Goal: Transaction & Acquisition: Book appointment/travel/reservation

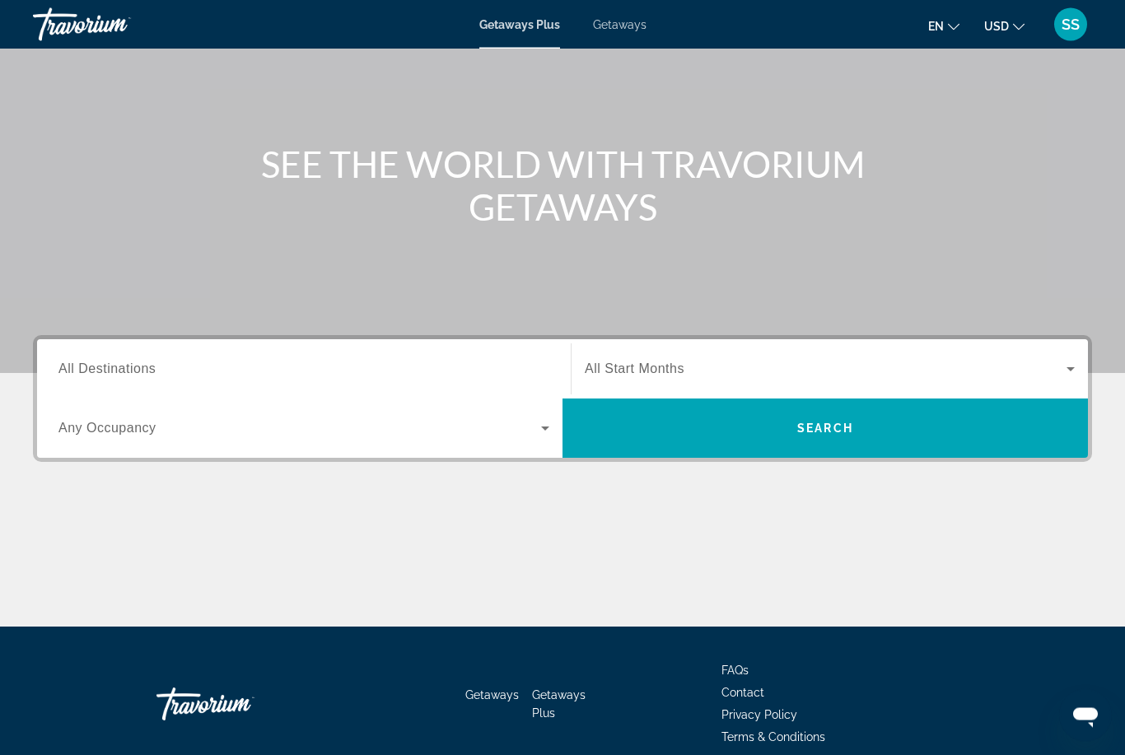
scroll to position [142, 0]
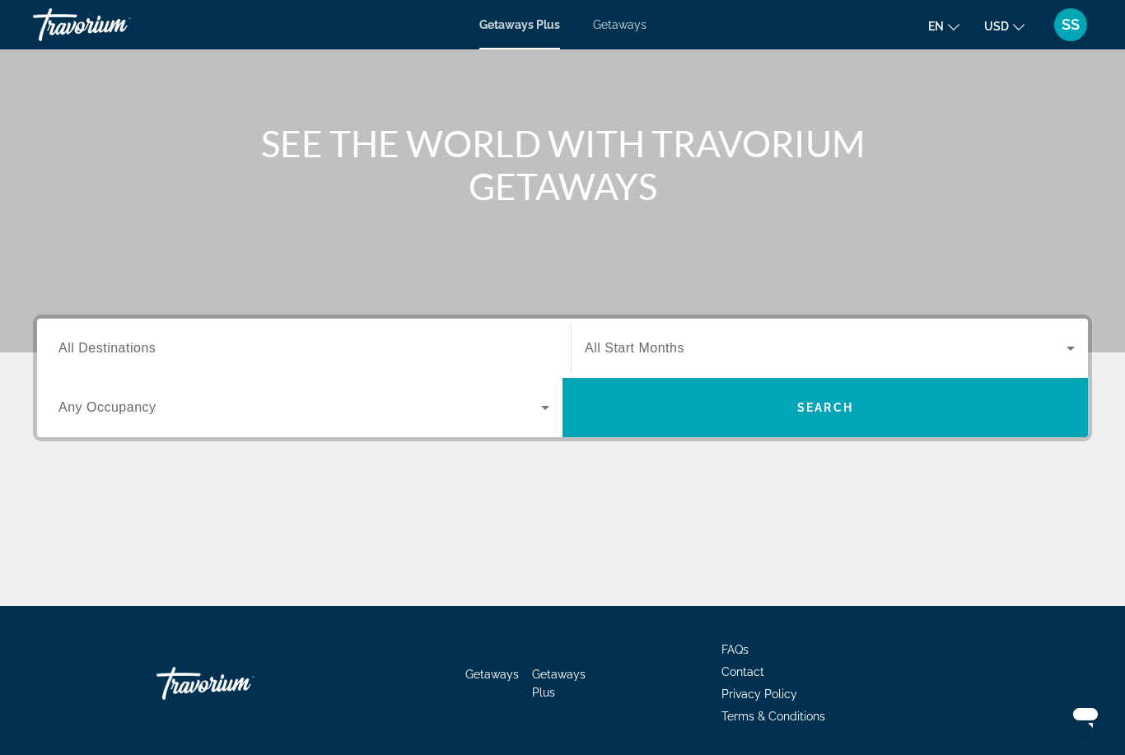
click at [84, 355] on span "All Destinations" at bounding box center [106, 348] width 97 height 14
click at [84, 356] on input "Destination All Destinations" at bounding box center [303, 349] width 491 height 20
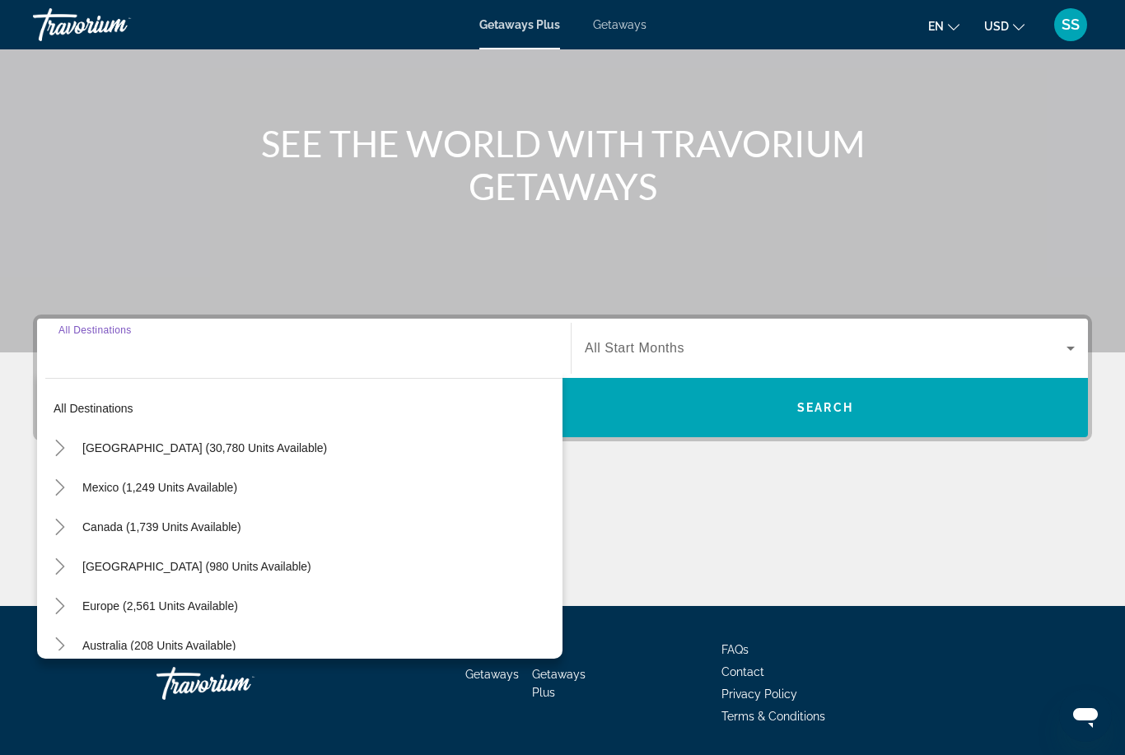
scroll to position [7, 0]
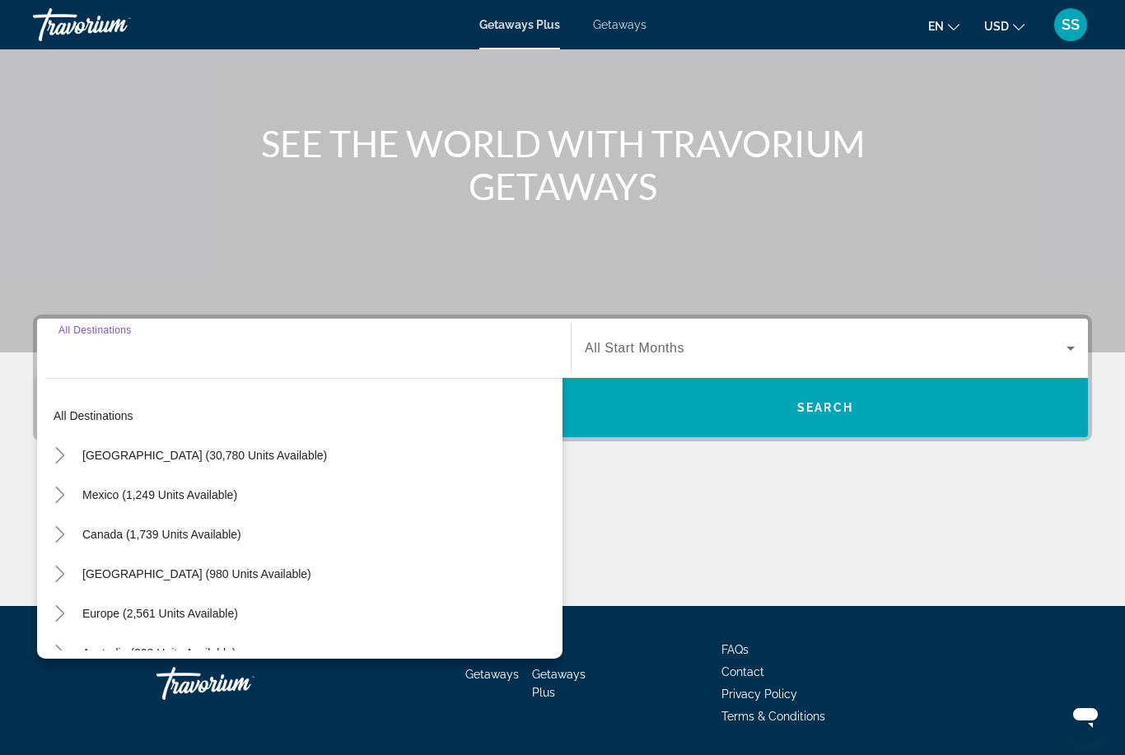
click at [116, 457] on span "[GEOGRAPHIC_DATA] (30,780 units available)" at bounding box center [204, 455] width 245 height 13
type input "**********"
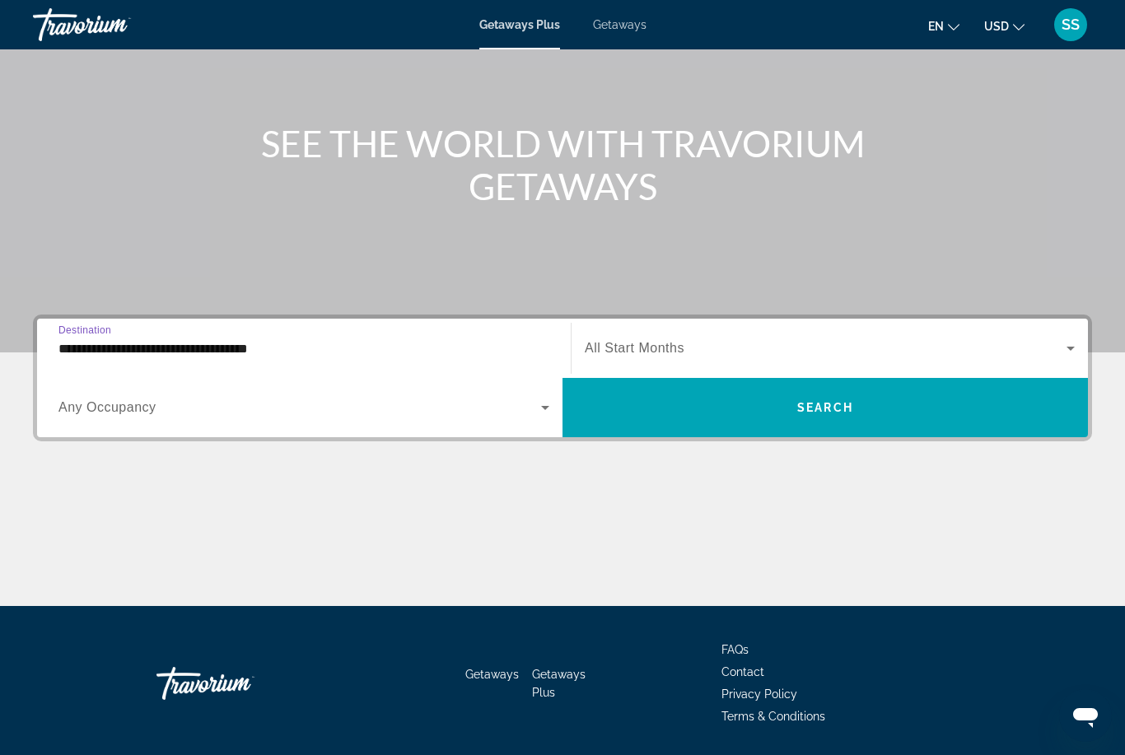
click at [1077, 350] on icon "Search widget" at bounding box center [1071, 348] width 20 height 20
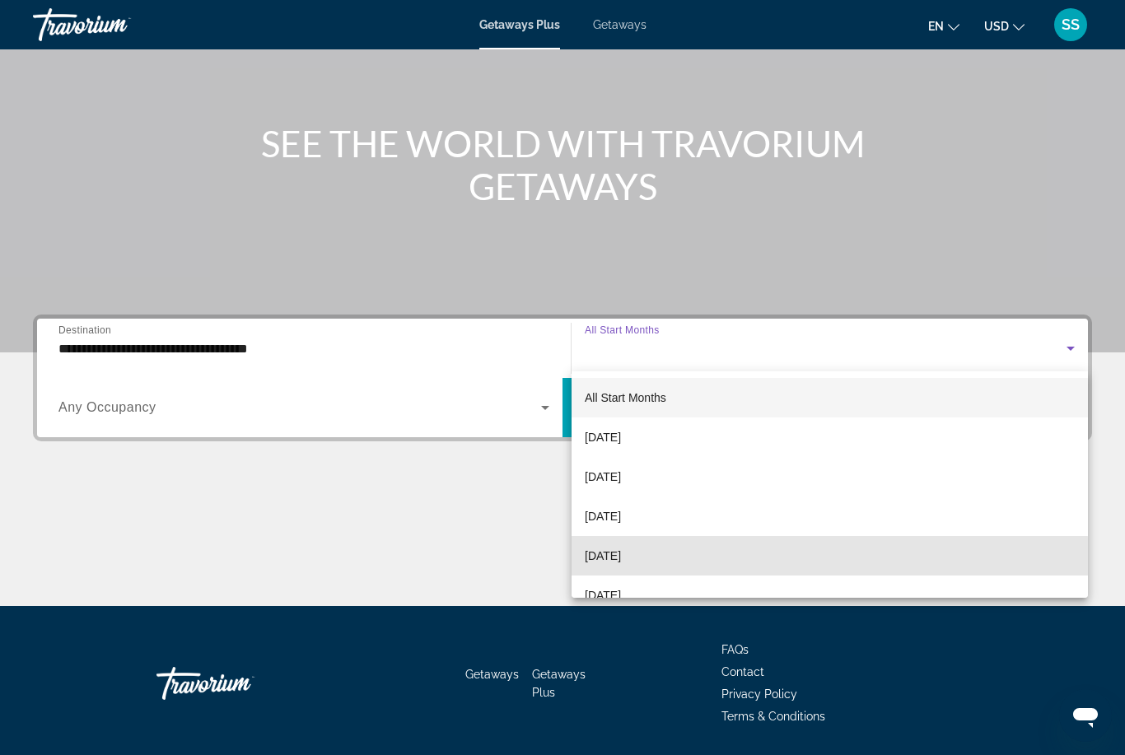
click at [765, 560] on mat-option "[DATE]" at bounding box center [830, 556] width 516 height 40
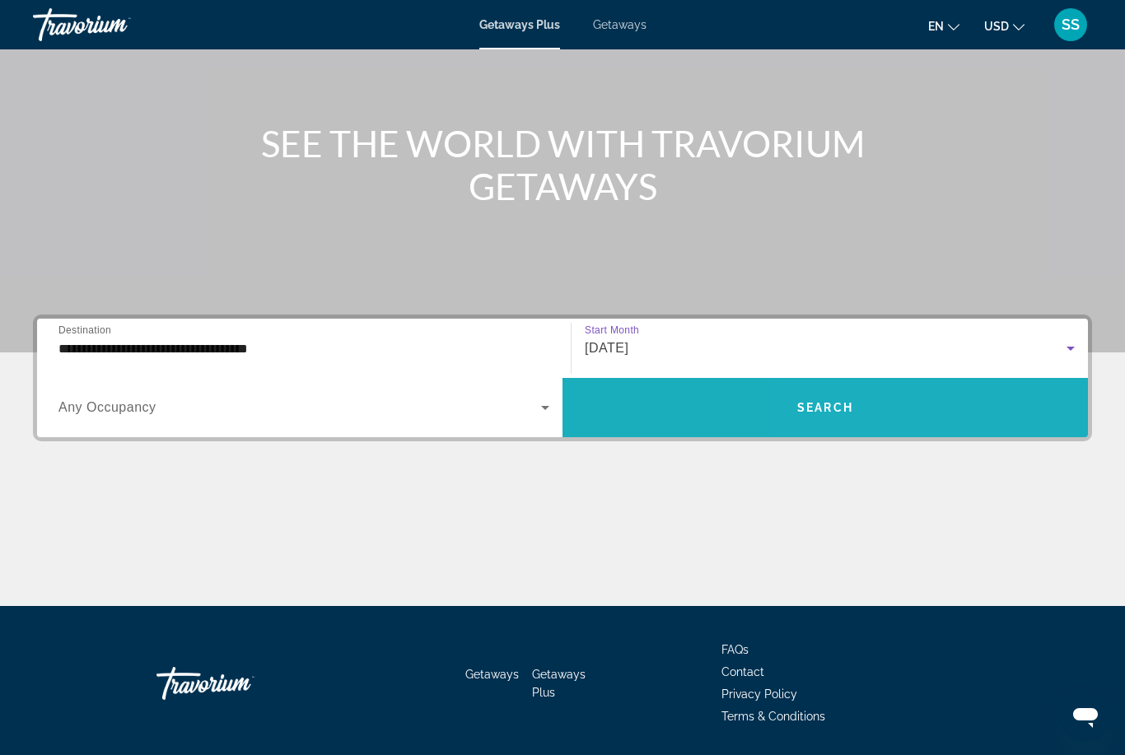
click at [917, 423] on span "Search widget" at bounding box center [824, 408] width 525 height 40
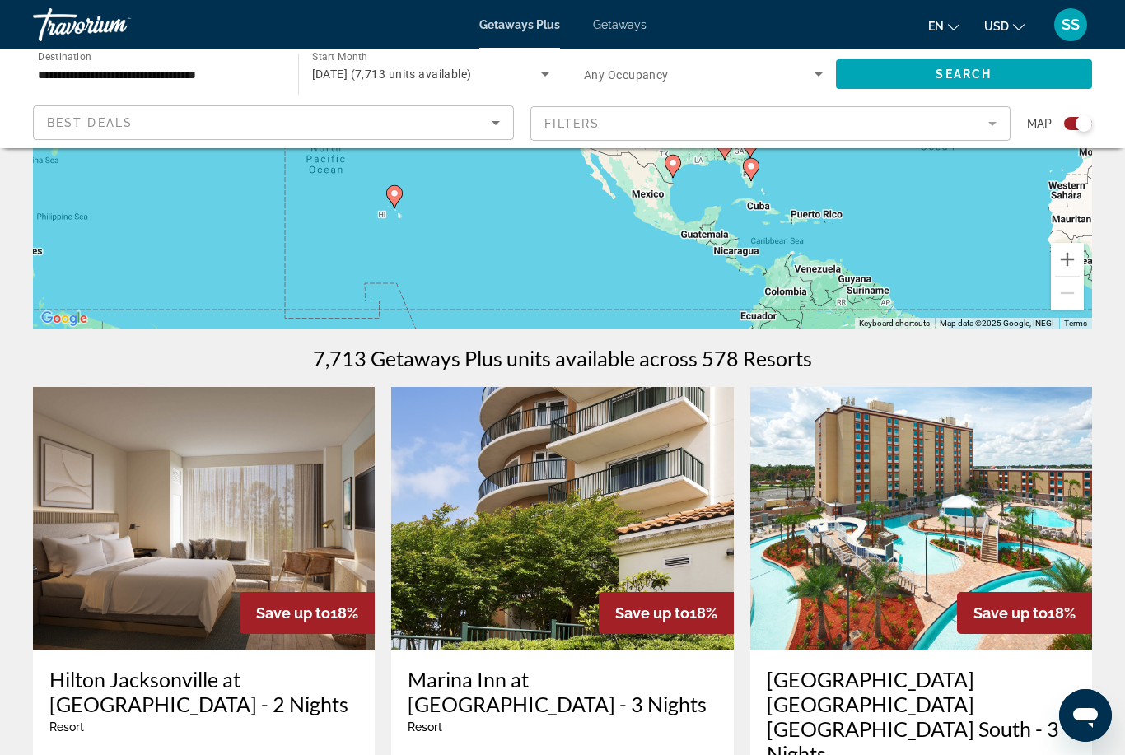
scroll to position [328, 0]
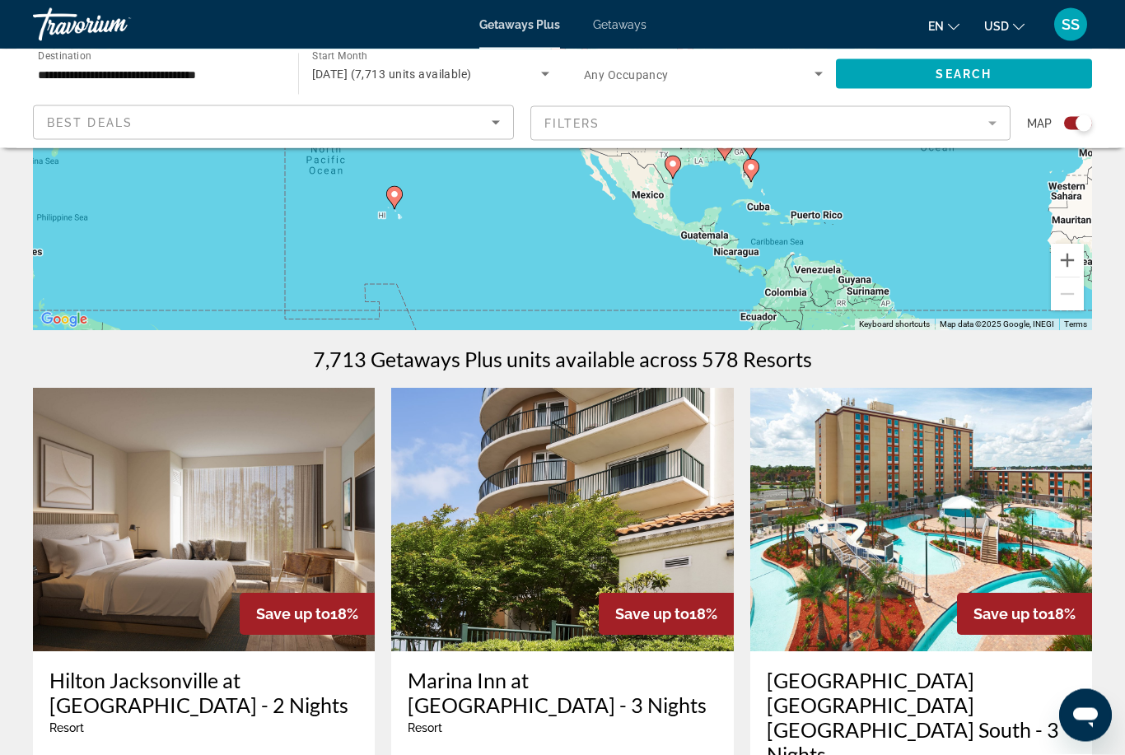
click at [993, 128] on mat-form-field "Filters" at bounding box center [770, 123] width 481 height 35
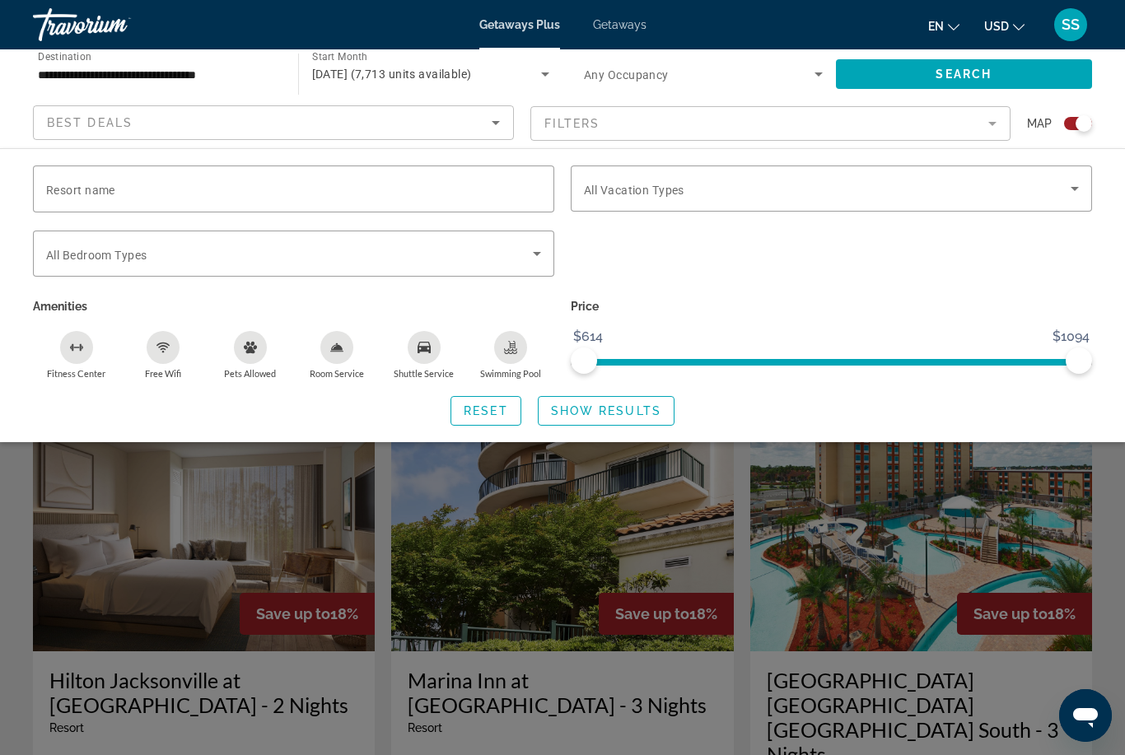
click at [994, 138] on mat-form-field "Filters" at bounding box center [770, 123] width 481 height 35
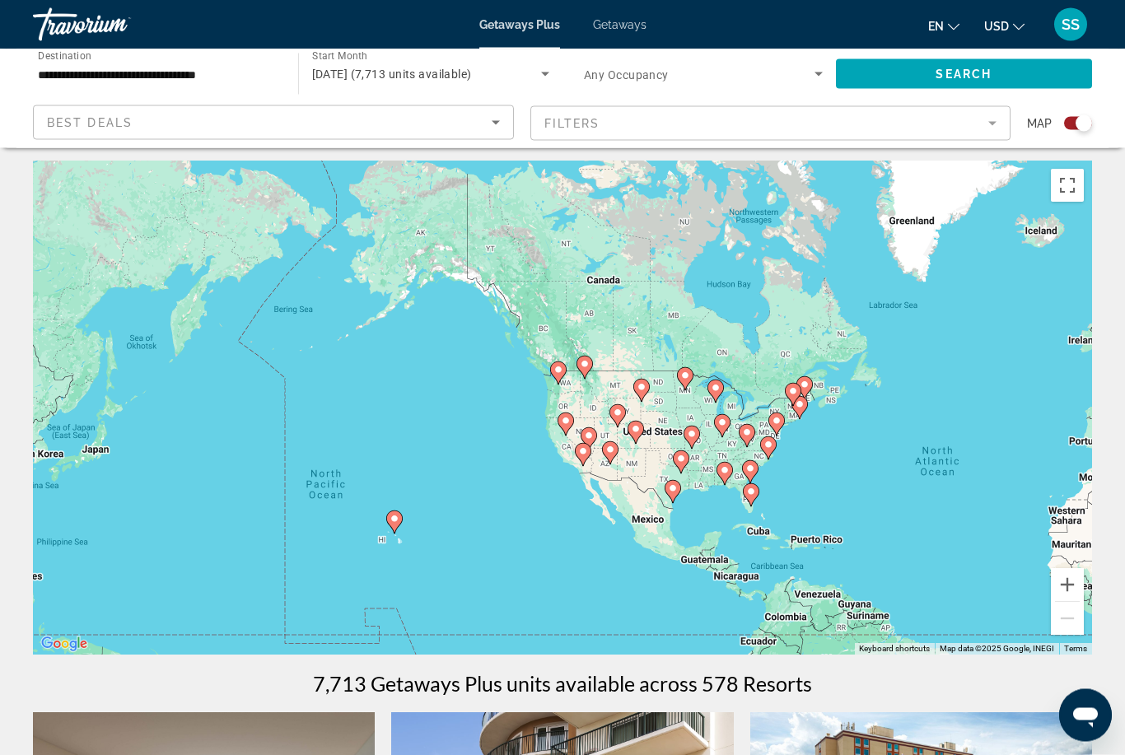
scroll to position [0, 0]
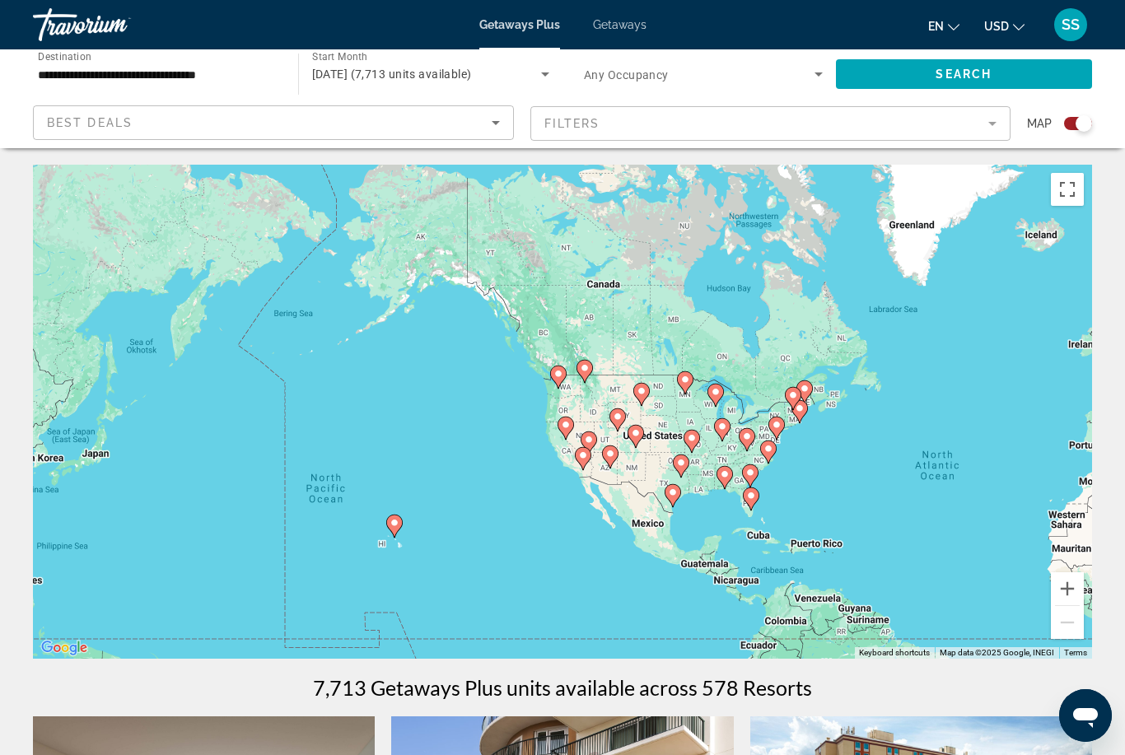
click at [811, 82] on icon "Search widget" at bounding box center [819, 74] width 20 height 20
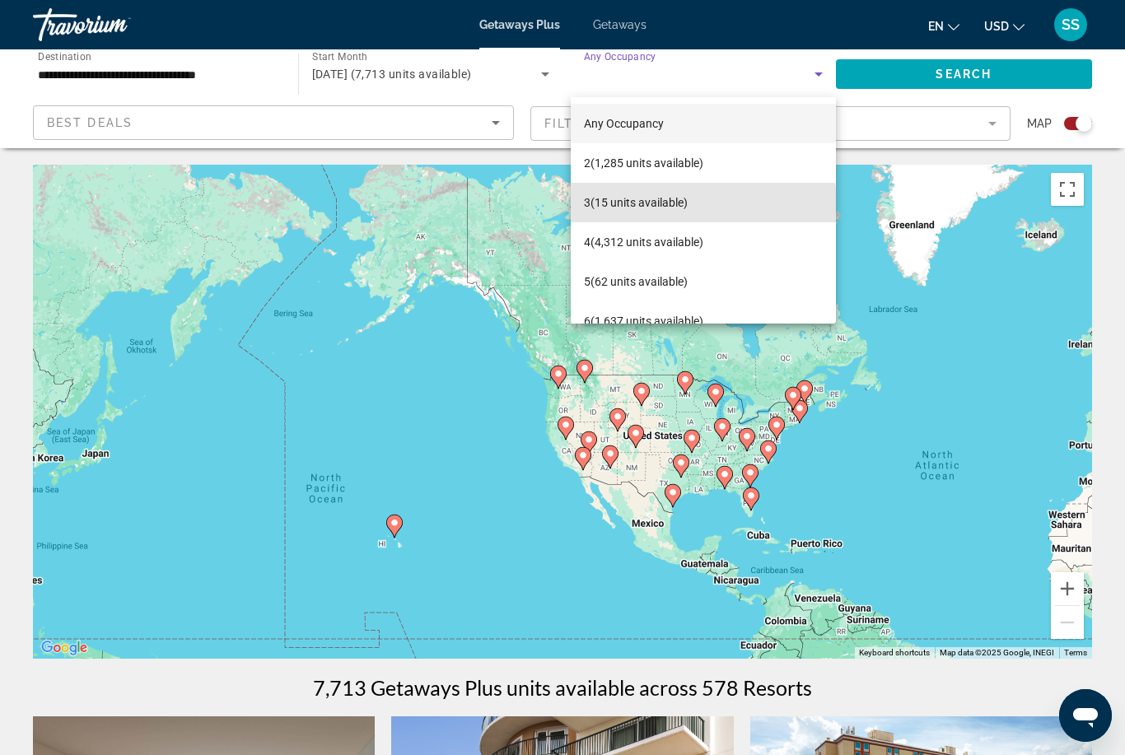
click at [695, 209] on mat-option "3 (15 units available)" at bounding box center [703, 203] width 265 height 40
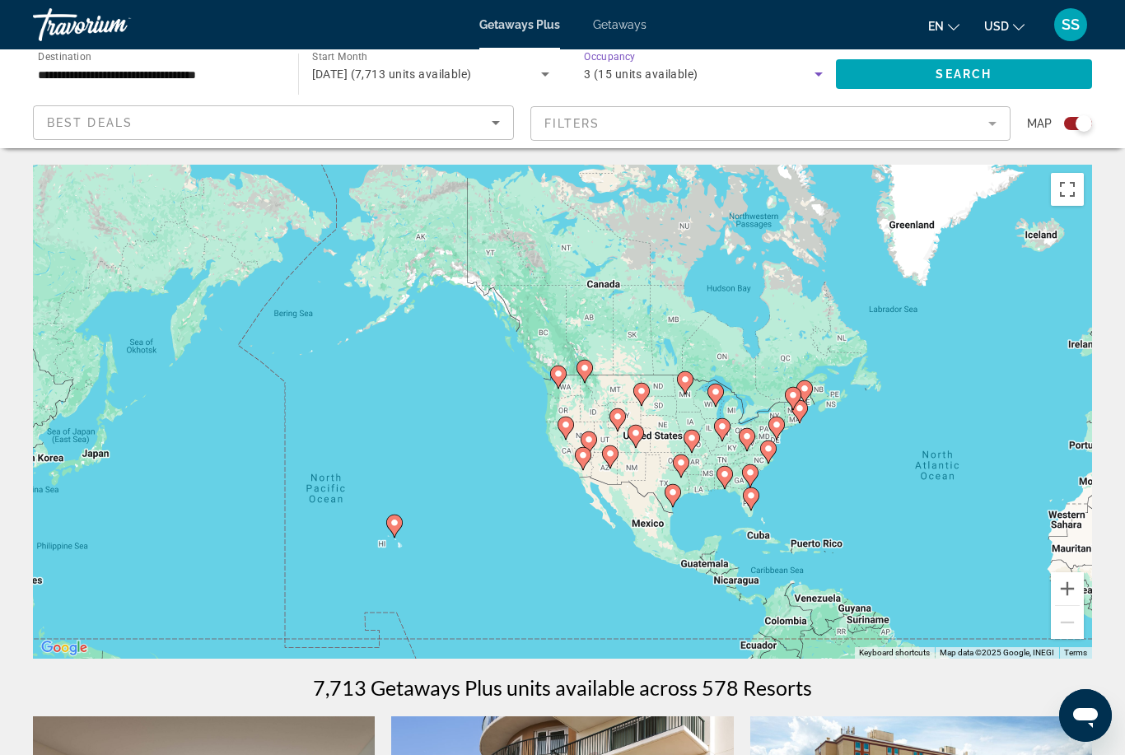
click at [498, 130] on icon "Sort by" at bounding box center [496, 123] width 20 height 20
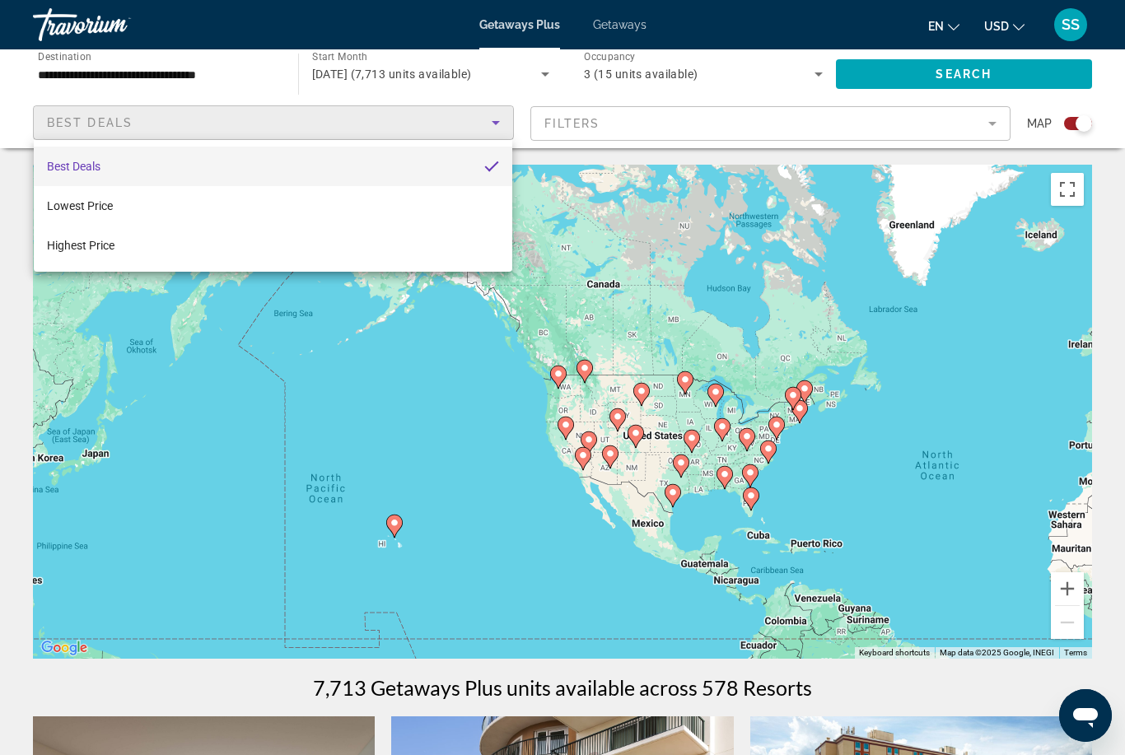
click at [502, 131] on div at bounding box center [562, 377] width 1125 height 755
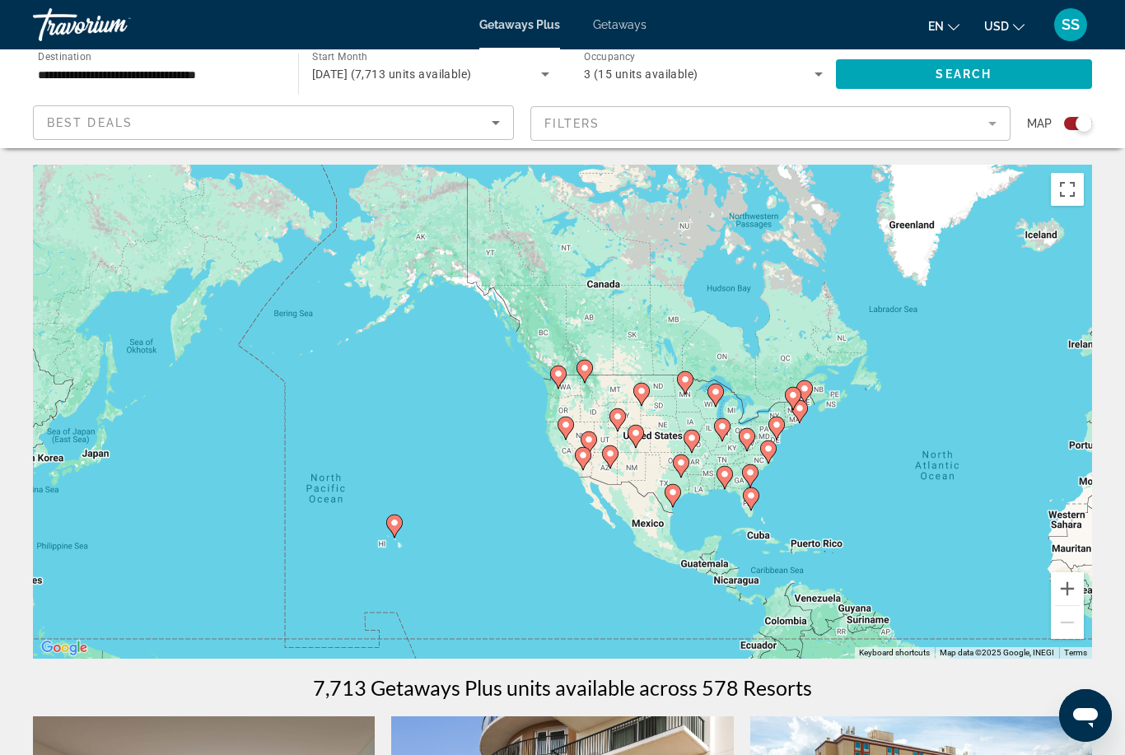
click at [1000, 132] on mat-form-field "Filters" at bounding box center [770, 123] width 481 height 35
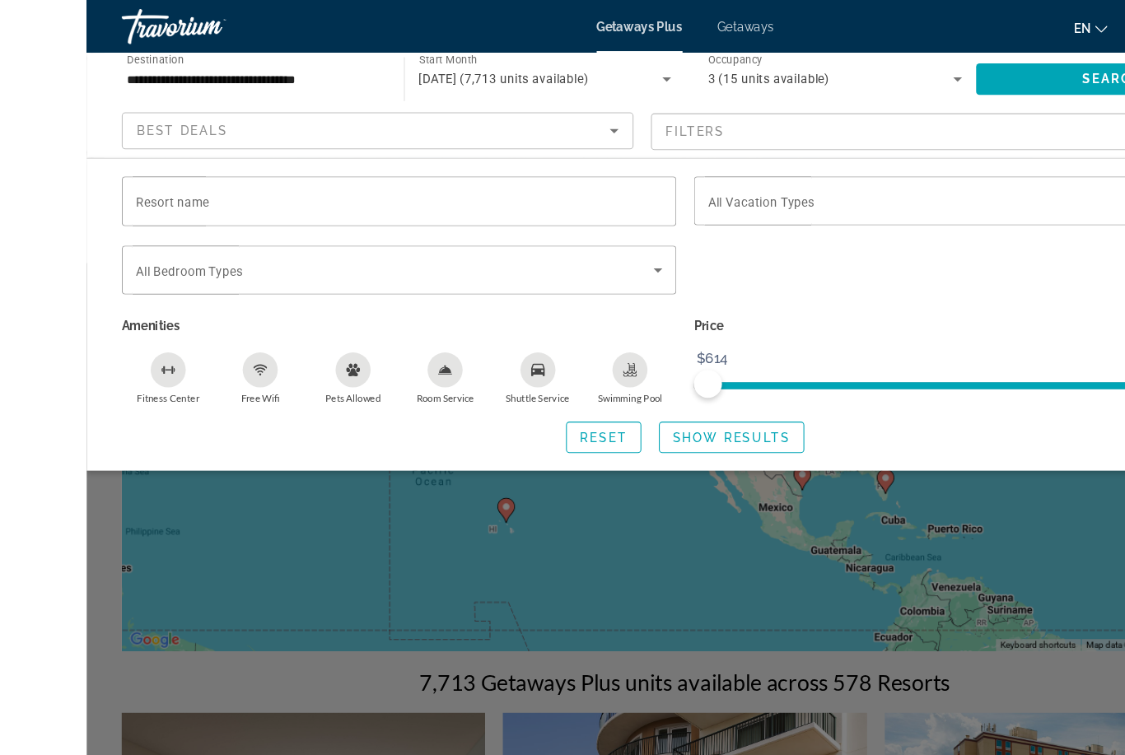
scroll to position [49, 0]
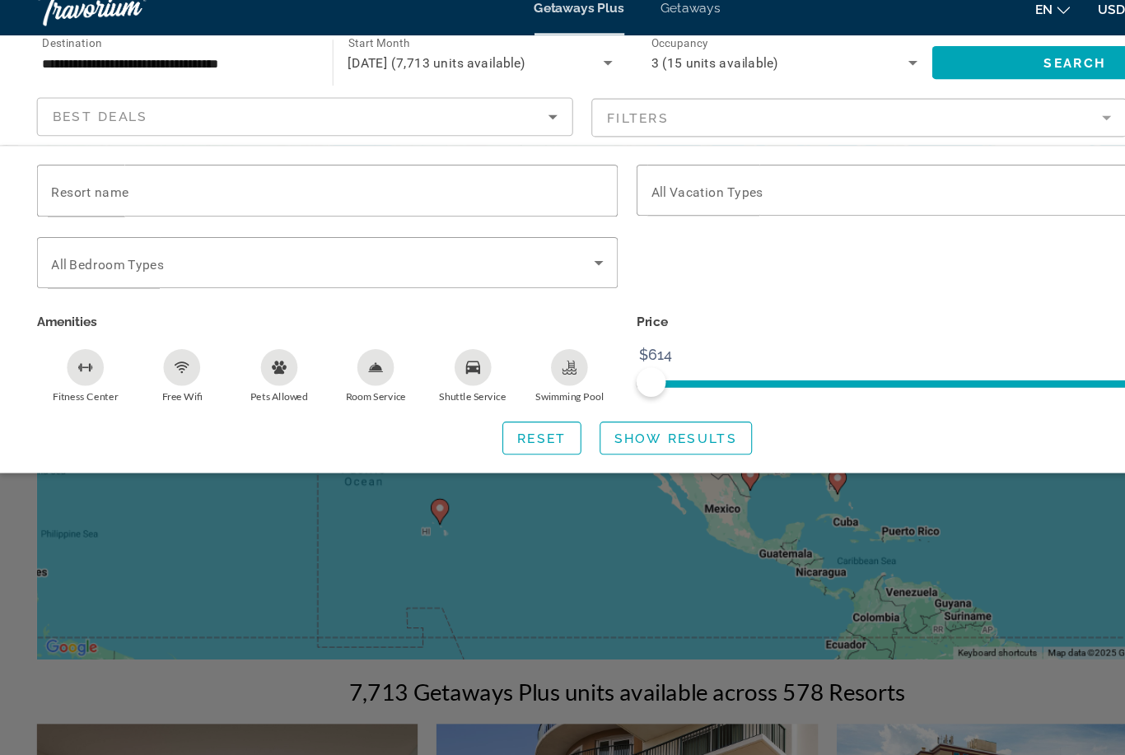
click at [543, 244] on icon "Search widget" at bounding box center [537, 254] width 20 height 20
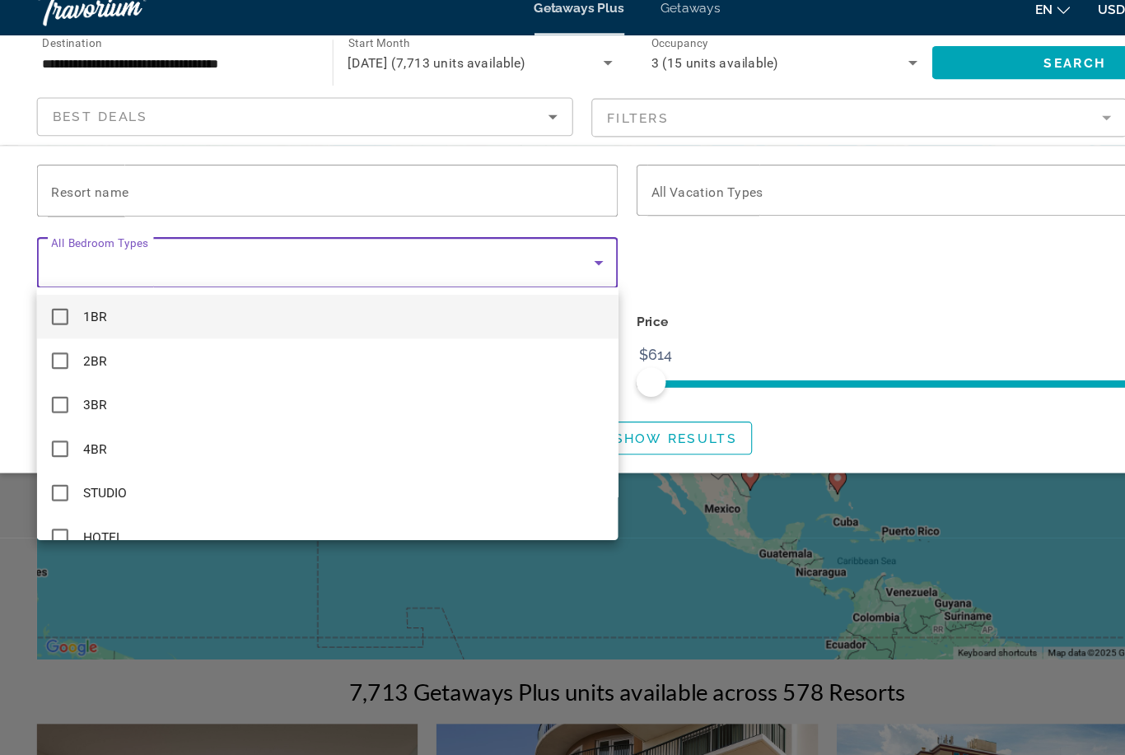
scroll to position [0, 0]
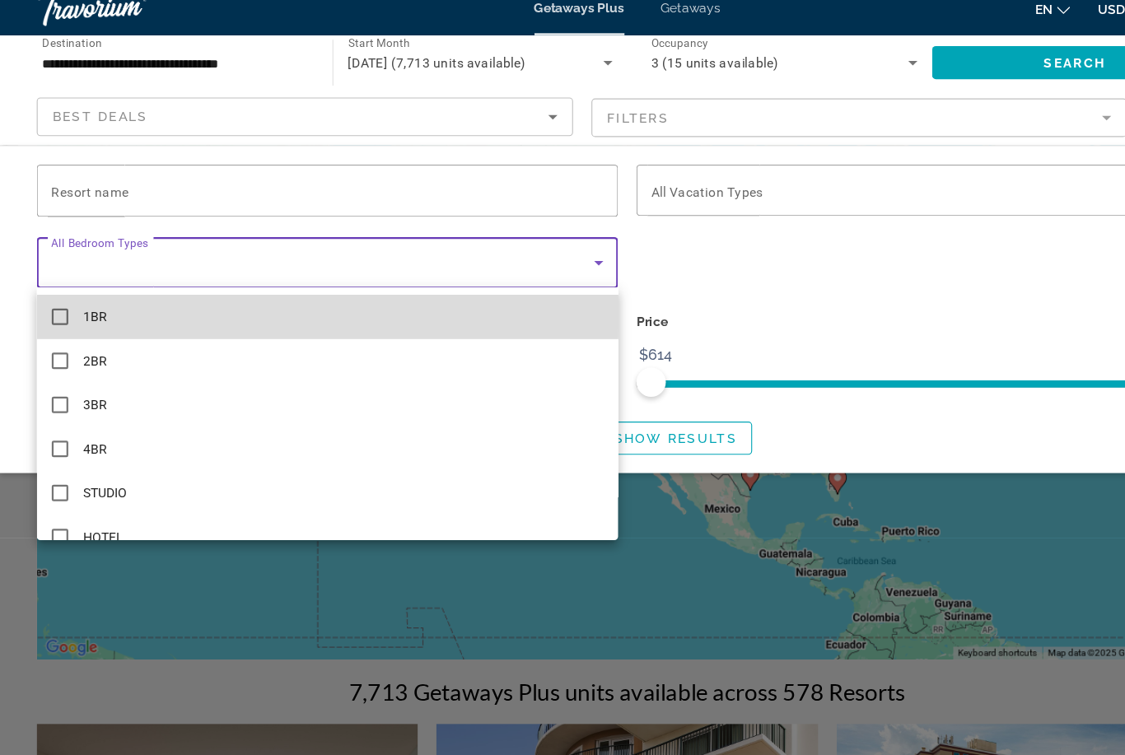
click at [64, 283] on mat-option "1BR" at bounding box center [293, 302] width 521 height 40
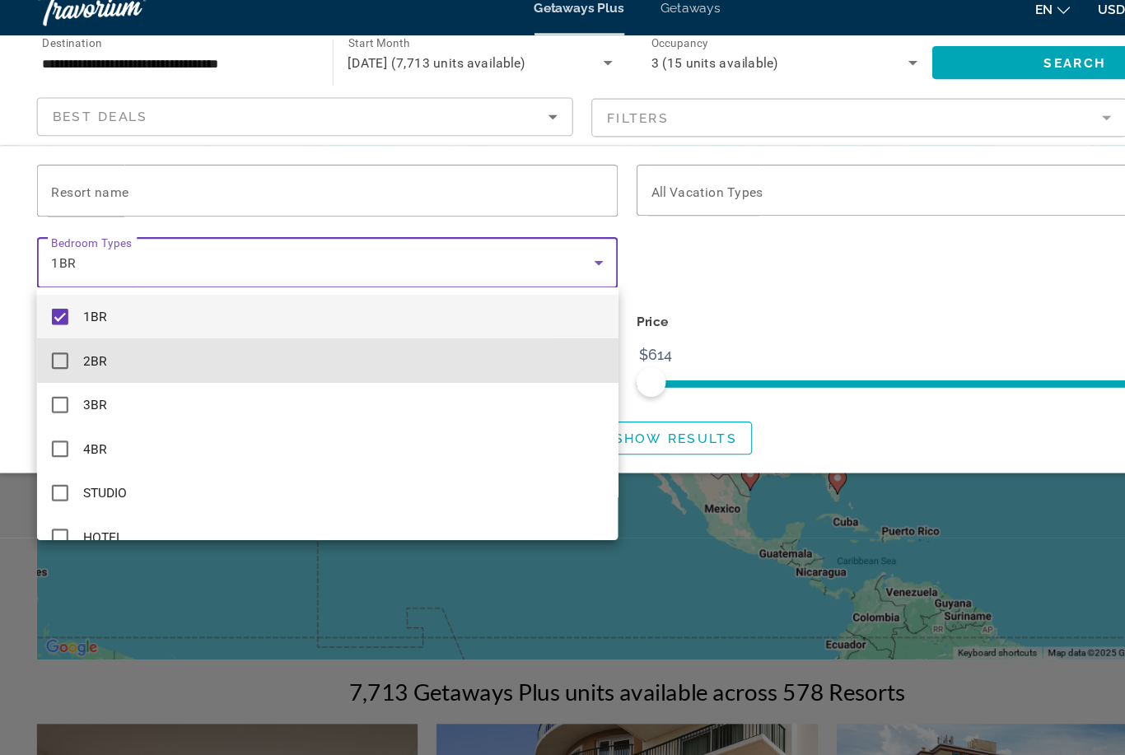
click at [54, 334] on mat-pseudo-checkbox at bounding box center [53, 341] width 15 height 15
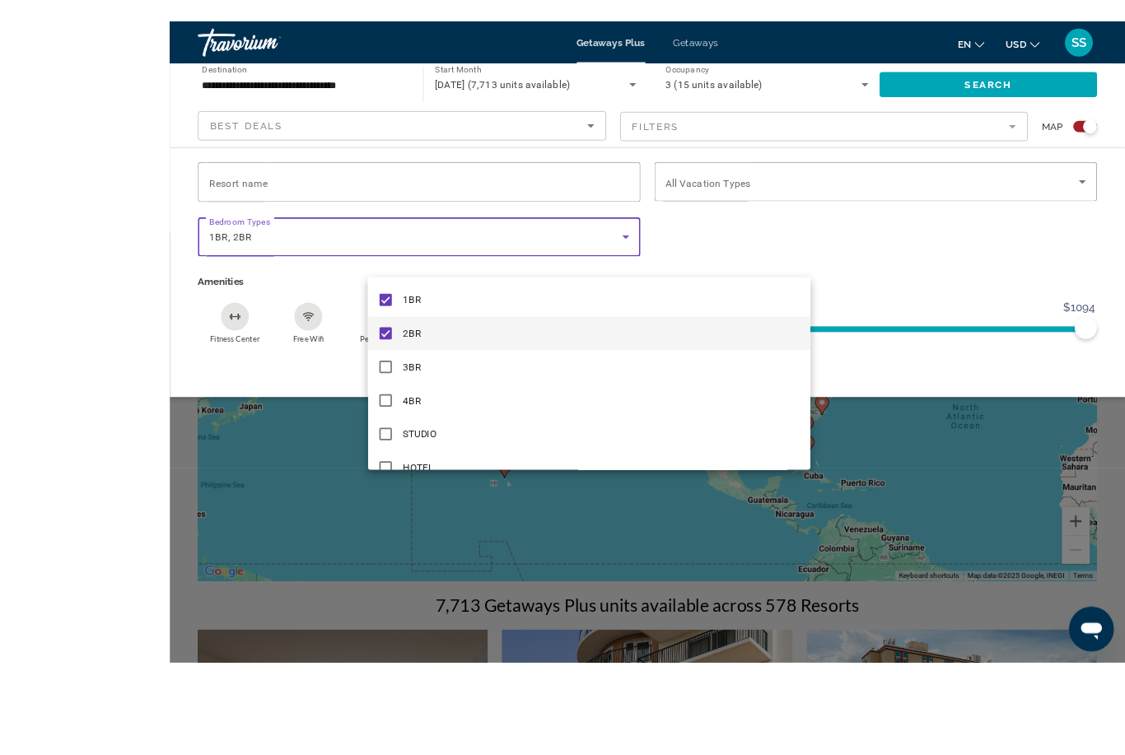
scroll to position [73, 0]
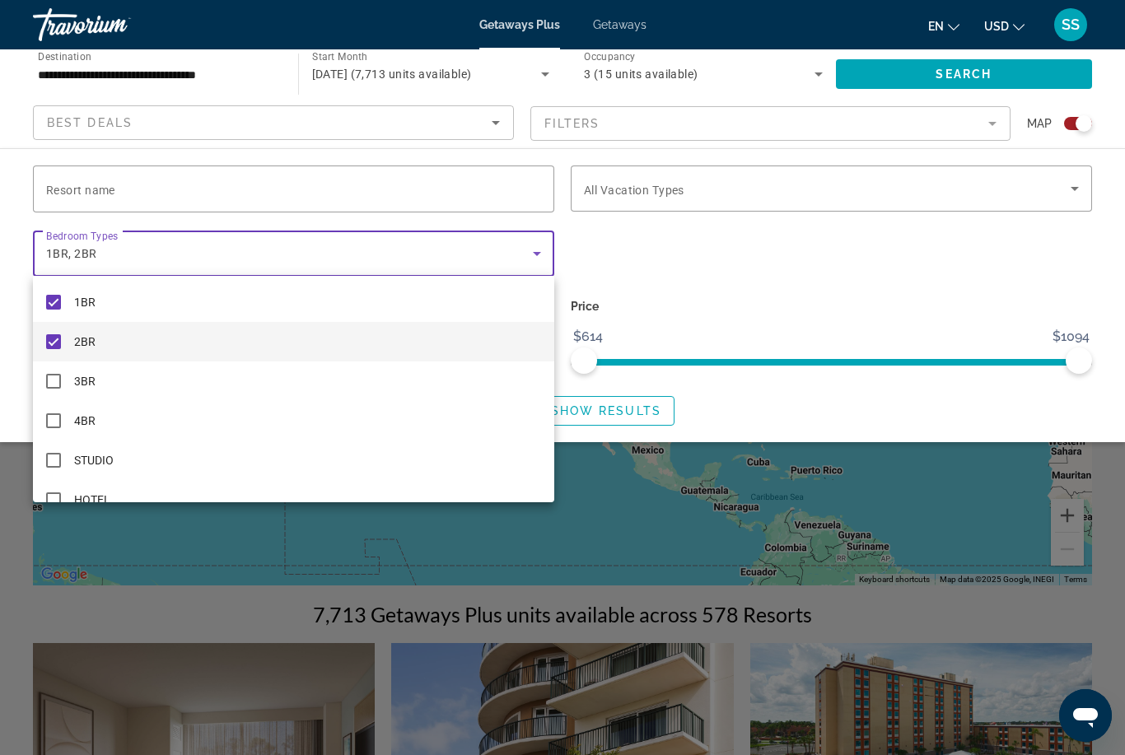
click at [544, 254] on div at bounding box center [562, 377] width 1125 height 755
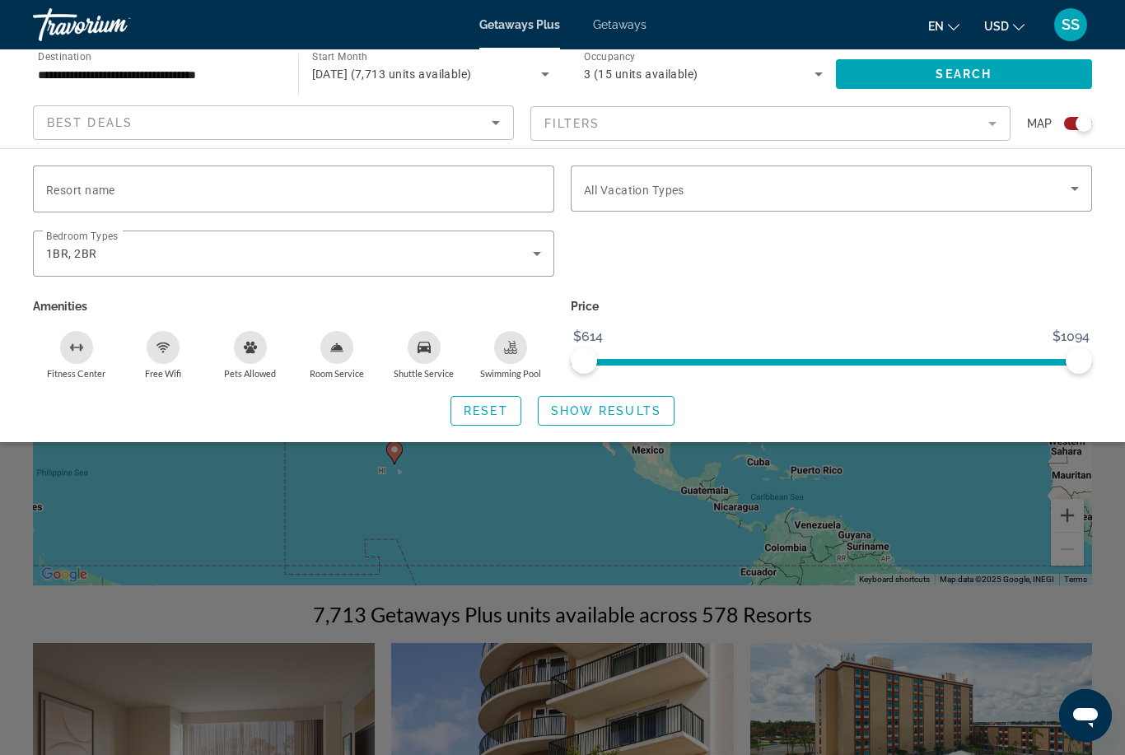
click at [1073, 189] on icon "Search widget" at bounding box center [1075, 189] width 8 height 4
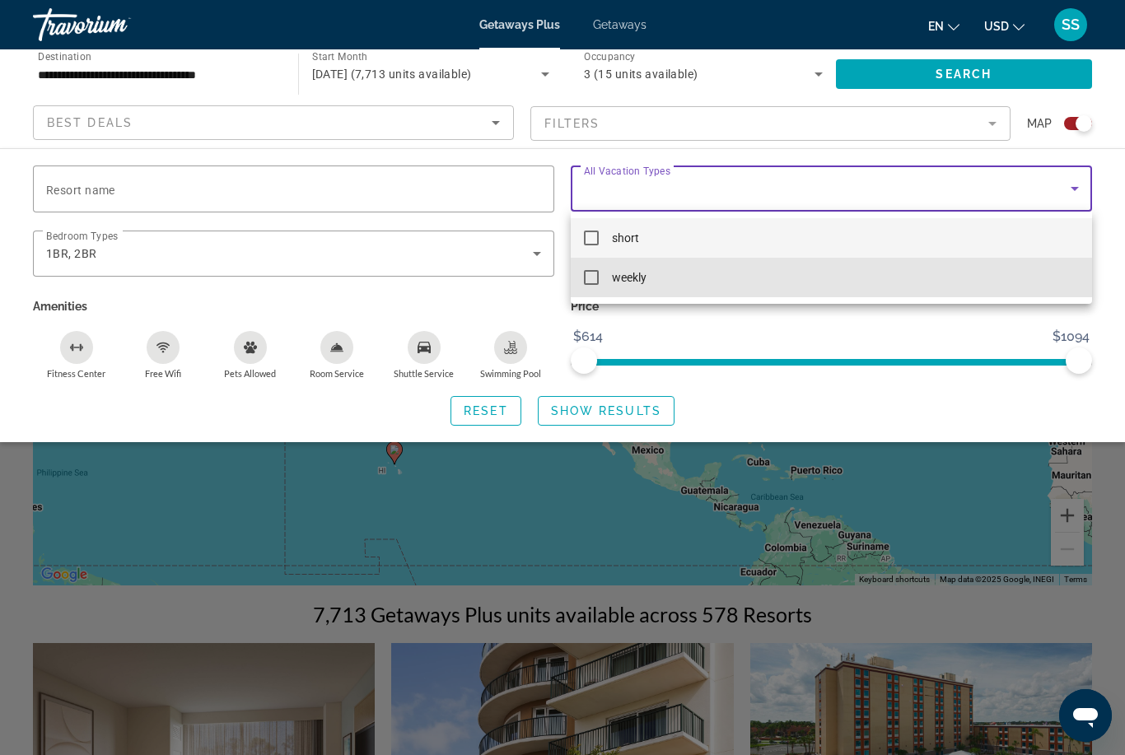
click at [604, 282] on mat-option "weekly" at bounding box center [831, 278] width 521 height 40
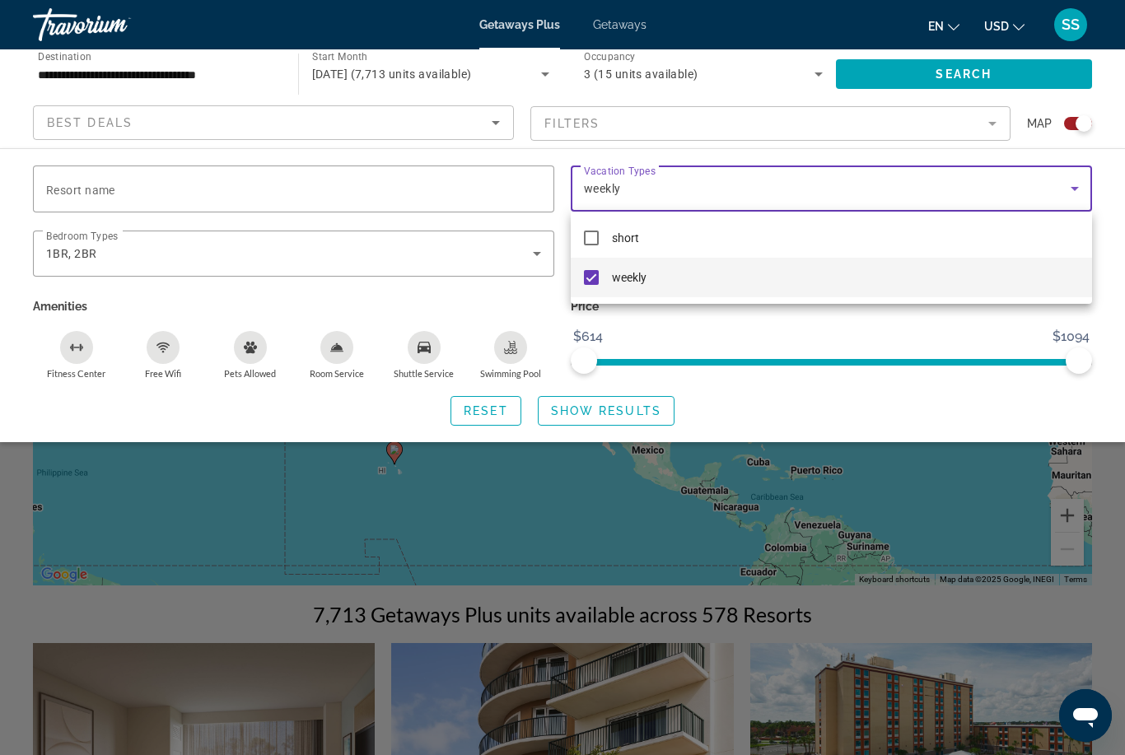
click at [1075, 200] on div at bounding box center [562, 377] width 1125 height 755
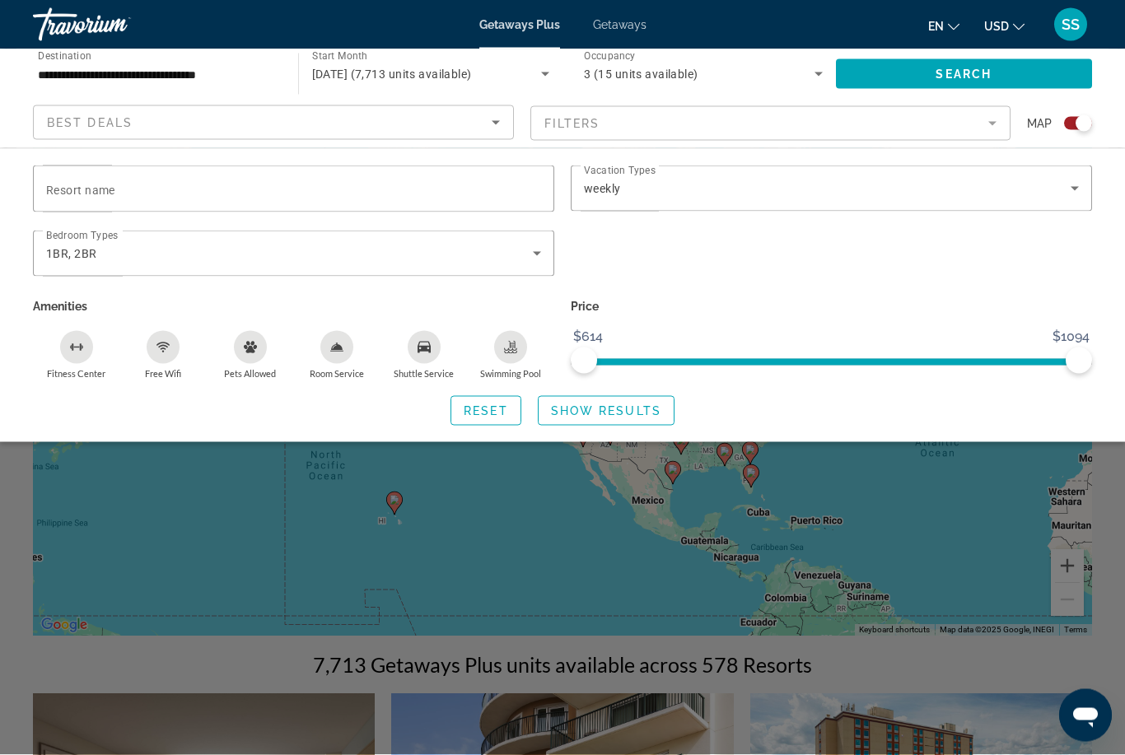
scroll to position [0, 0]
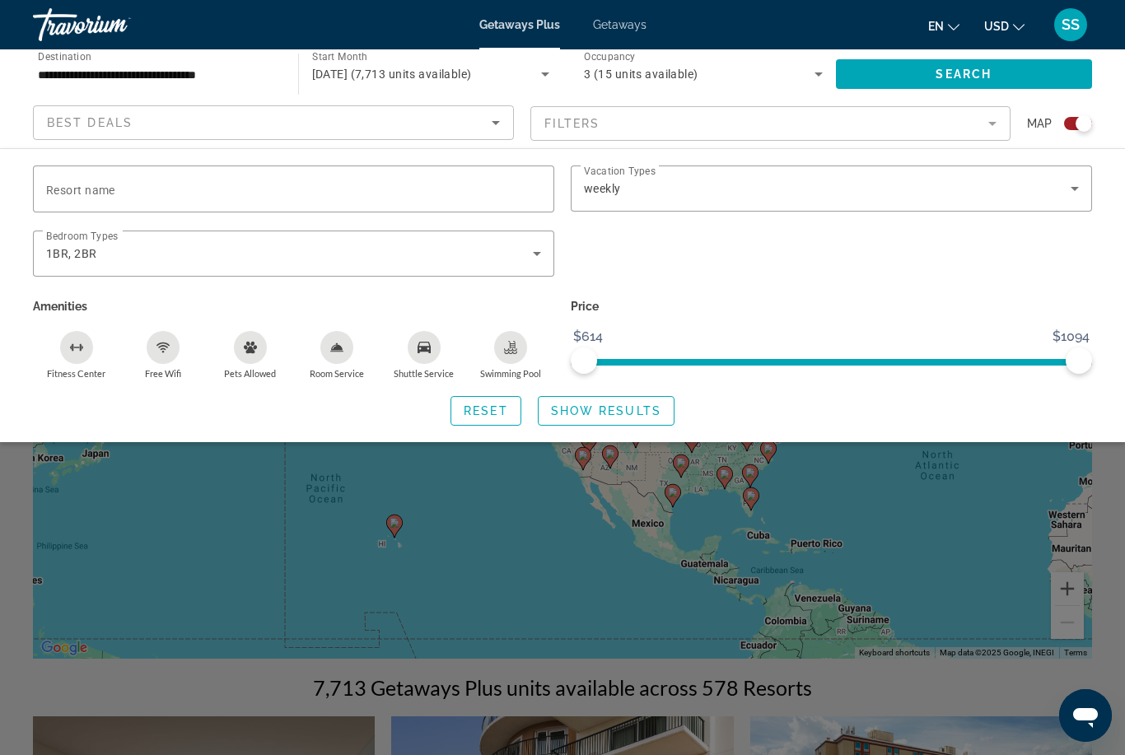
click at [997, 81] on span "Search widget" at bounding box center [964, 74] width 257 height 40
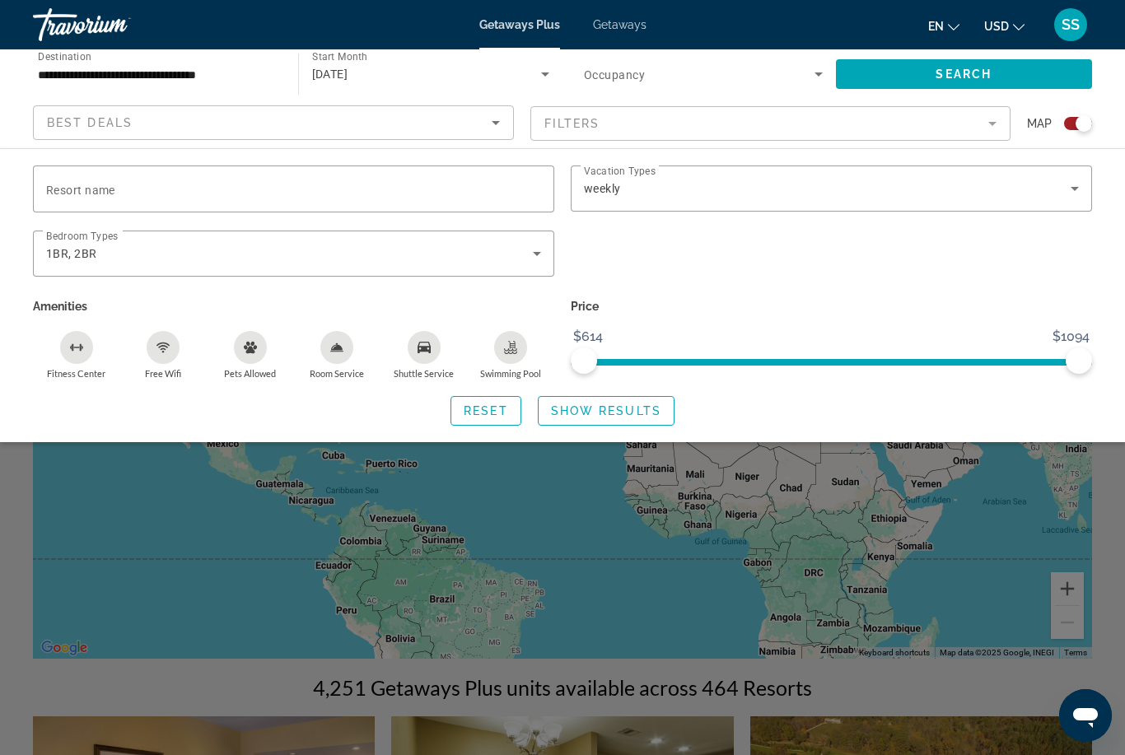
click at [1085, 124] on div "Search widget" at bounding box center [1084, 123] width 16 height 16
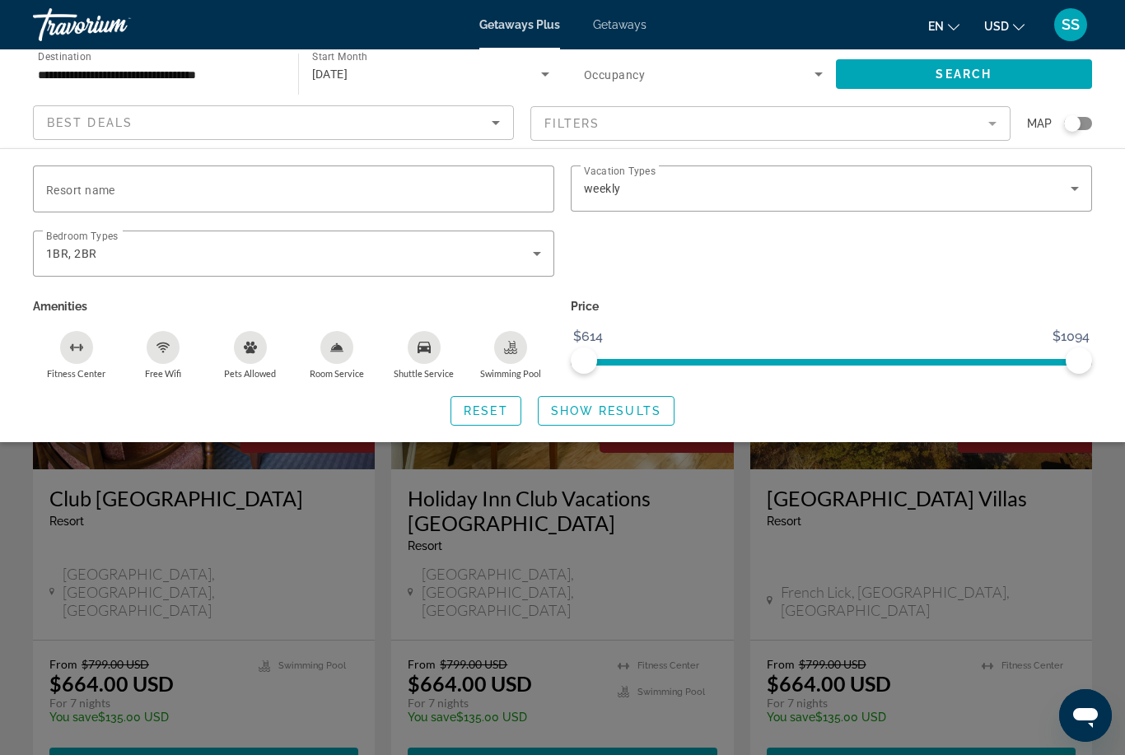
click at [1070, 130] on div "Search widget" at bounding box center [1072, 123] width 16 height 16
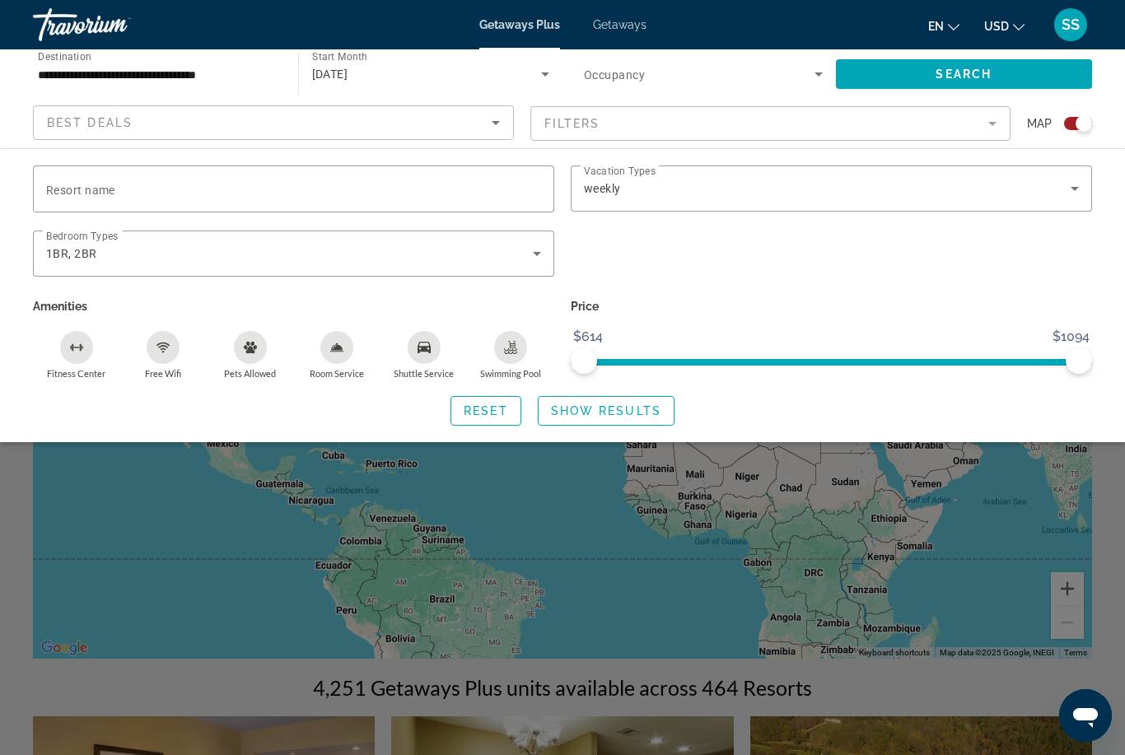
click at [1096, 259] on div "Search widget" at bounding box center [831, 263] width 538 height 64
click at [660, 410] on span "Show Results" at bounding box center [606, 410] width 110 height 13
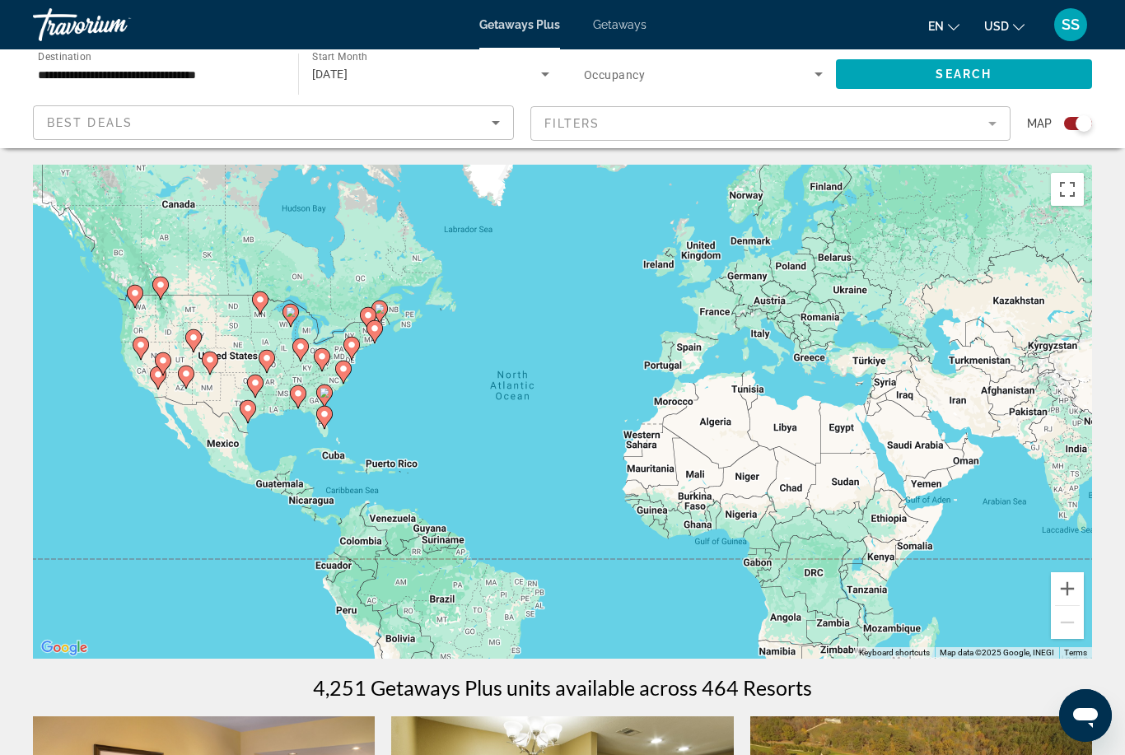
click at [292, 77] on div "Start Month All Start Months [DATE]" at bounding box center [426, 73] width 273 height 49
click at [244, 82] on input "**********" at bounding box center [157, 75] width 239 height 20
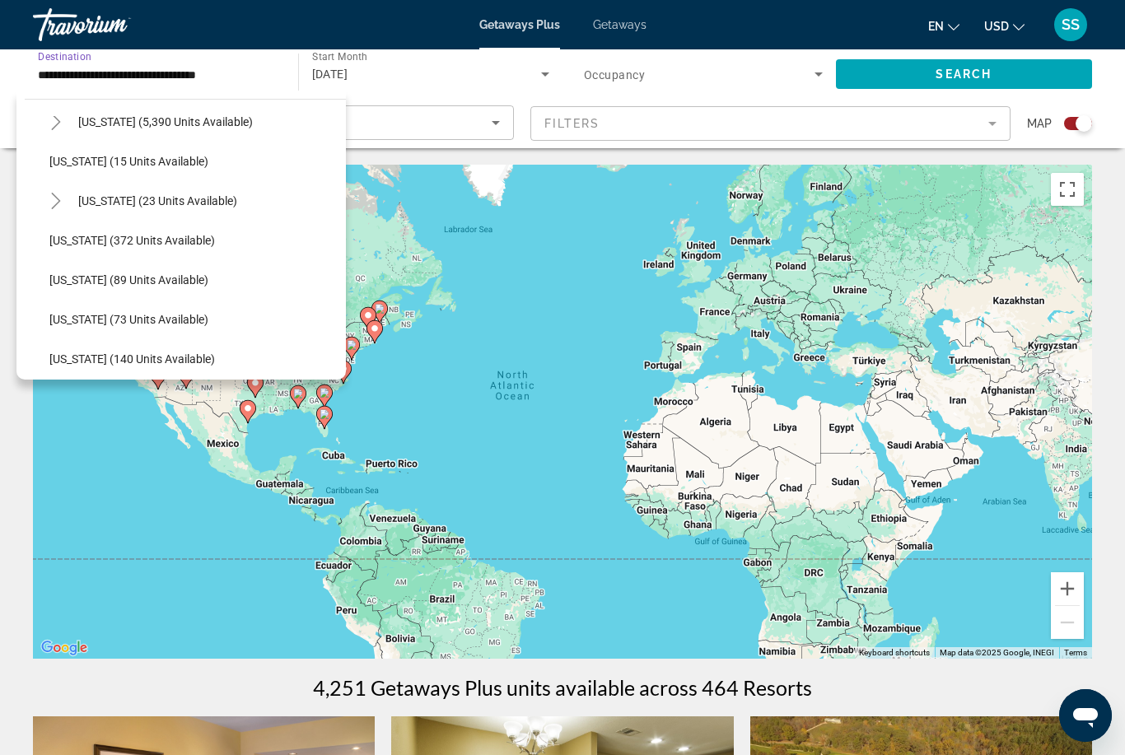
scroll to position [263, 0]
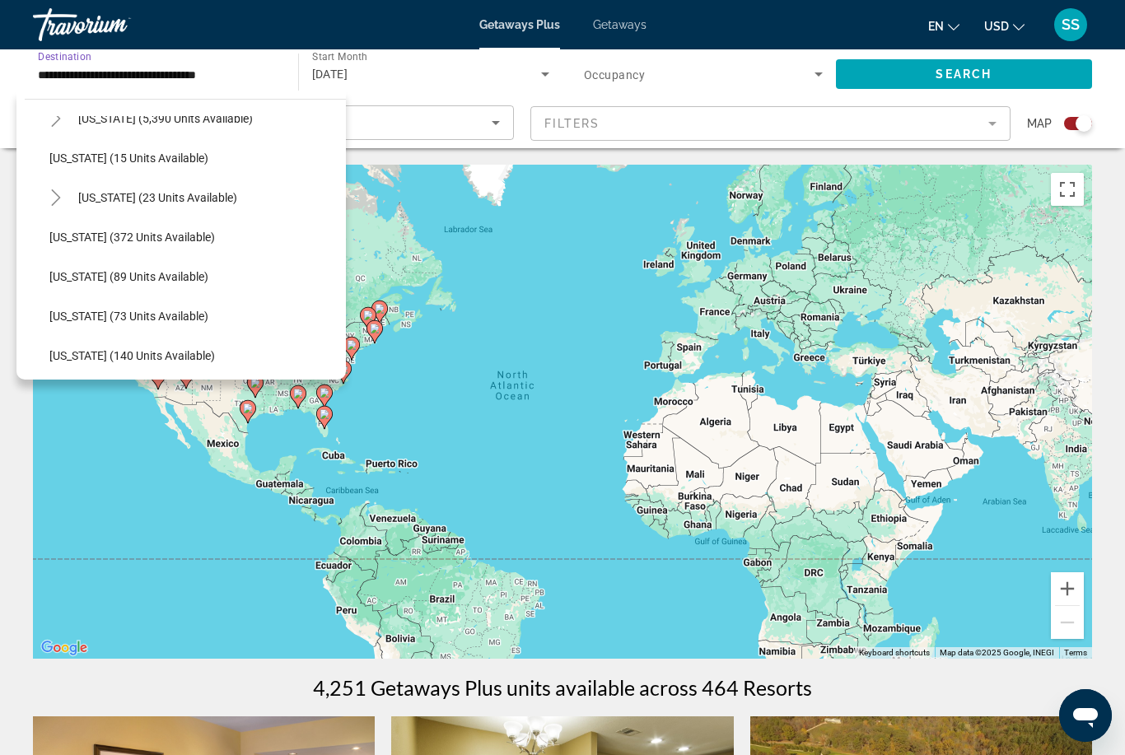
click at [207, 197] on span "[US_STATE] (23 units available)" at bounding box center [157, 197] width 159 height 13
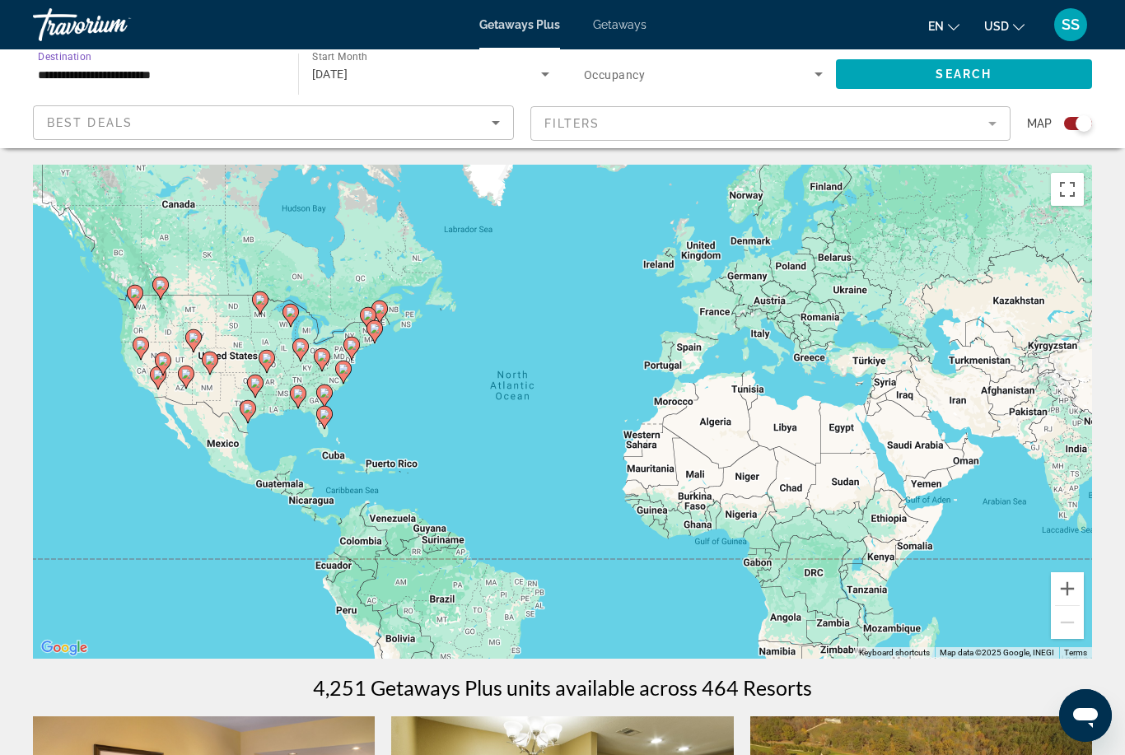
click at [981, 81] on span "Search" at bounding box center [964, 74] width 56 height 13
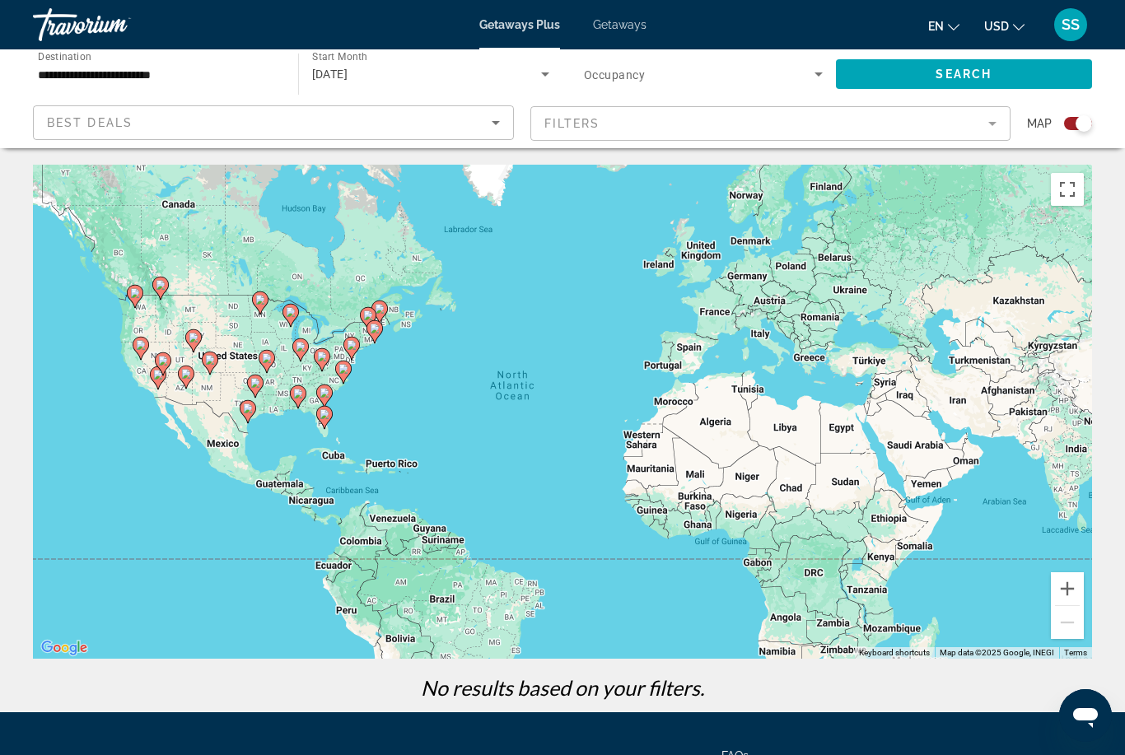
click at [996, 126] on mat-form-field "Filters" at bounding box center [770, 123] width 481 height 35
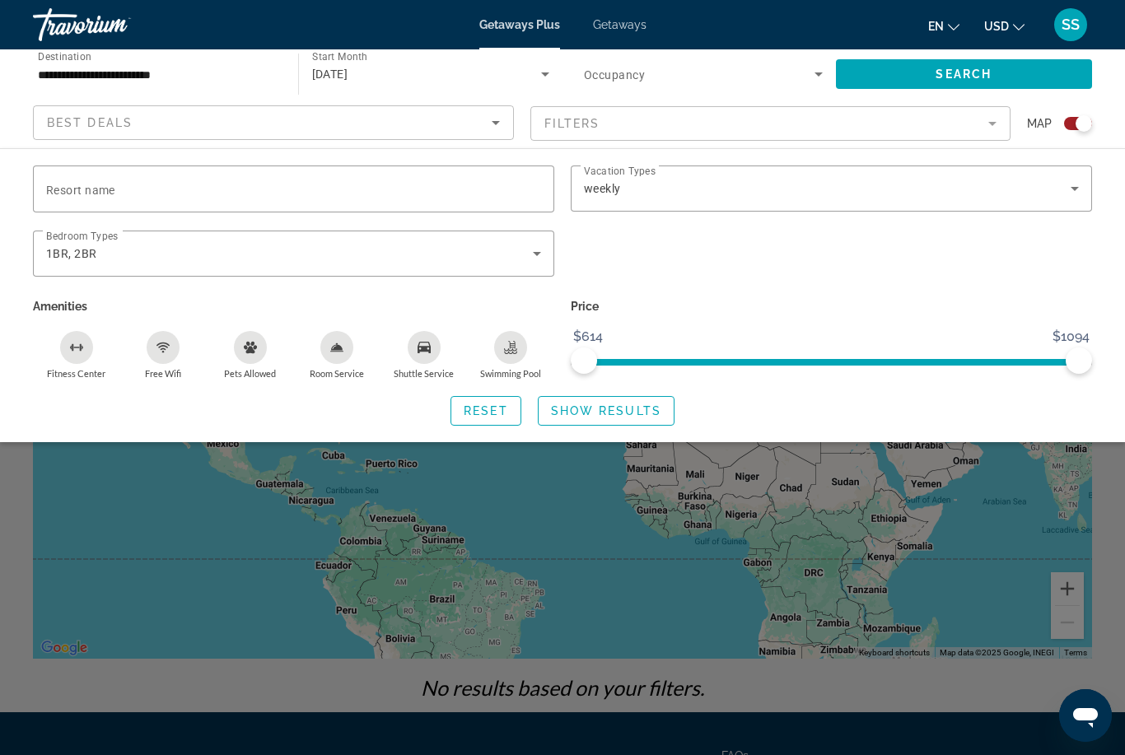
click at [1068, 197] on icon "Search widget" at bounding box center [1075, 189] width 20 height 20
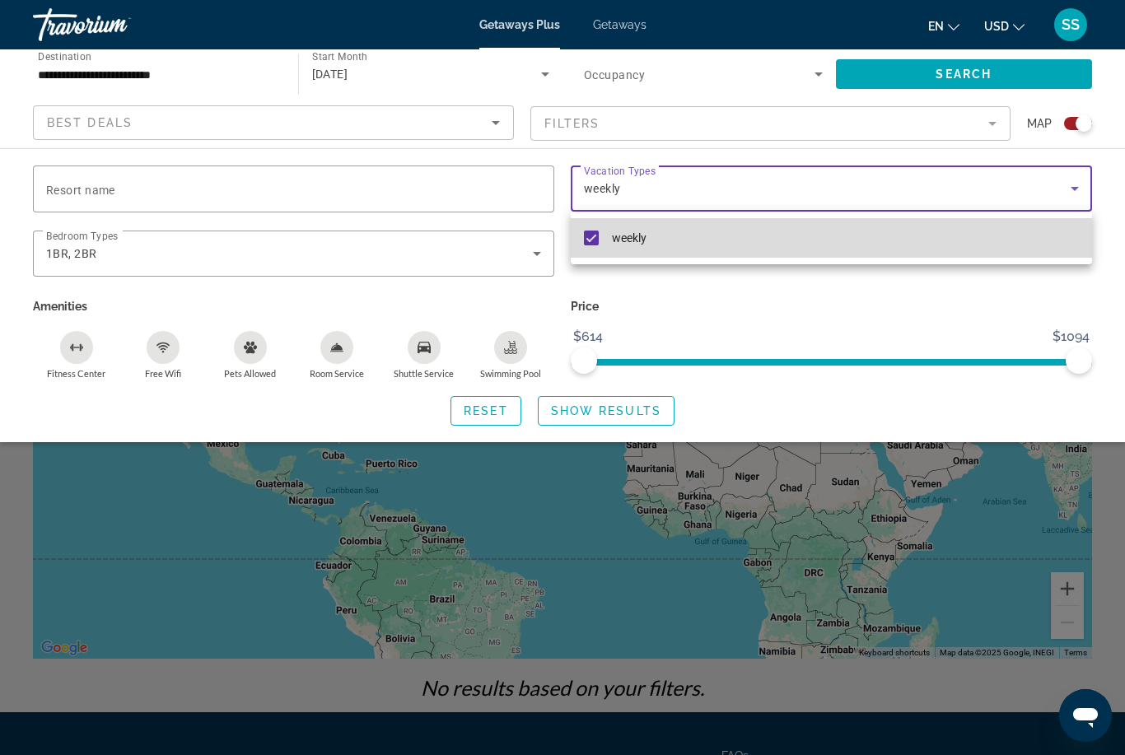
click at [605, 240] on mat-option "weekly" at bounding box center [831, 238] width 521 height 40
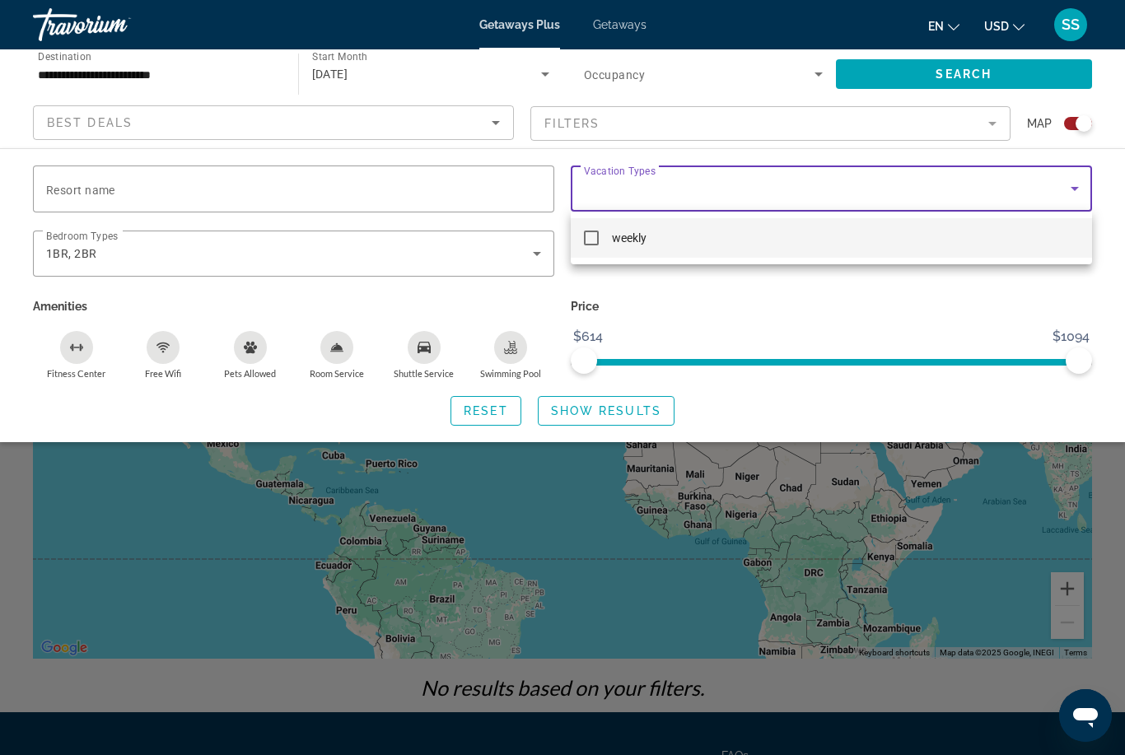
click at [1072, 202] on div at bounding box center [562, 377] width 1125 height 755
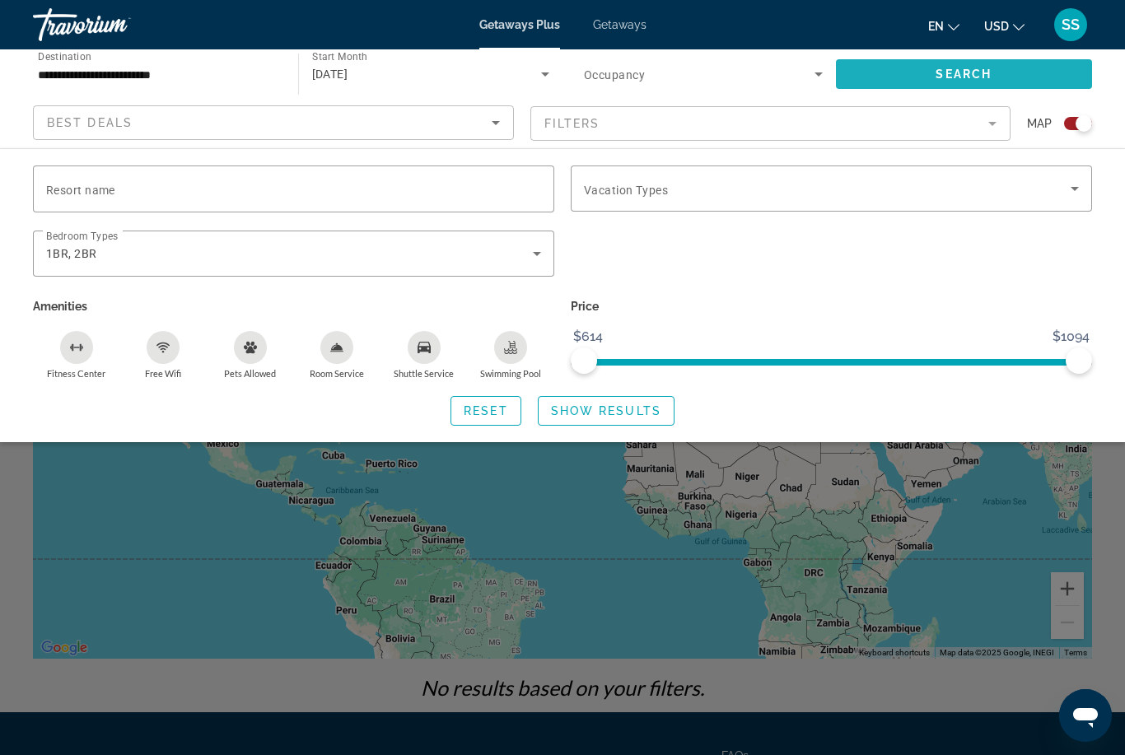
click at [1061, 86] on span "Search widget" at bounding box center [964, 74] width 257 height 40
click at [92, 261] on div "1BR, 2BR" at bounding box center [289, 254] width 487 height 20
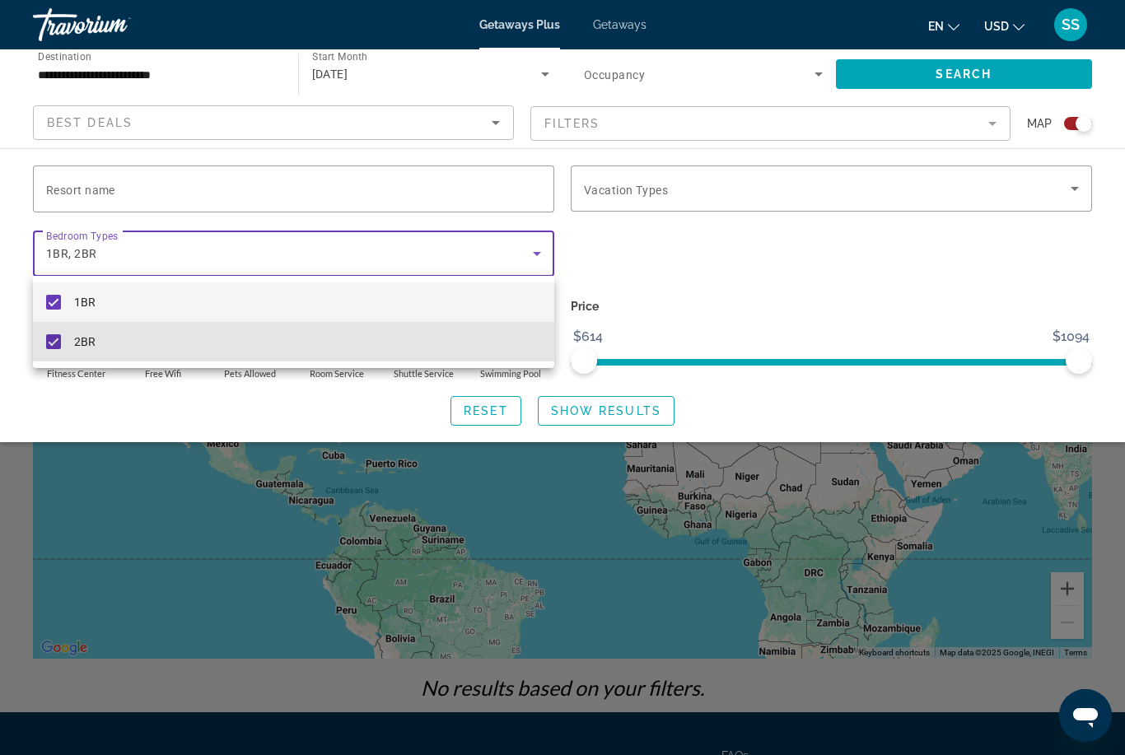
click at [58, 345] on mat-pseudo-checkbox at bounding box center [53, 341] width 15 height 15
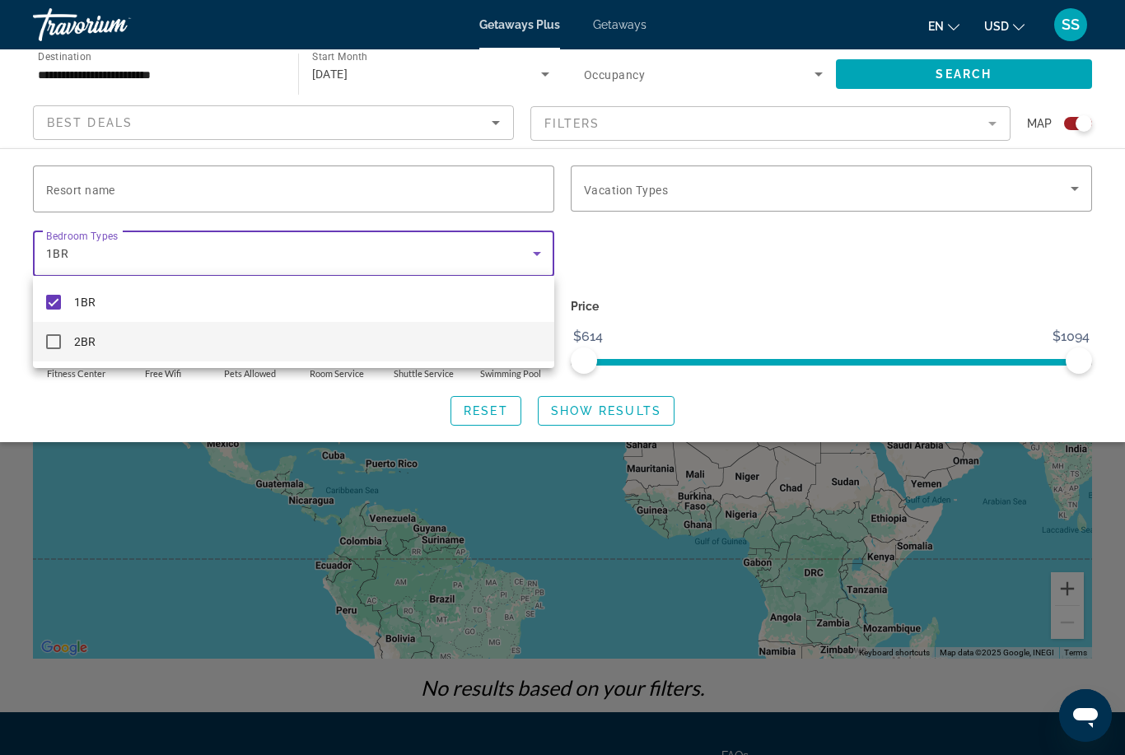
click at [501, 91] on div at bounding box center [562, 377] width 1125 height 755
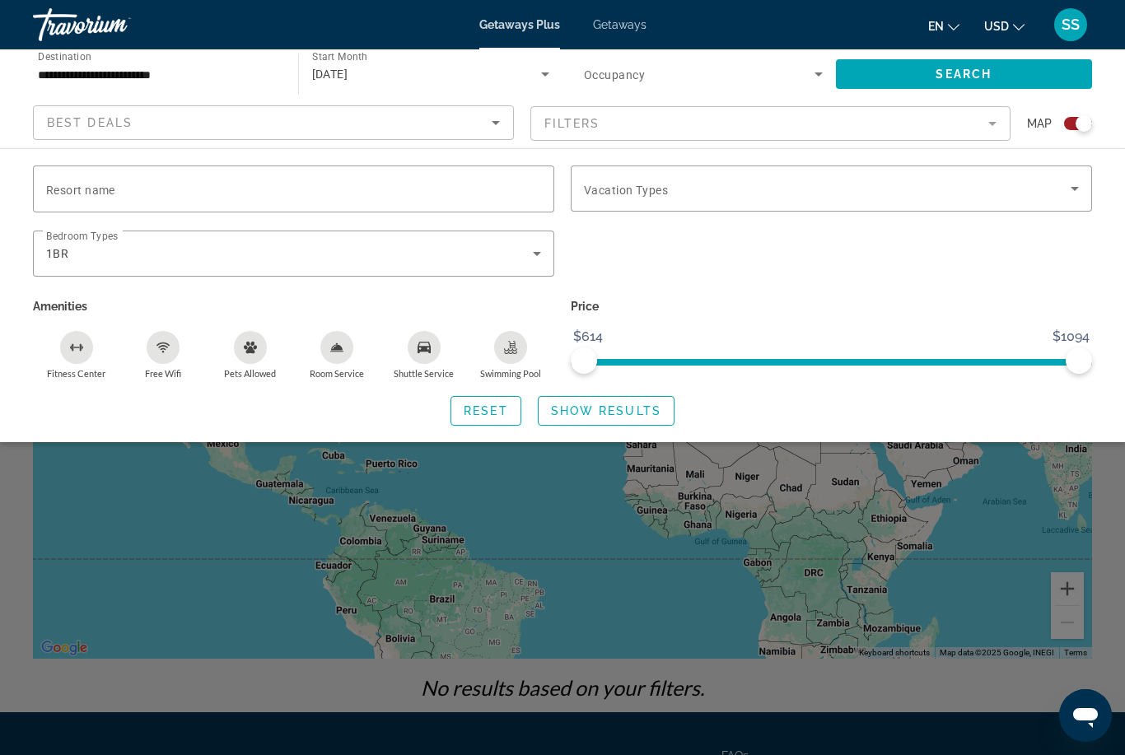
click at [1032, 78] on span "Search widget" at bounding box center [964, 74] width 257 height 40
click at [249, 68] on input "**********" at bounding box center [157, 75] width 239 height 20
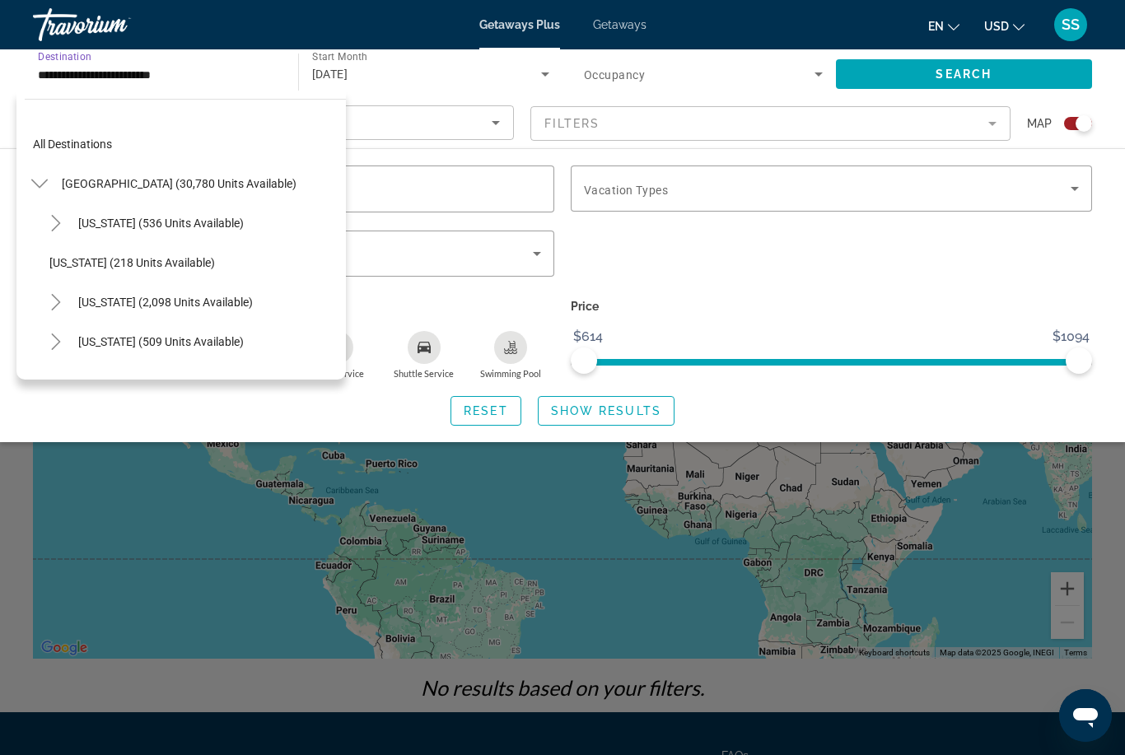
scroll to position [217, 0]
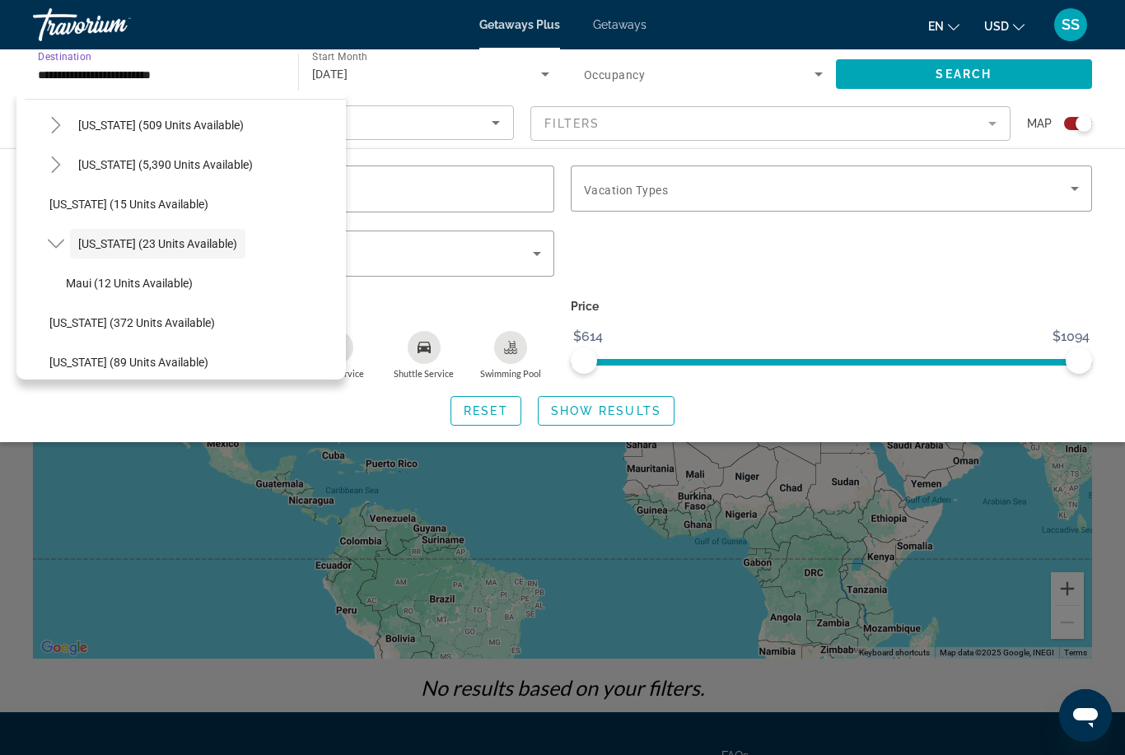
click at [197, 281] on span "Search widget" at bounding box center [202, 284] width 288 height 40
type input "**********"
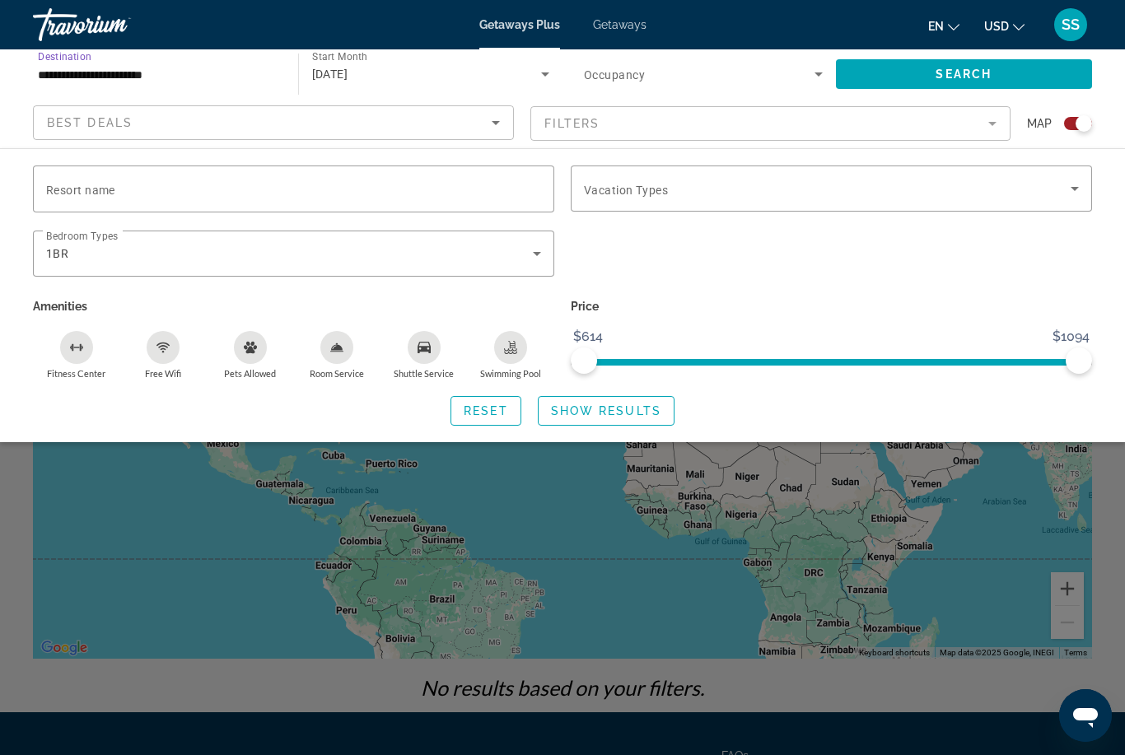
click at [492, 257] on div "1BR" at bounding box center [289, 254] width 487 height 20
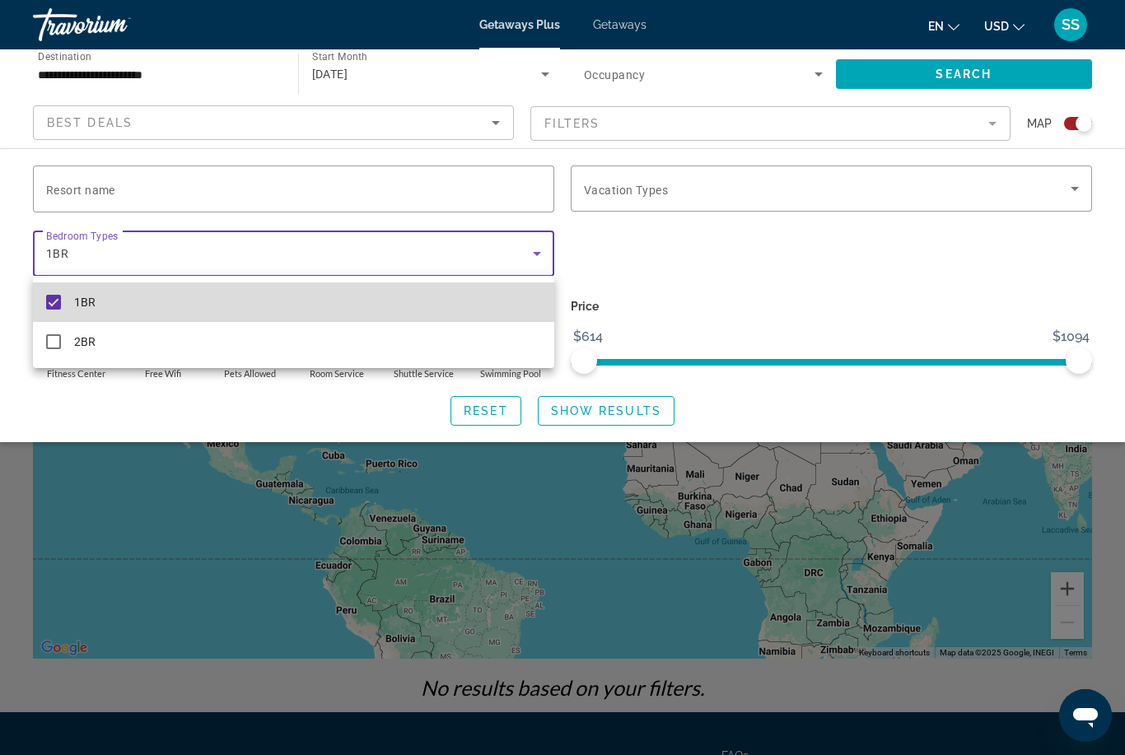
click at [64, 308] on mat-option "1BR" at bounding box center [293, 302] width 521 height 40
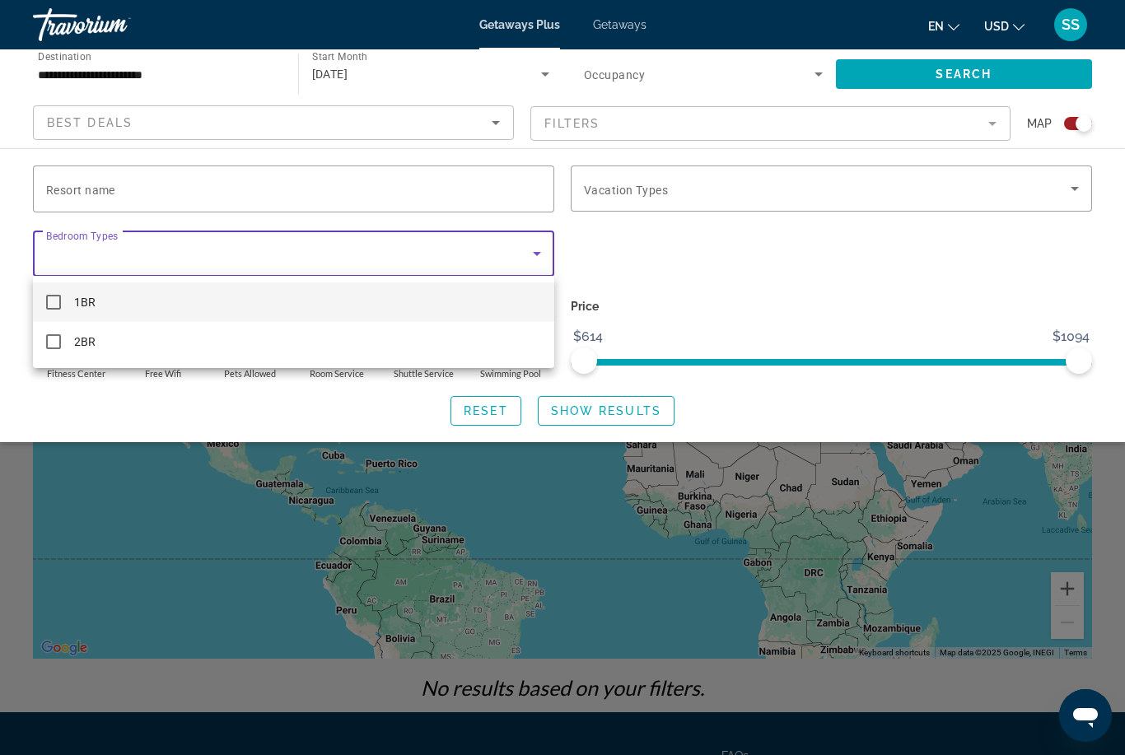
click at [530, 268] on div at bounding box center [562, 377] width 1125 height 755
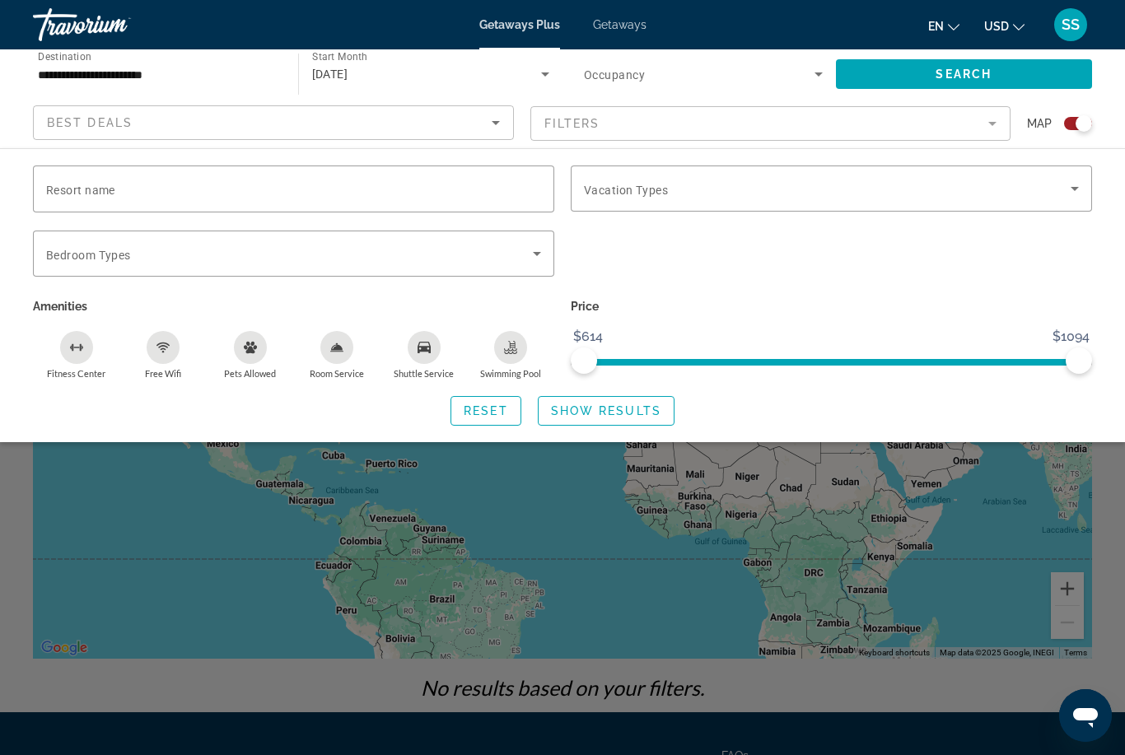
click at [1031, 77] on span "Search widget" at bounding box center [964, 74] width 257 height 40
click at [814, 82] on icon "Search widget" at bounding box center [819, 74] width 20 height 20
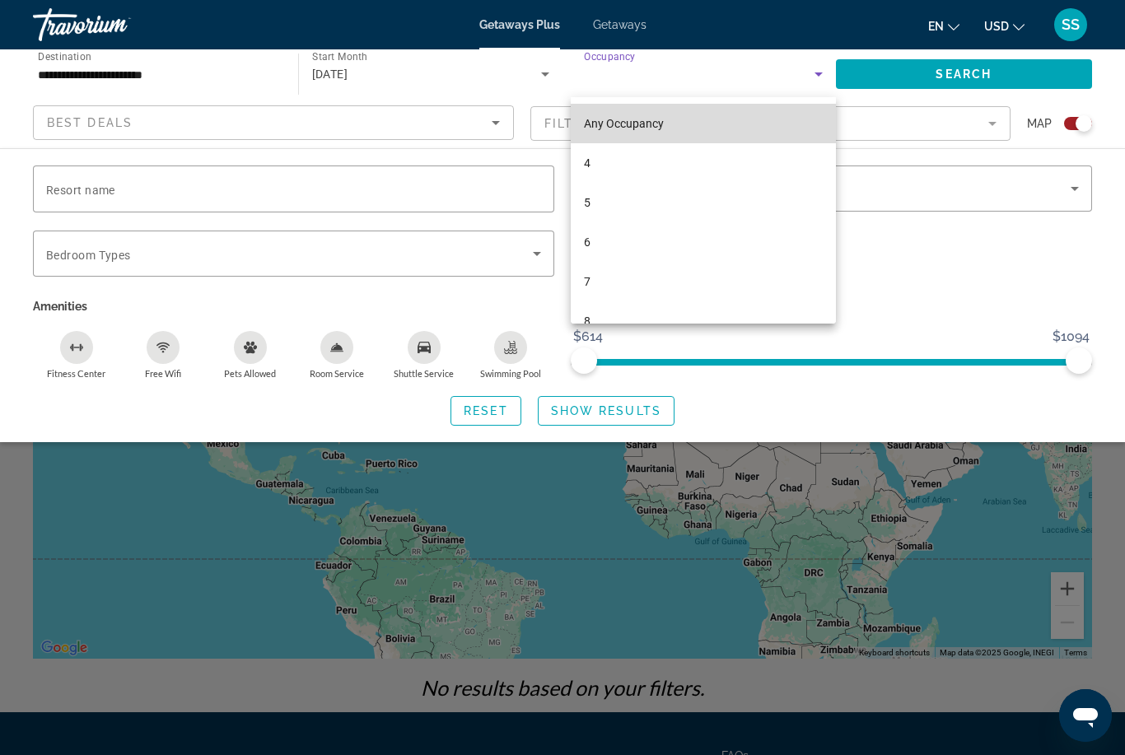
click at [732, 127] on mat-option "Any Occupancy" at bounding box center [703, 124] width 265 height 40
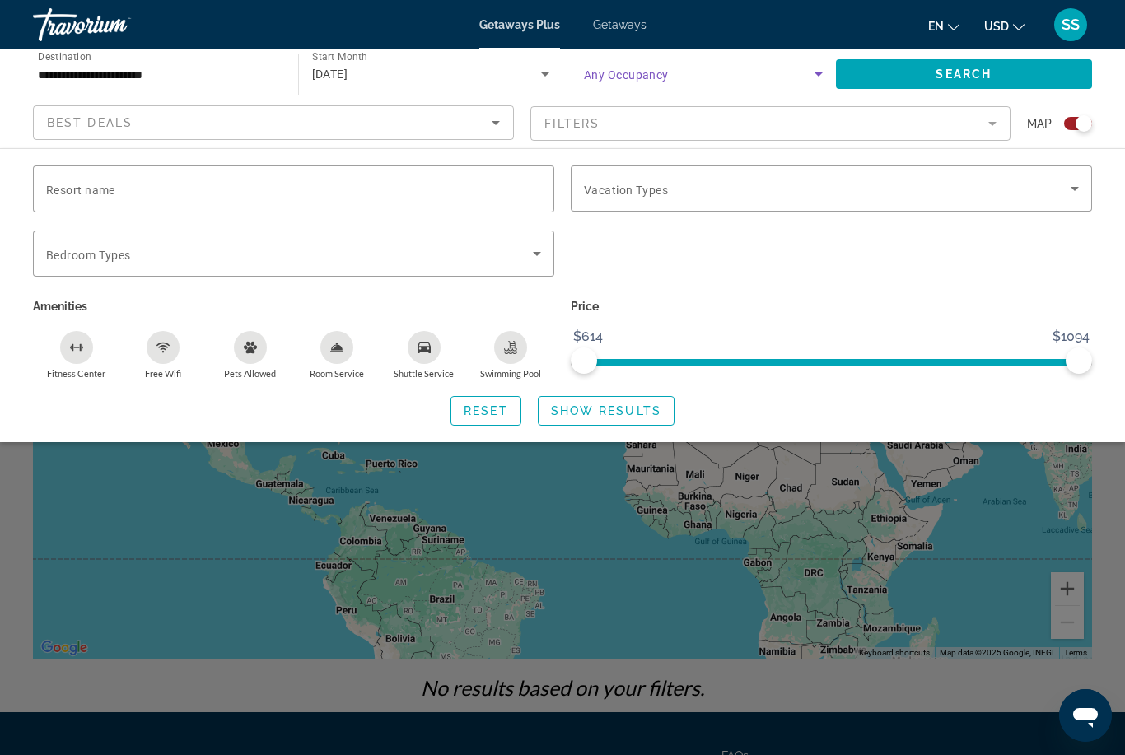
click at [519, 82] on div "[DATE]" at bounding box center [427, 74] width 230 height 20
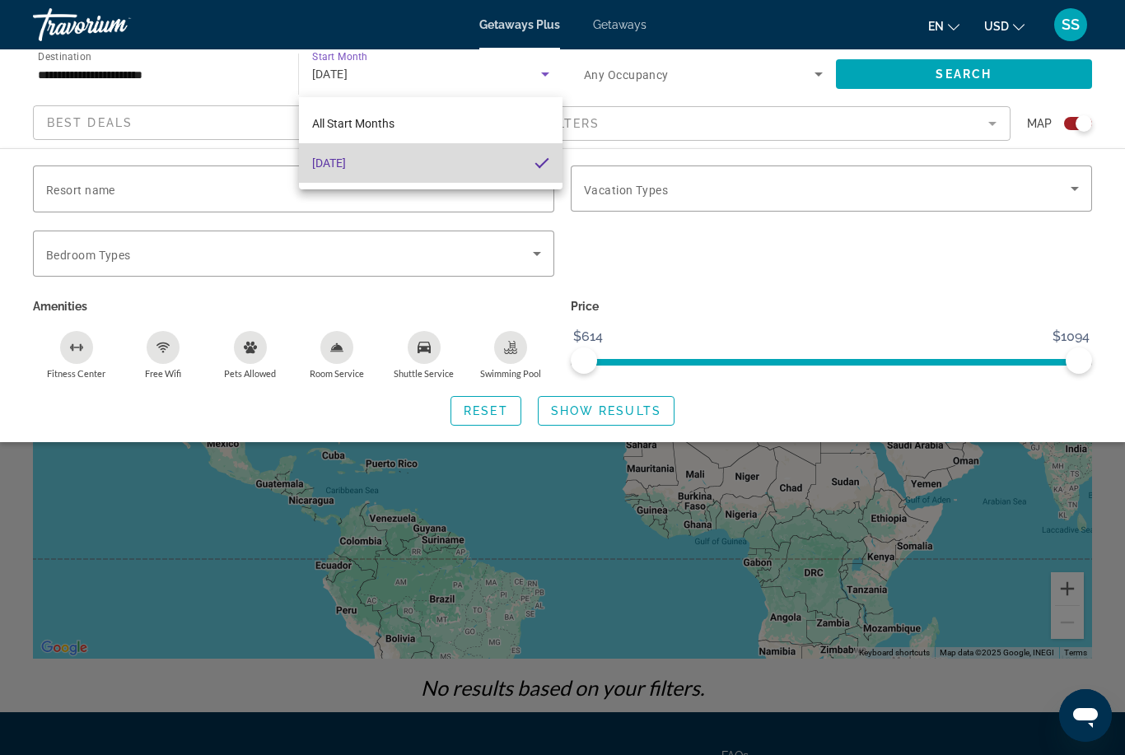
click at [516, 165] on mat-option "[DATE]" at bounding box center [431, 163] width 264 height 40
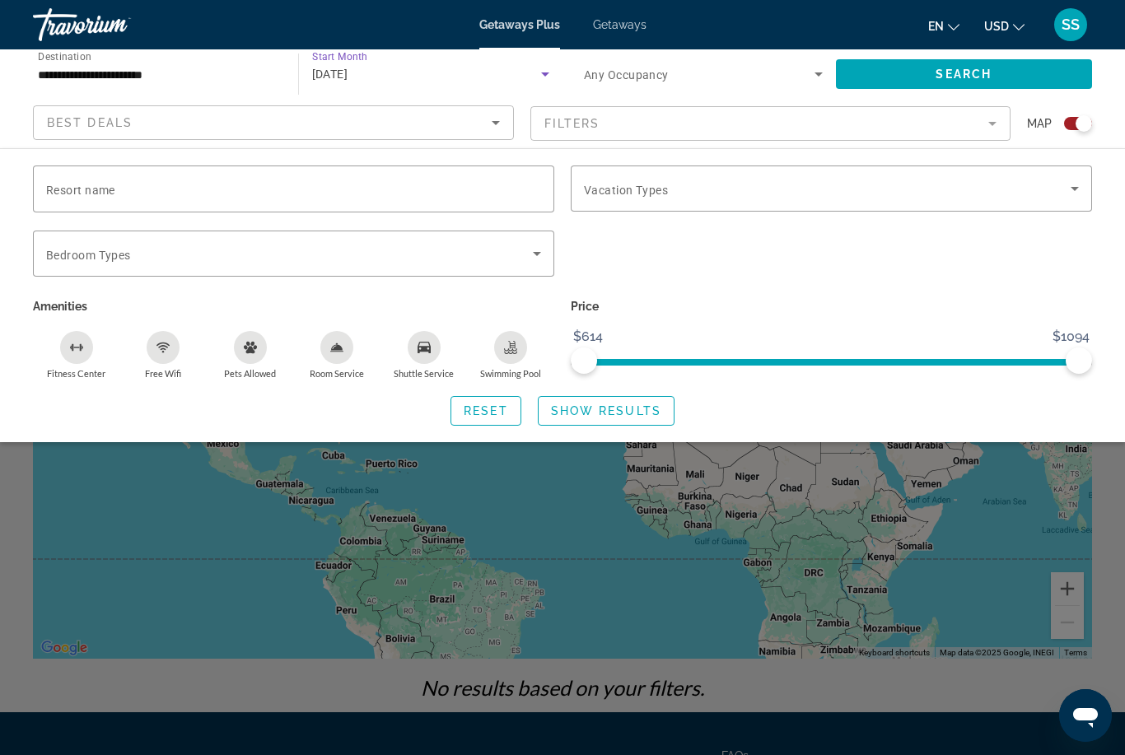
click at [1017, 82] on span "Search widget" at bounding box center [964, 74] width 257 height 40
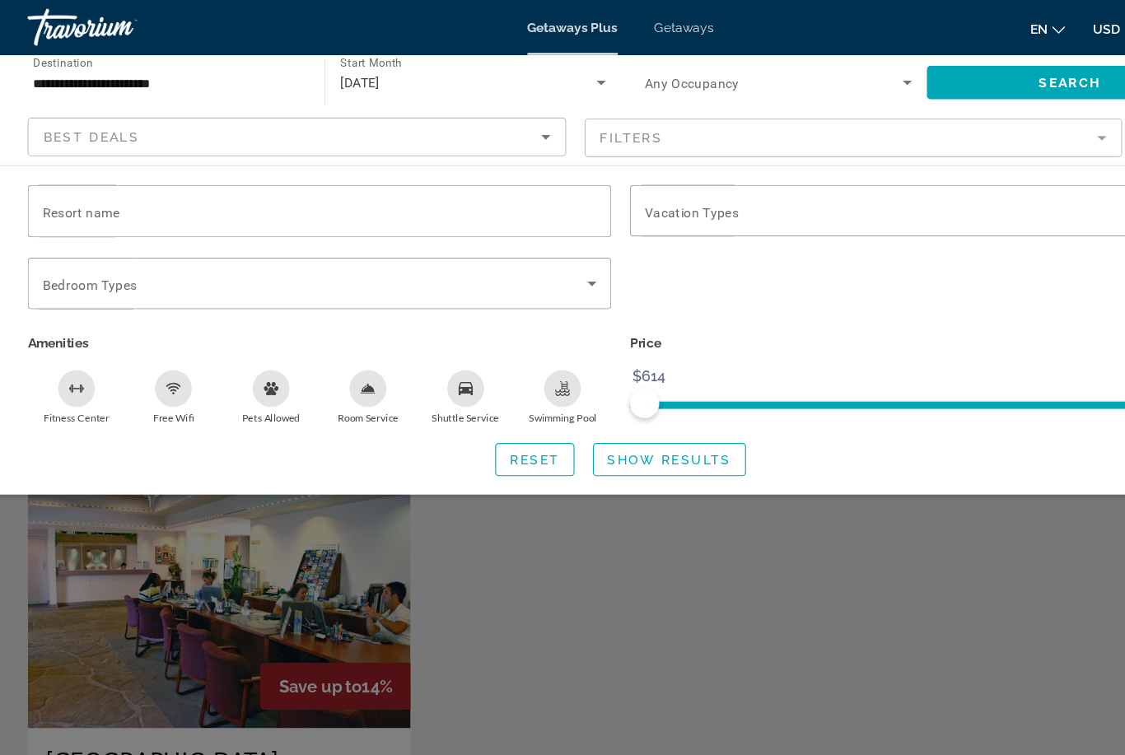
scroll to position [329, 0]
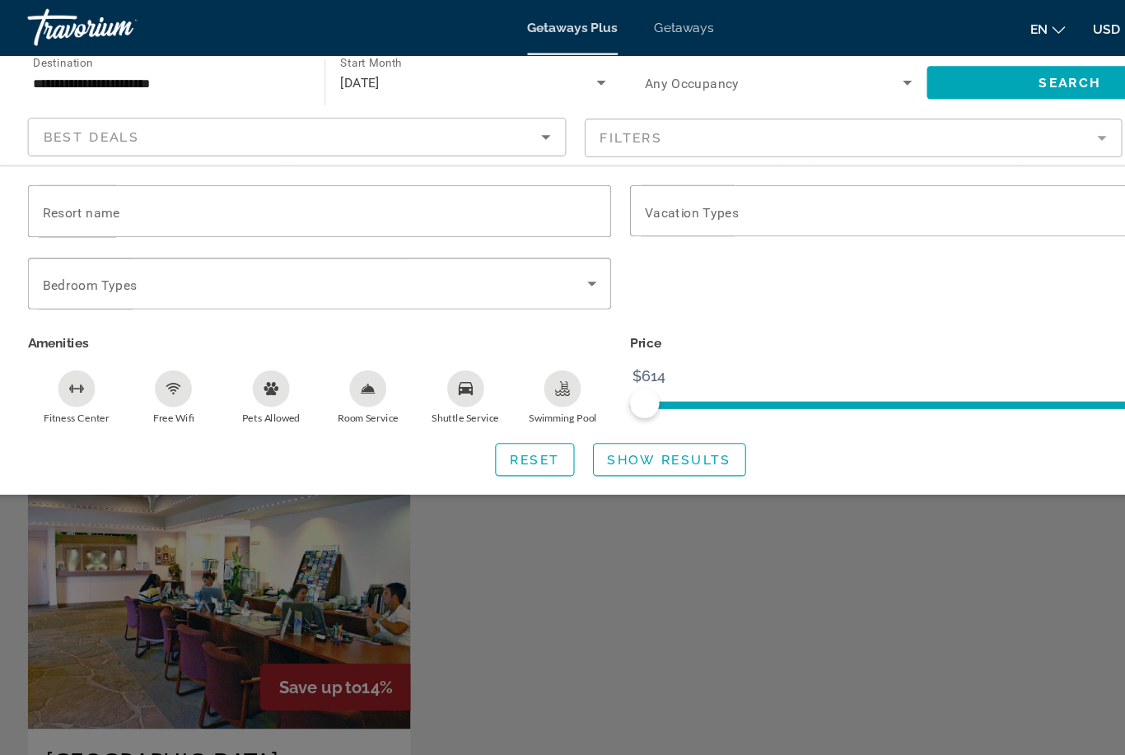
click at [637, 408] on span "Show Results" at bounding box center [606, 410] width 110 height 13
click at [635, 417] on span "Search widget" at bounding box center [606, 411] width 135 height 40
click at [629, 416] on span "Search widget" at bounding box center [606, 411] width 135 height 40
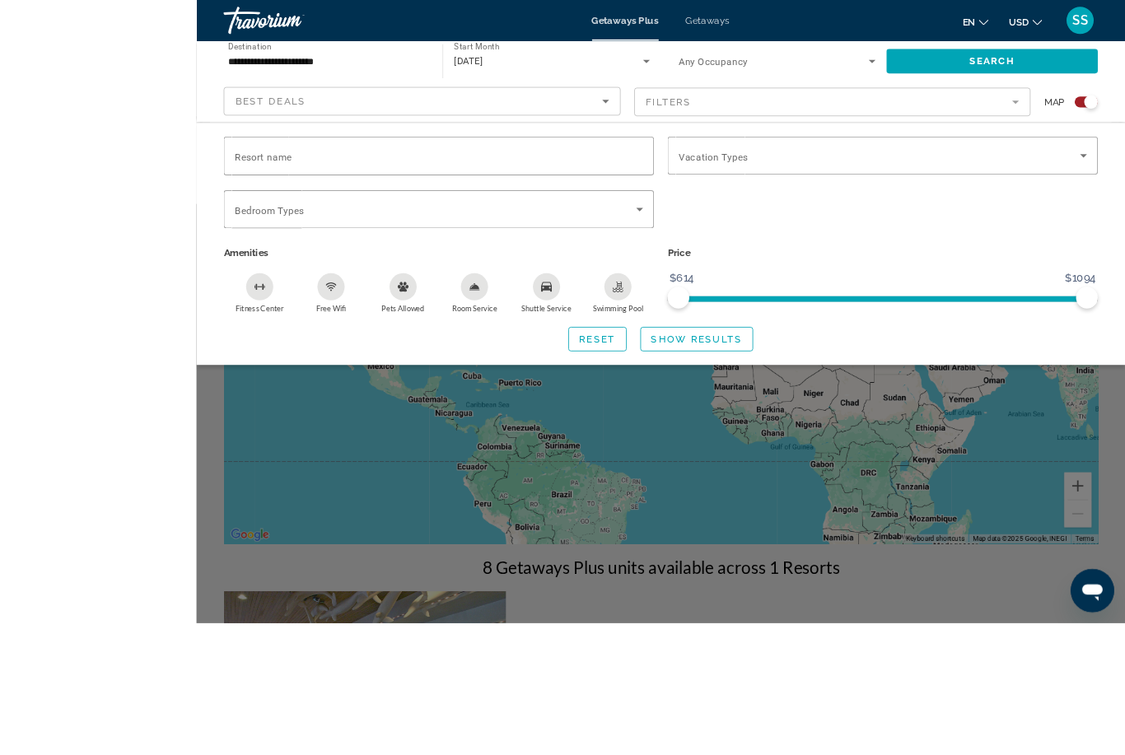
scroll to position [220, 0]
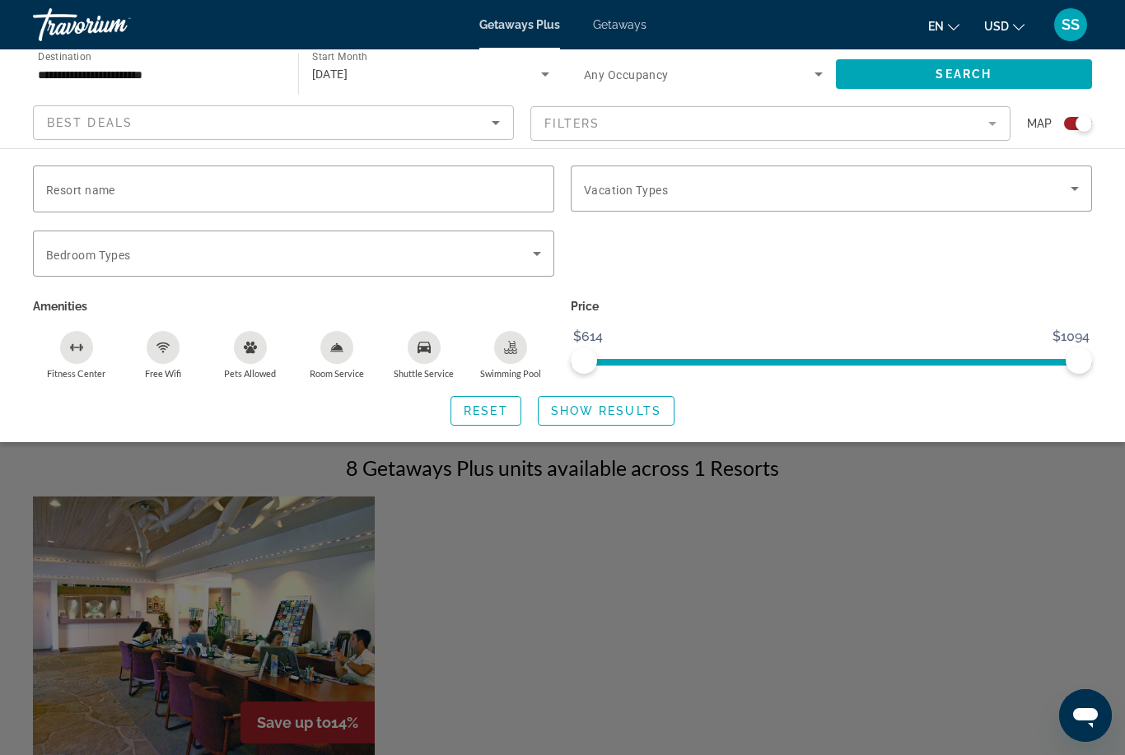
click at [653, 412] on span "Show Results" at bounding box center [606, 410] width 110 height 13
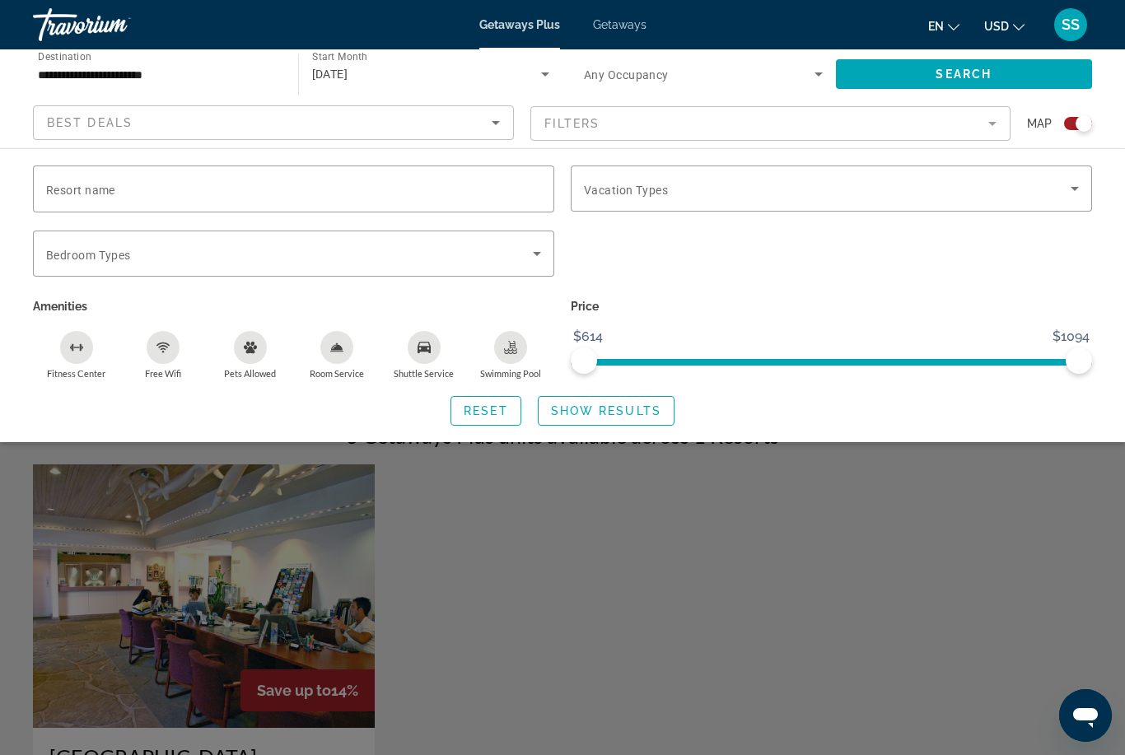
scroll to position [250, 0]
click at [637, 414] on span "Show Results" at bounding box center [606, 410] width 110 height 13
click at [1018, 80] on span "Search widget" at bounding box center [964, 74] width 257 height 40
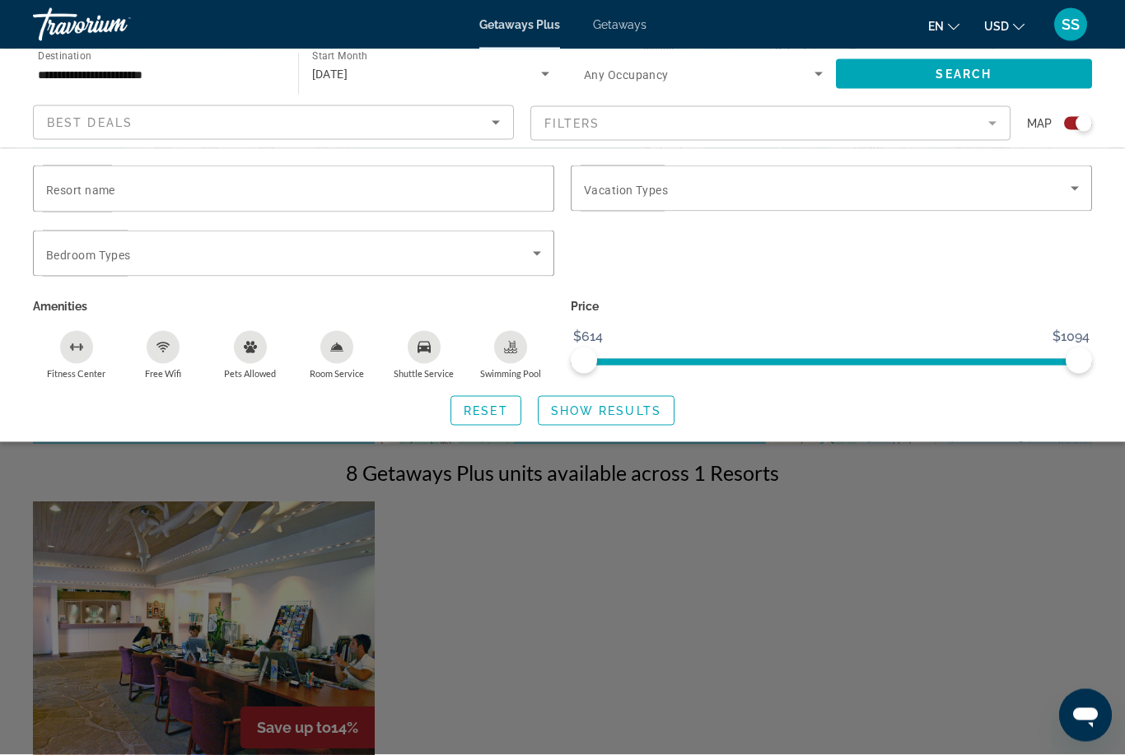
click at [666, 402] on span "Search widget" at bounding box center [606, 411] width 135 height 40
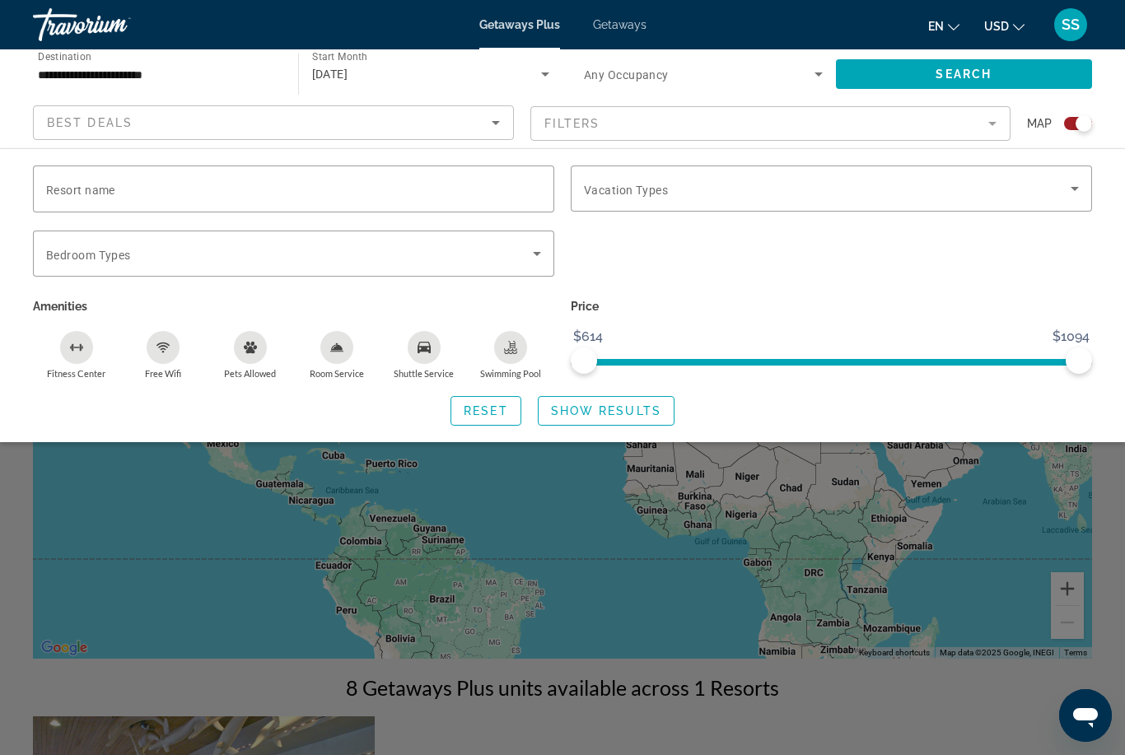
click at [851, 527] on div "Search widget" at bounding box center [562, 501] width 1125 height 508
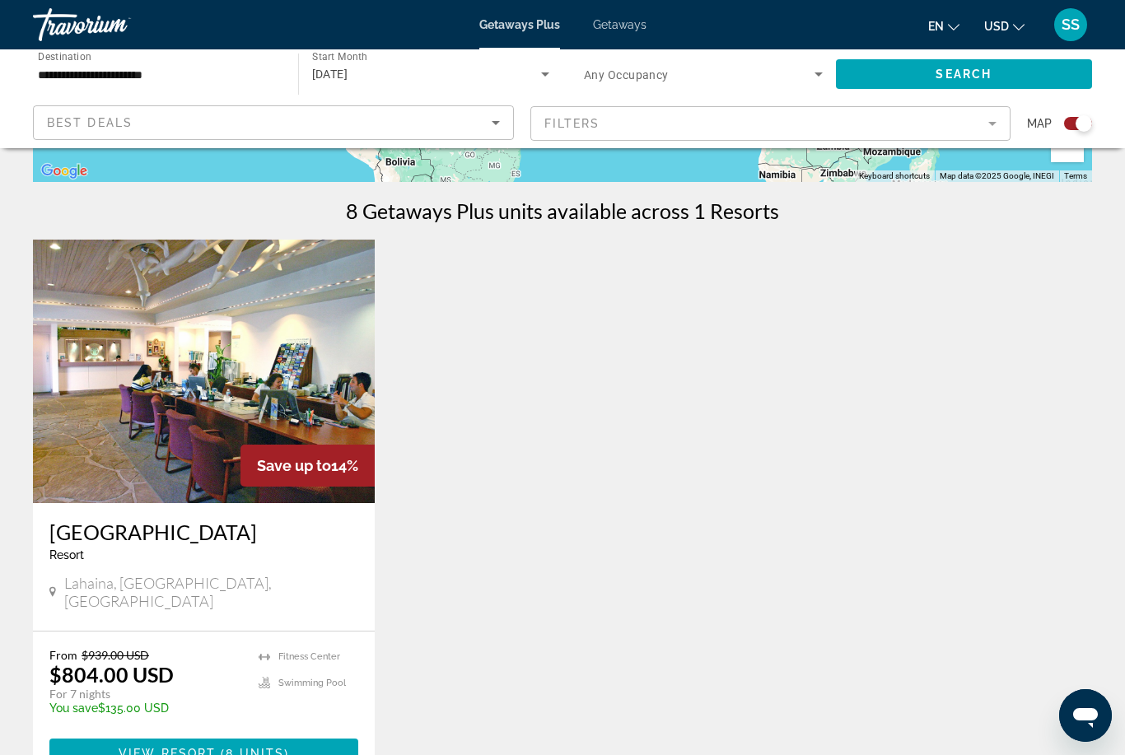
scroll to position [478, 0]
click at [321, 733] on span "Main content" at bounding box center [203, 753] width 309 height 40
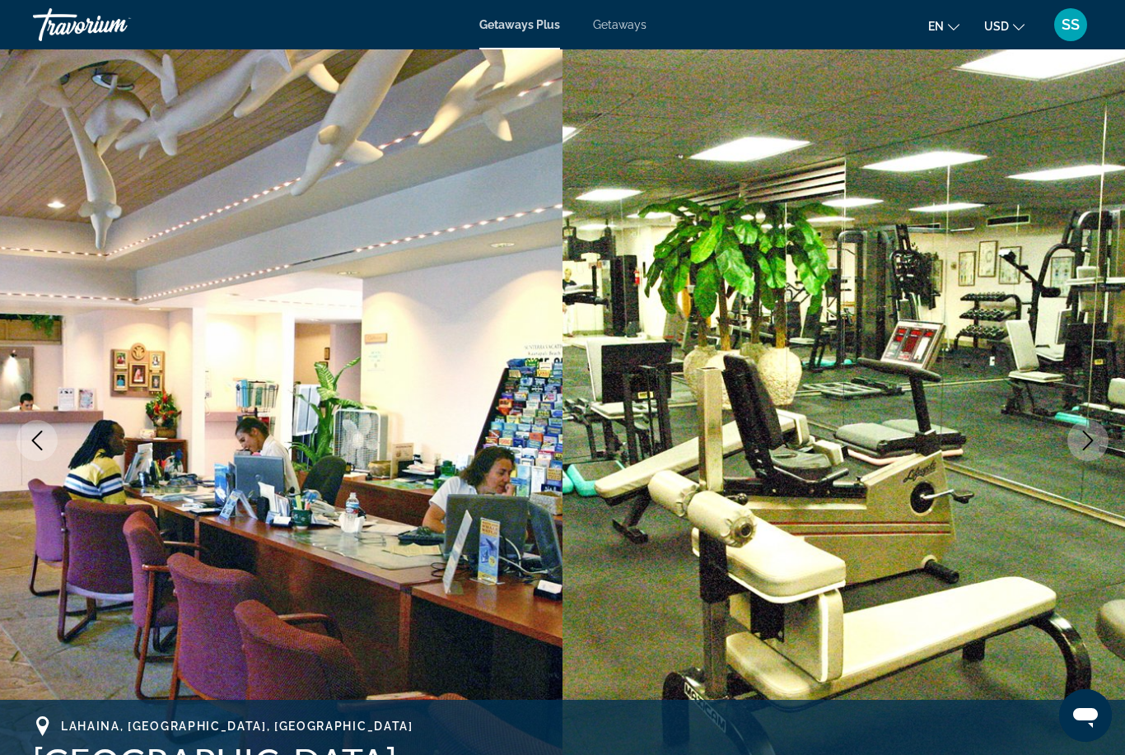
click at [1091, 443] on icon "Next image" at bounding box center [1088, 441] width 20 height 20
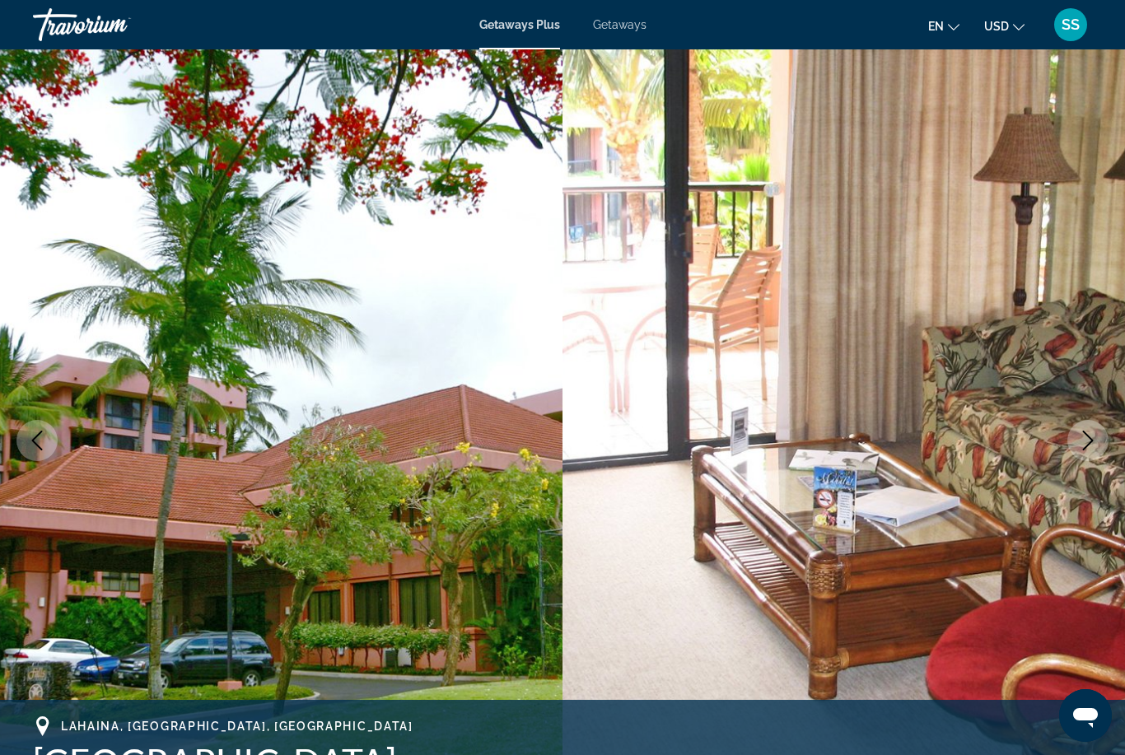
click at [1095, 434] on icon "Next image" at bounding box center [1088, 441] width 20 height 20
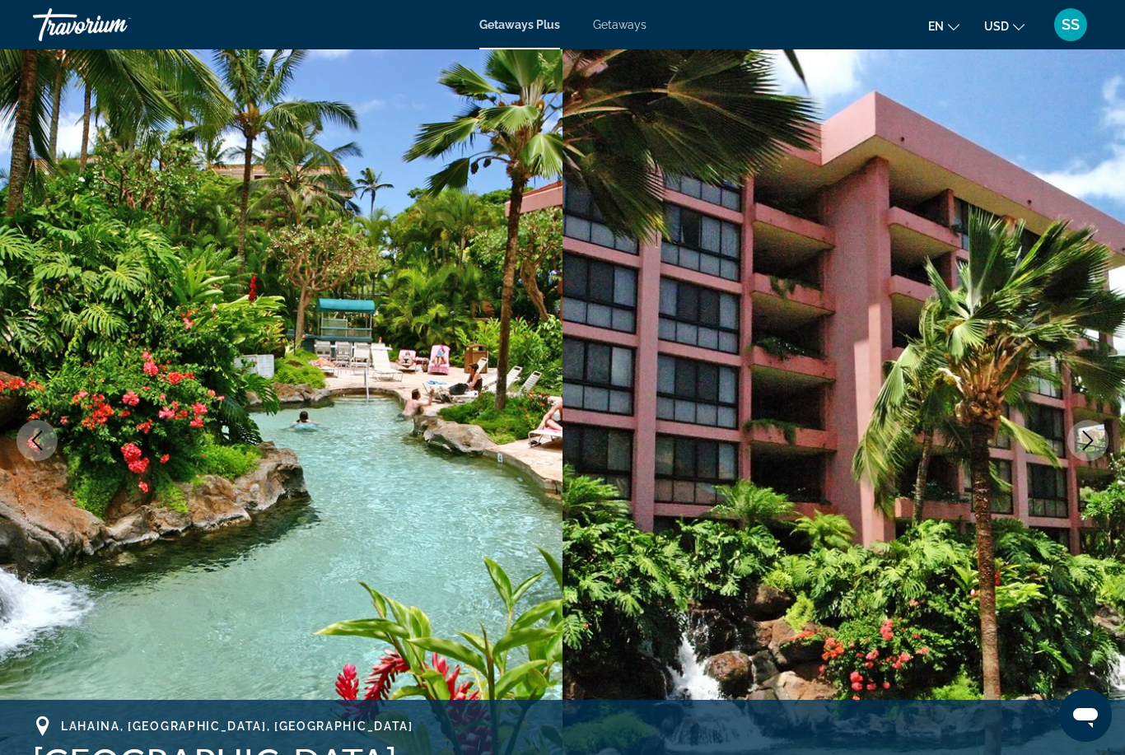
click at [1091, 442] on icon "Next image" at bounding box center [1088, 441] width 11 height 20
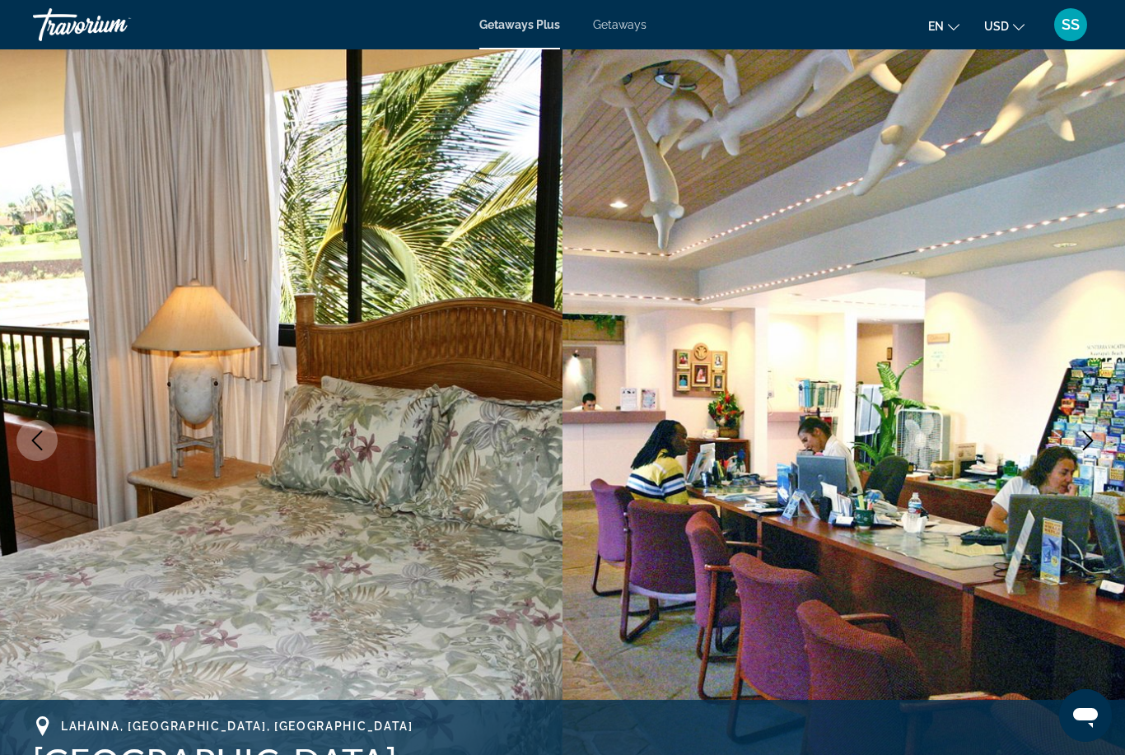
click at [1090, 441] on icon "Next image" at bounding box center [1088, 441] width 20 height 20
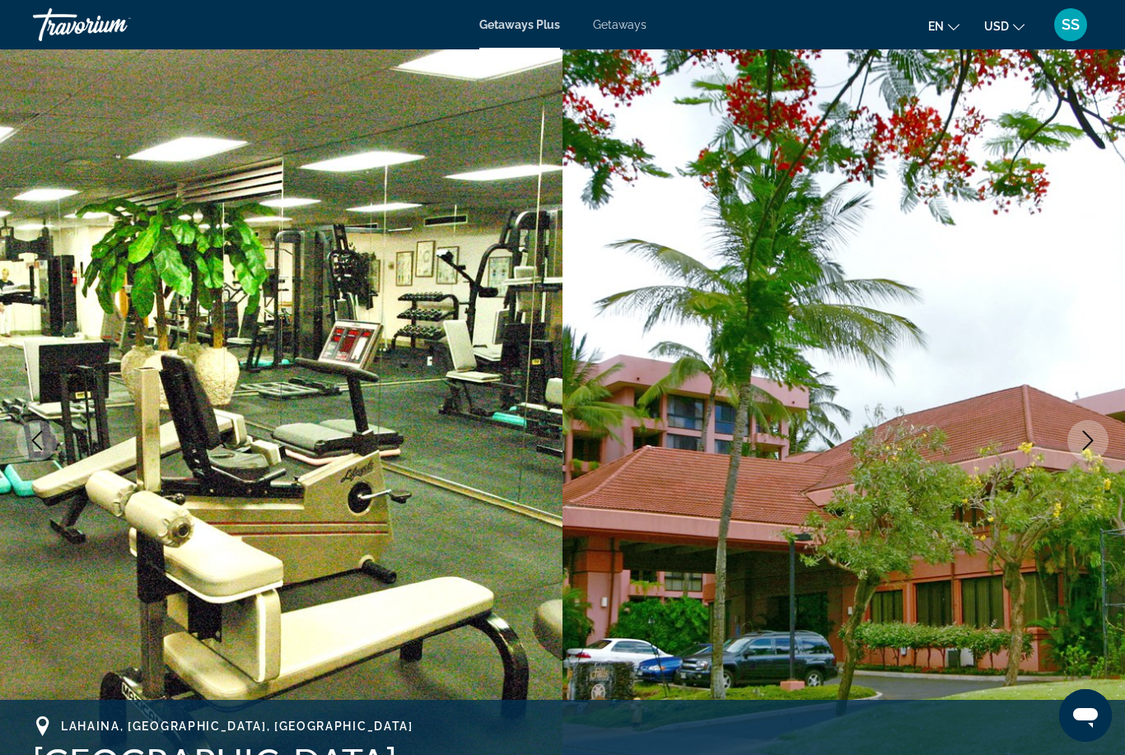
click at [1089, 447] on icon "Next image" at bounding box center [1088, 441] width 20 height 20
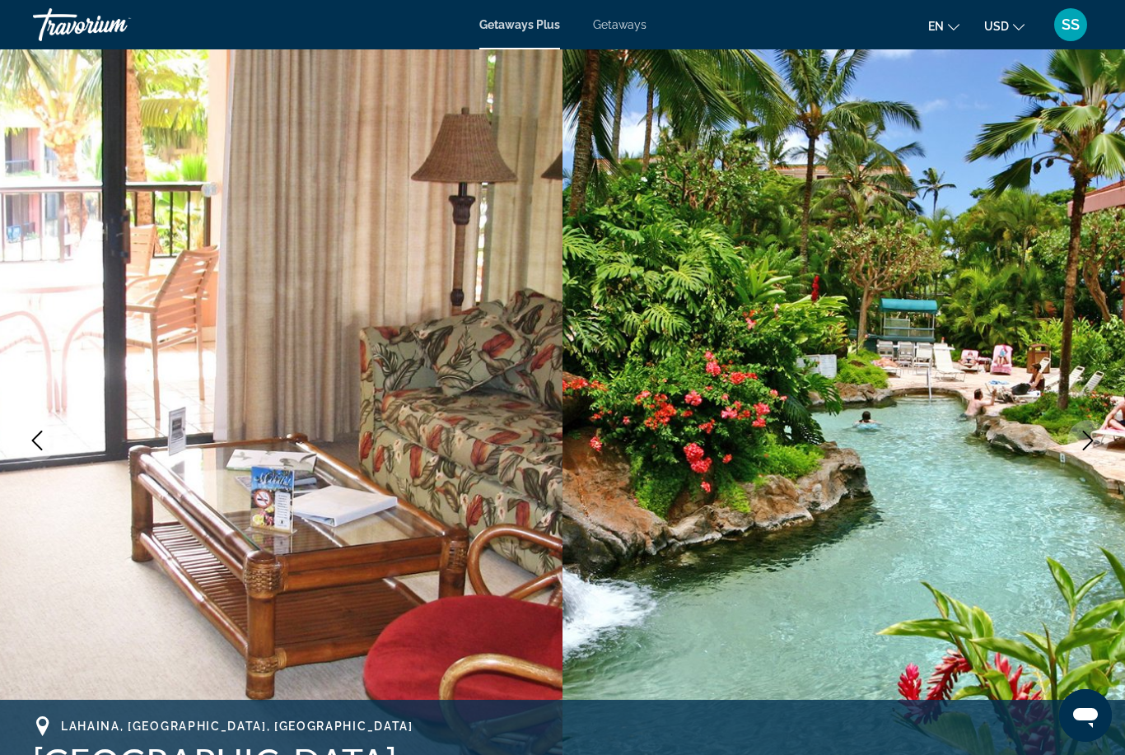
click at [1114, 419] on img "Main content" at bounding box center [843, 440] width 562 height 782
click at [1100, 441] on button "Next image" at bounding box center [1087, 440] width 41 height 41
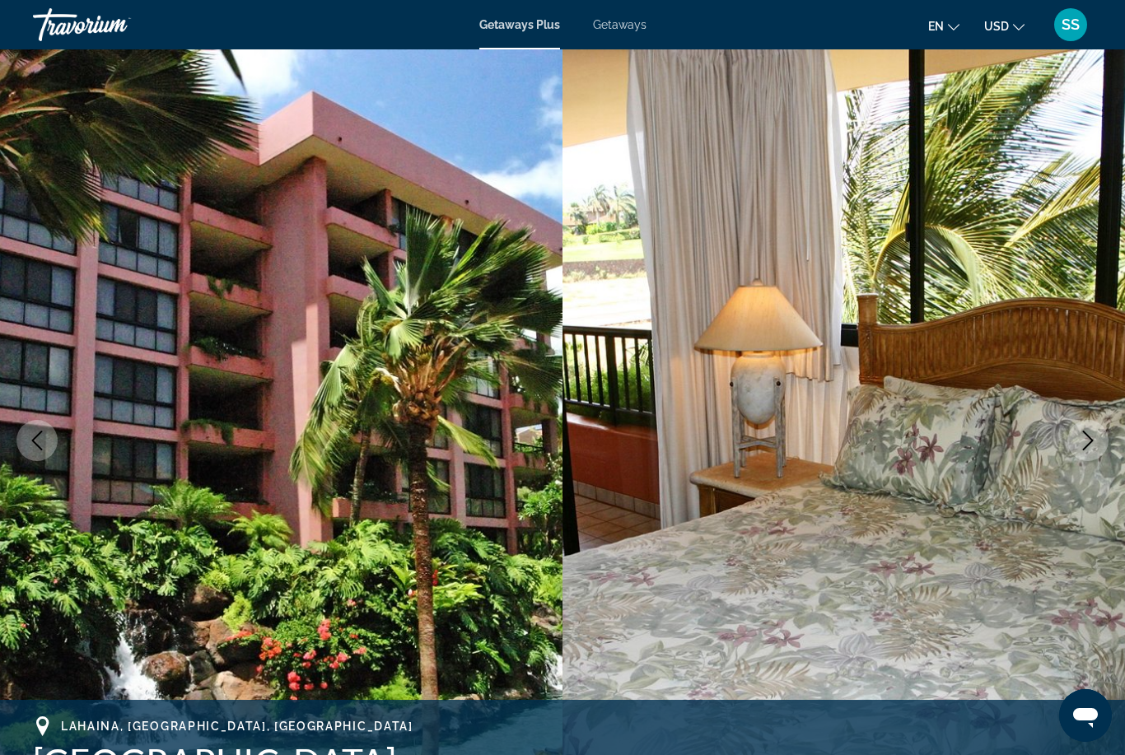
click at [1082, 441] on icon "Next image" at bounding box center [1088, 441] width 20 height 20
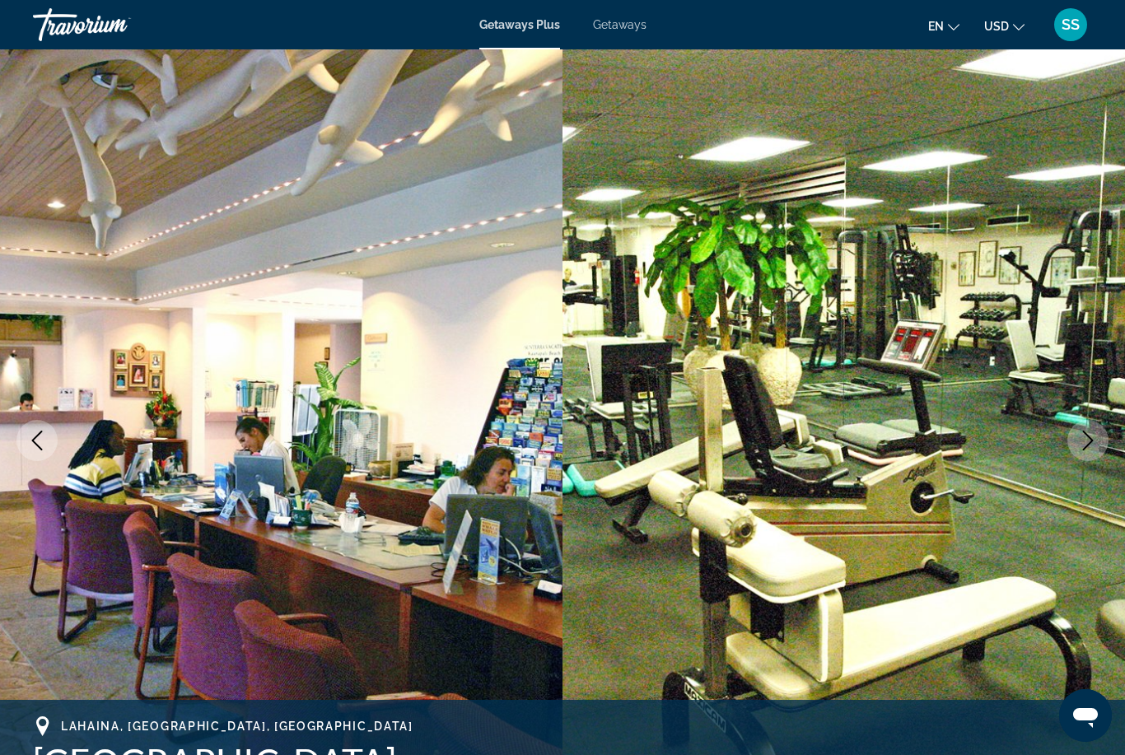
click at [1090, 436] on icon "Next image" at bounding box center [1088, 441] width 20 height 20
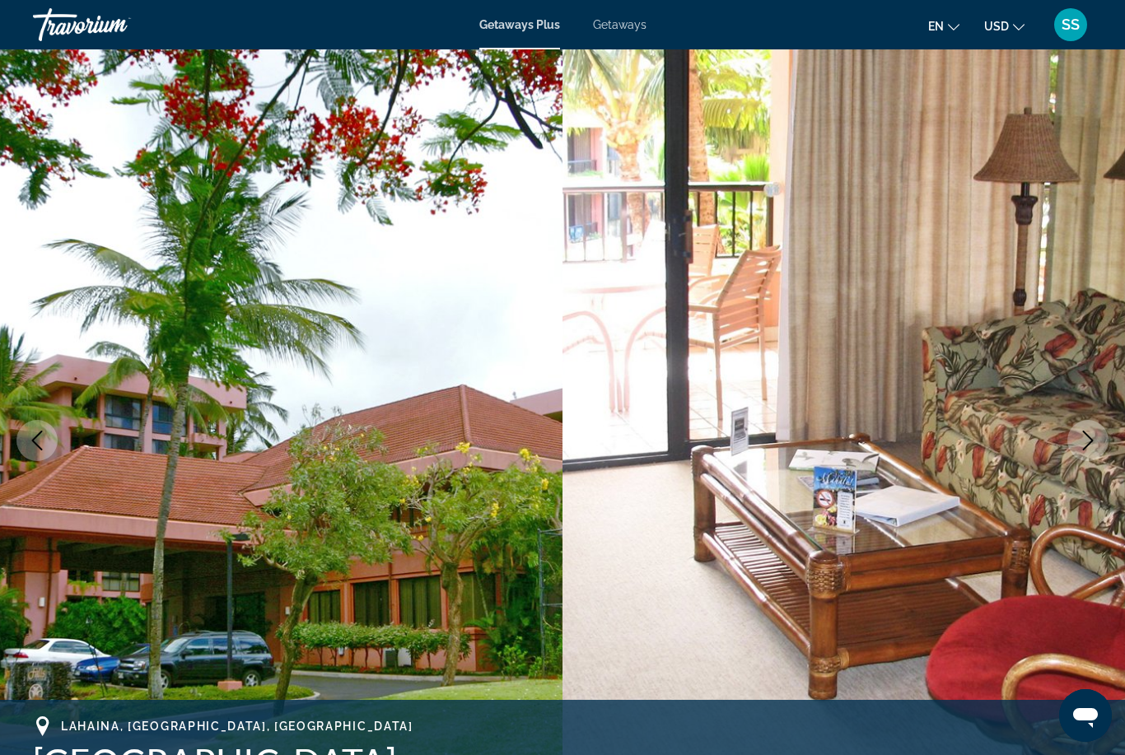
click at [1087, 439] on icon "Next image" at bounding box center [1088, 441] width 20 height 20
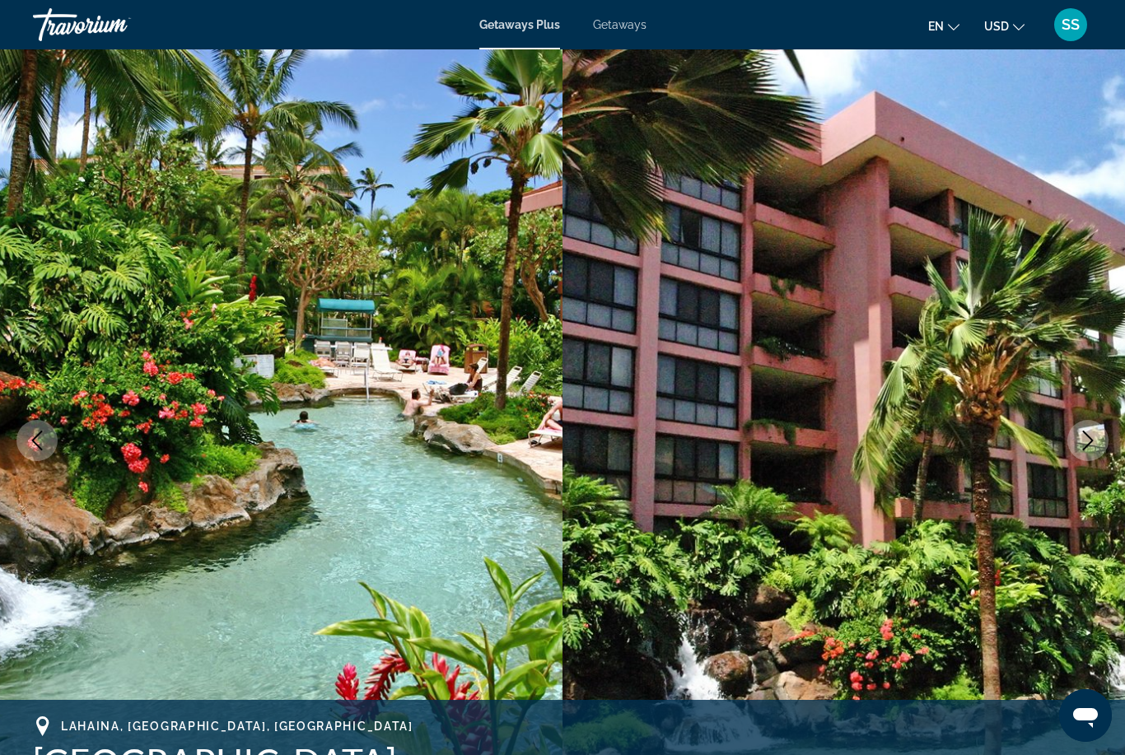
click at [1091, 441] on icon "Next image" at bounding box center [1088, 441] width 11 height 20
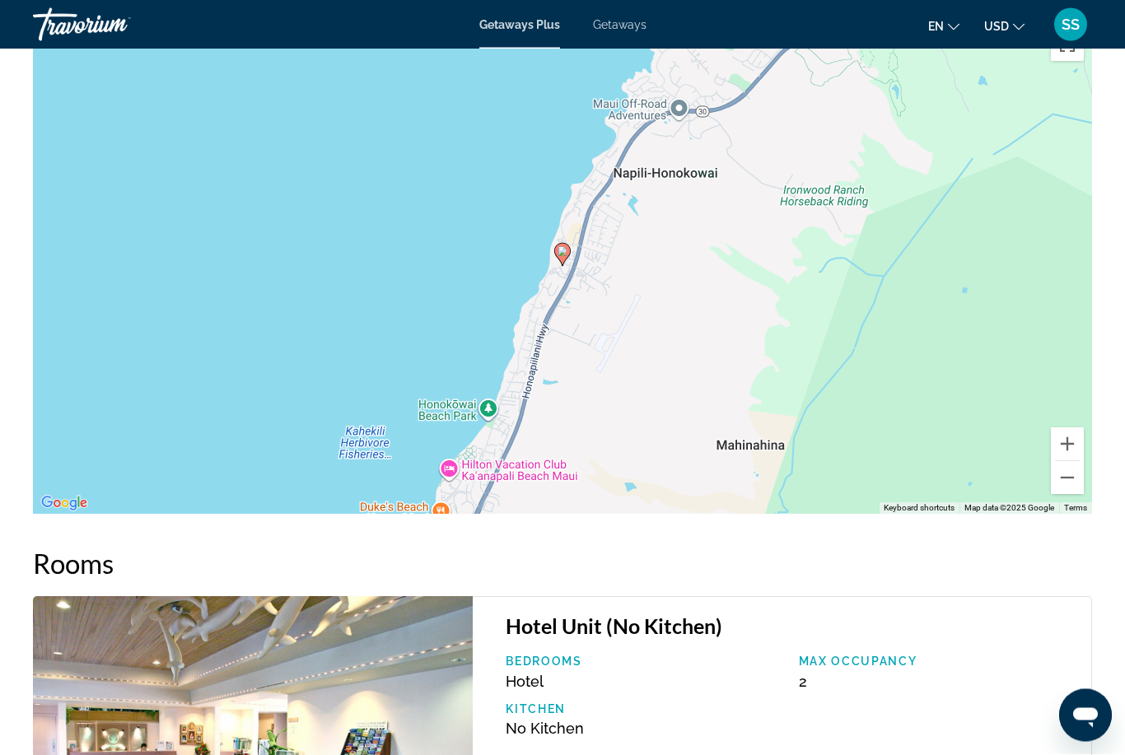
scroll to position [2560, 0]
click at [1071, 478] on button "Zoom out" at bounding box center [1067, 477] width 33 height 33
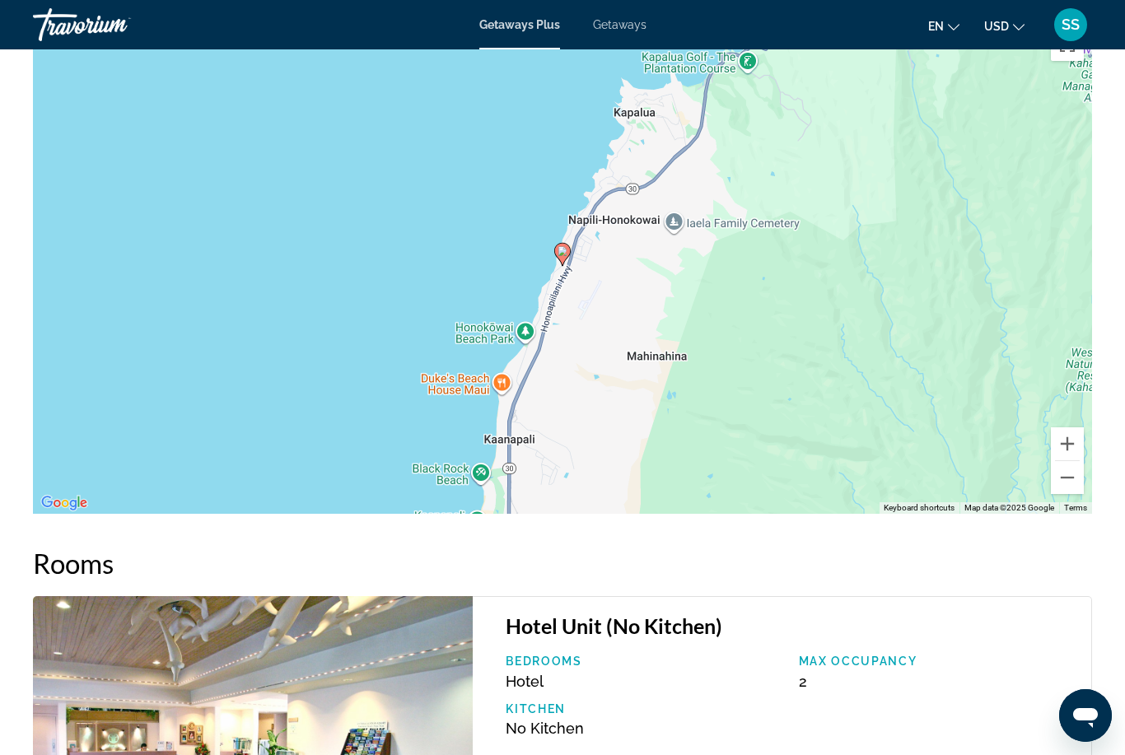
click at [1081, 482] on button "Zoom out" at bounding box center [1067, 477] width 33 height 33
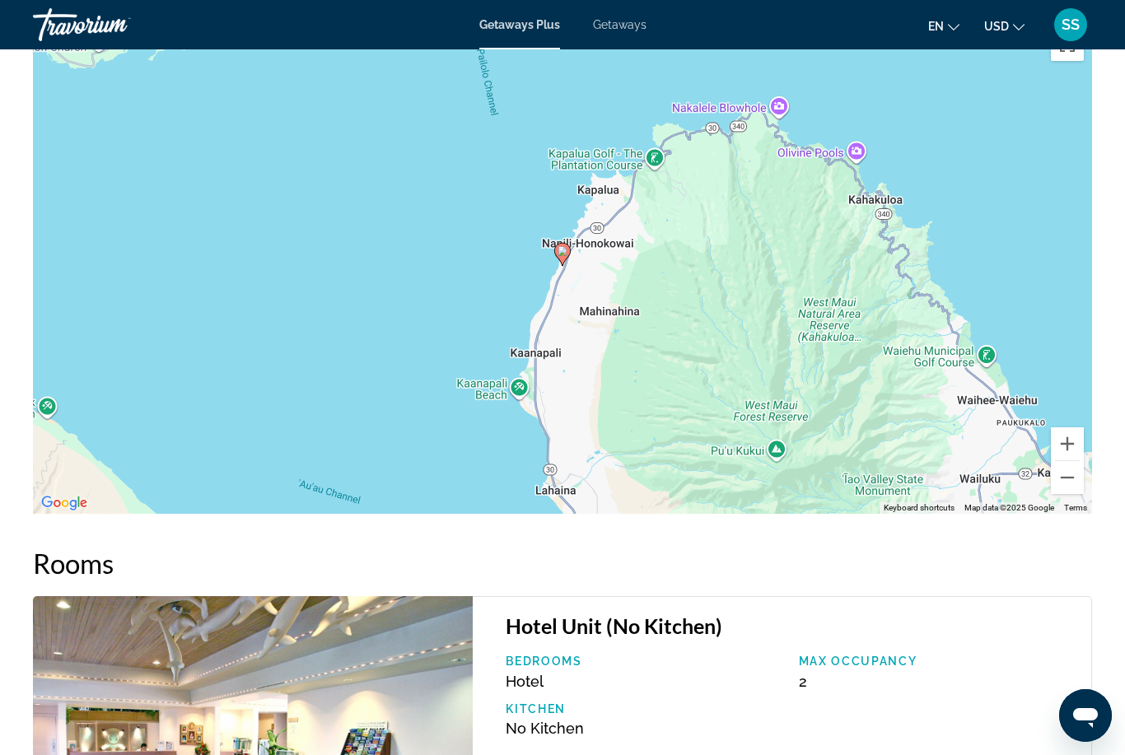
click at [1074, 445] on button "Zoom in" at bounding box center [1067, 443] width 33 height 33
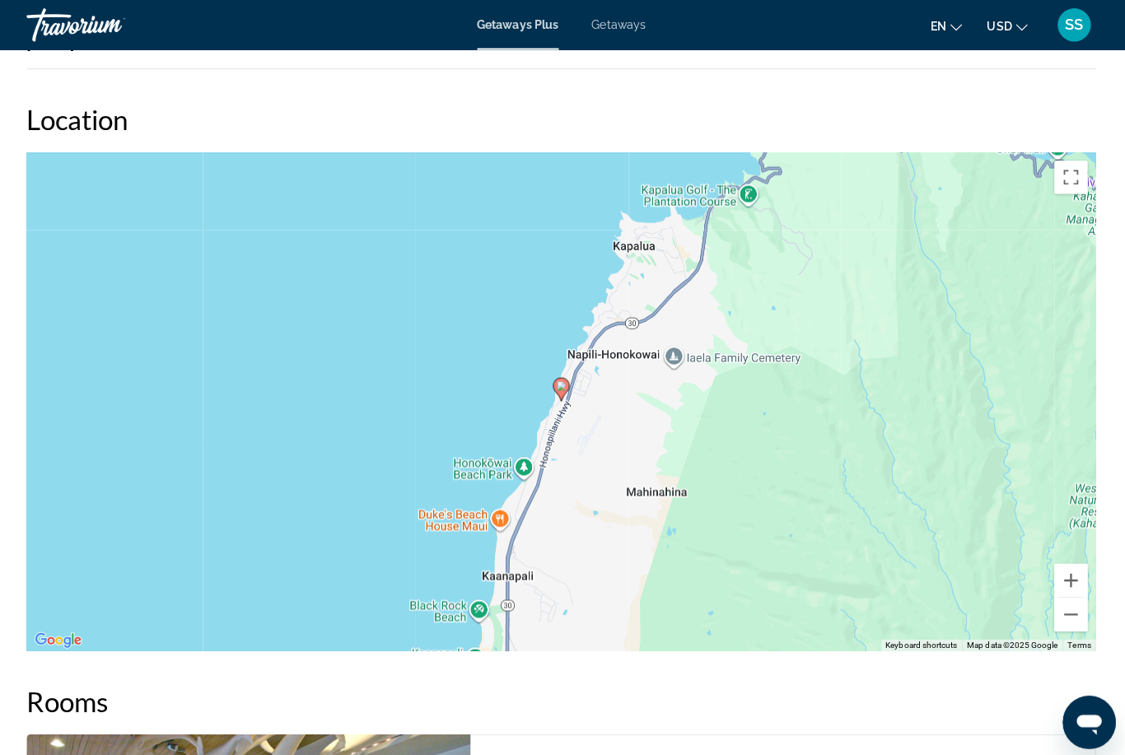
scroll to position [2458, 0]
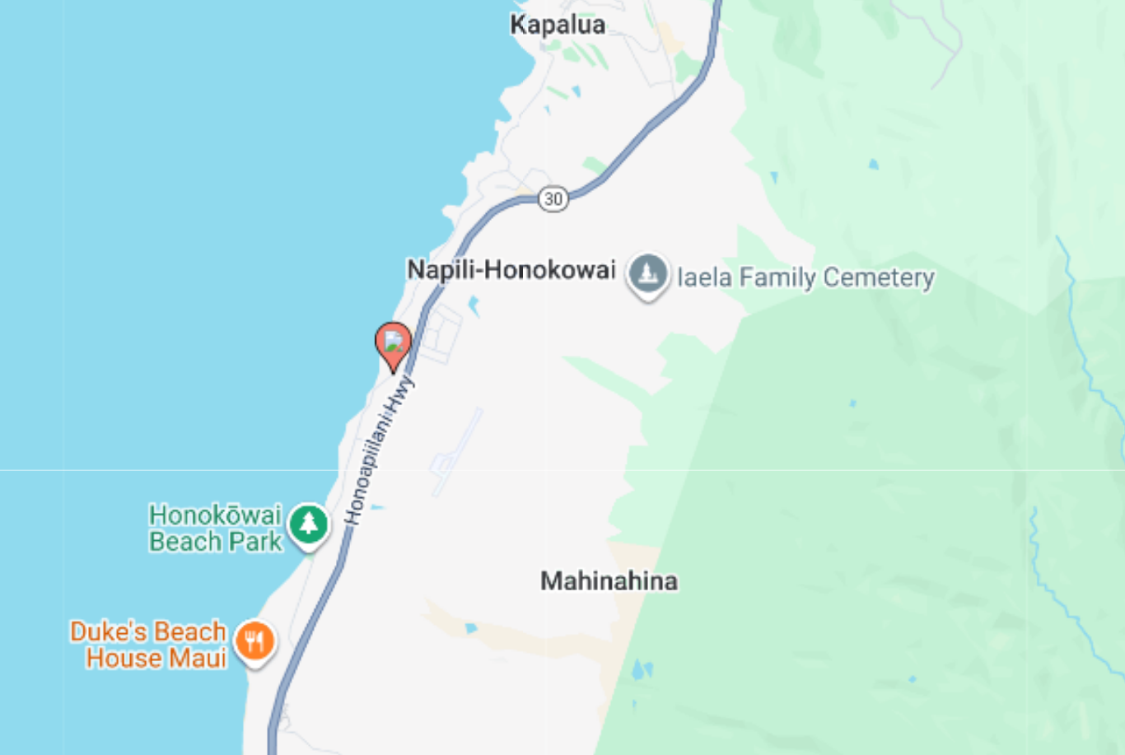
click at [356, 235] on div "To activate drag with keyboard, press Alt + Enter. Once in keyboard drag state,…" at bounding box center [562, 369] width 1059 height 494
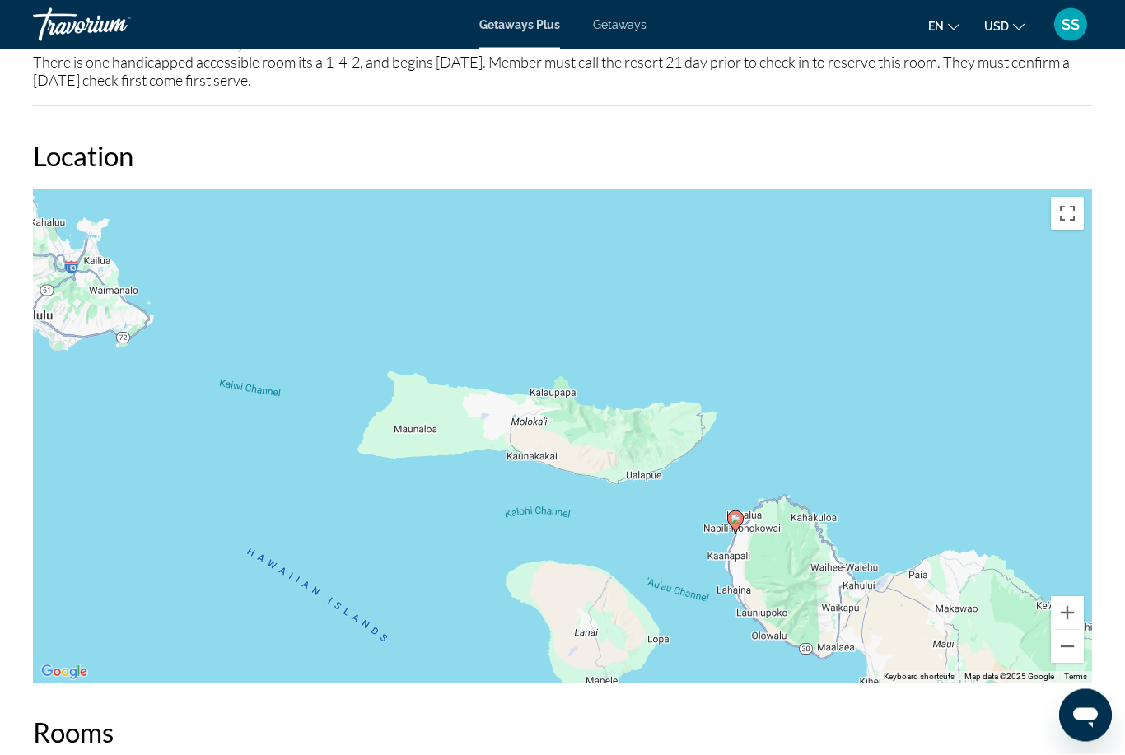
scroll to position [2392, 0]
click at [1073, 648] on button "Zoom out" at bounding box center [1067, 646] width 33 height 33
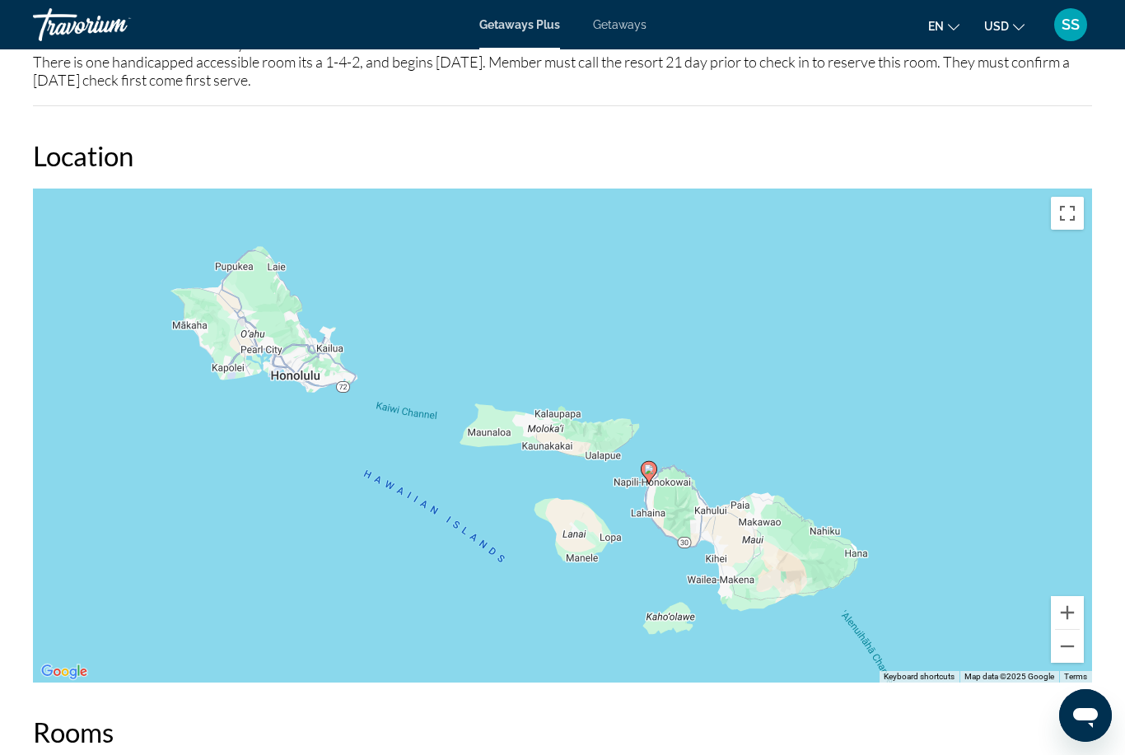
click at [1072, 606] on button "Zoom in" at bounding box center [1067, 612] width 33 height 33
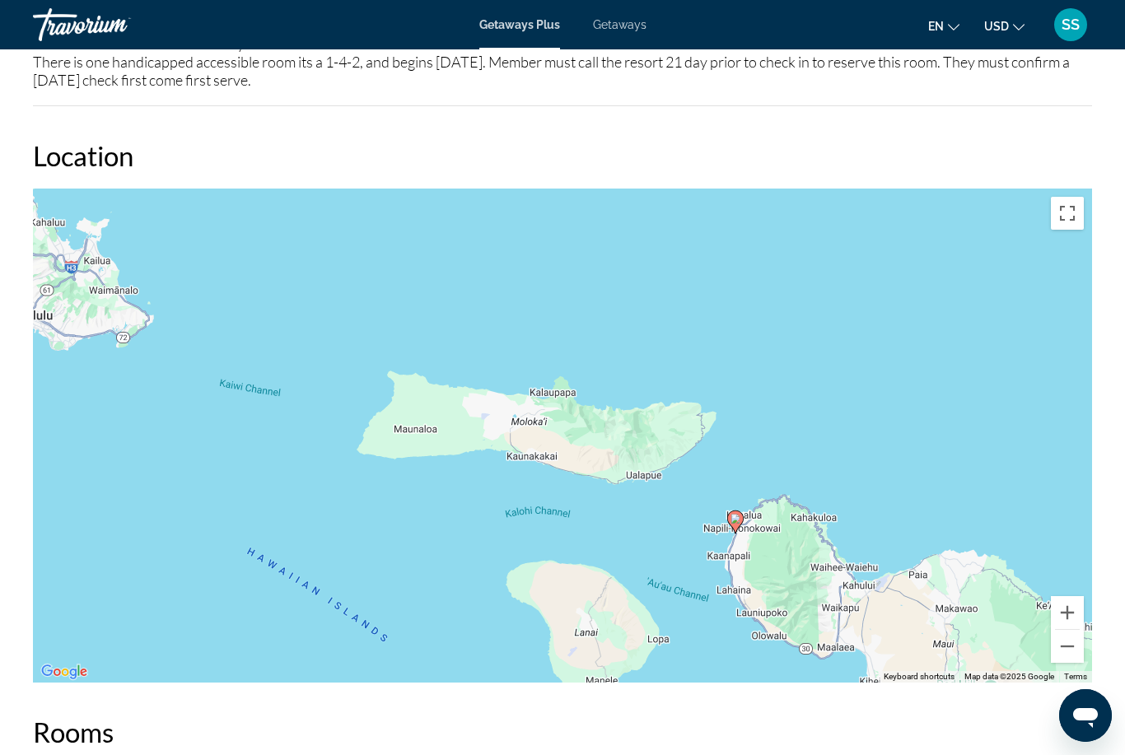
click at [1069, 609] on button "Zoom in" at bounding box center [1067, 612] width 33 height 33
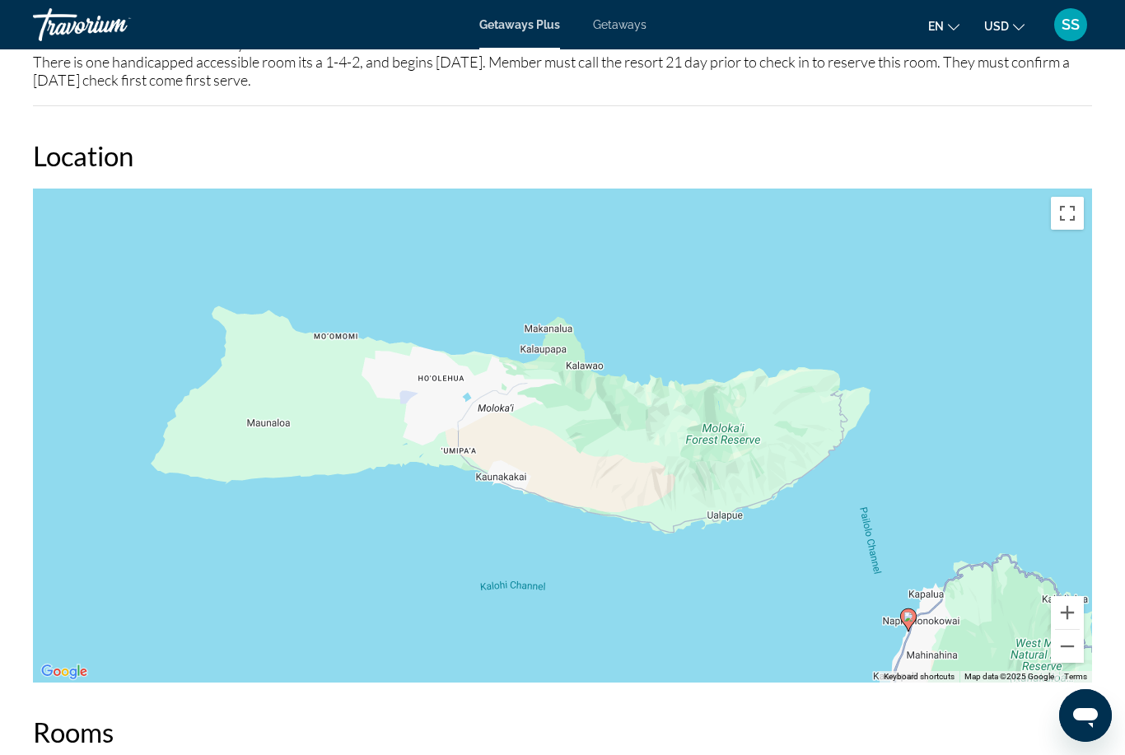
click at [1073, 611] on button "Zoom in" at bounding box center [1067, 612] width 33 height 33
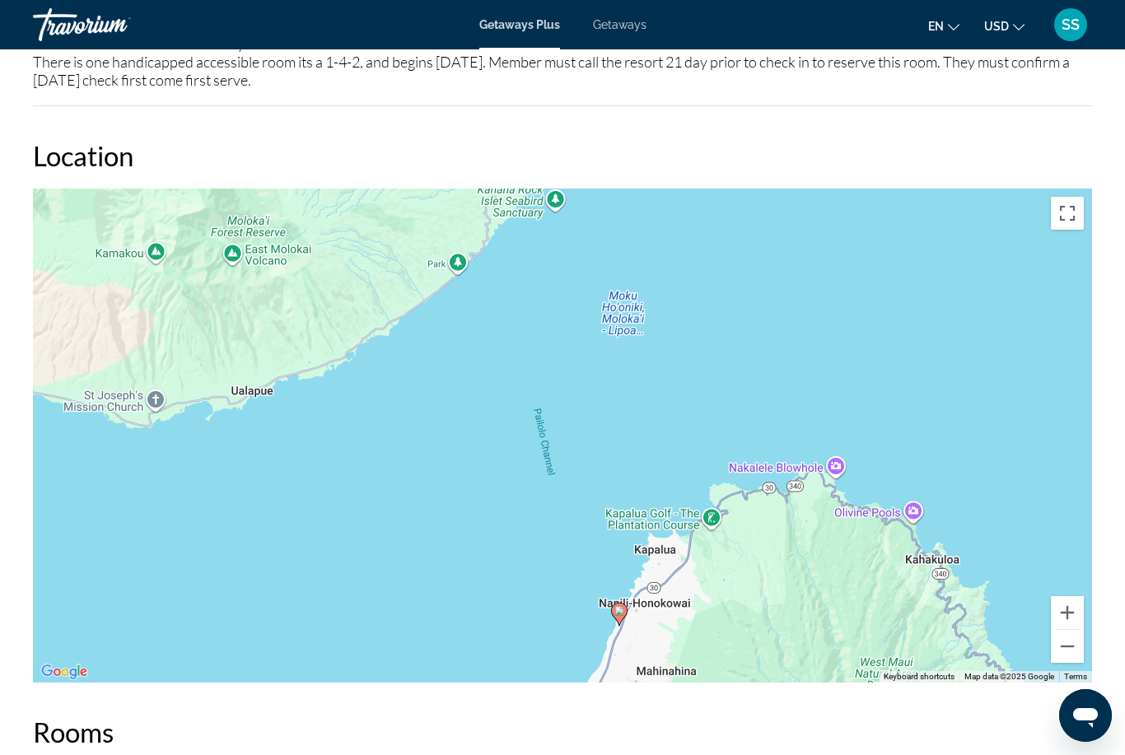
click at [1066, 603] on button "Zoom in" at bounding box center [1067, 612] width 33 height 33
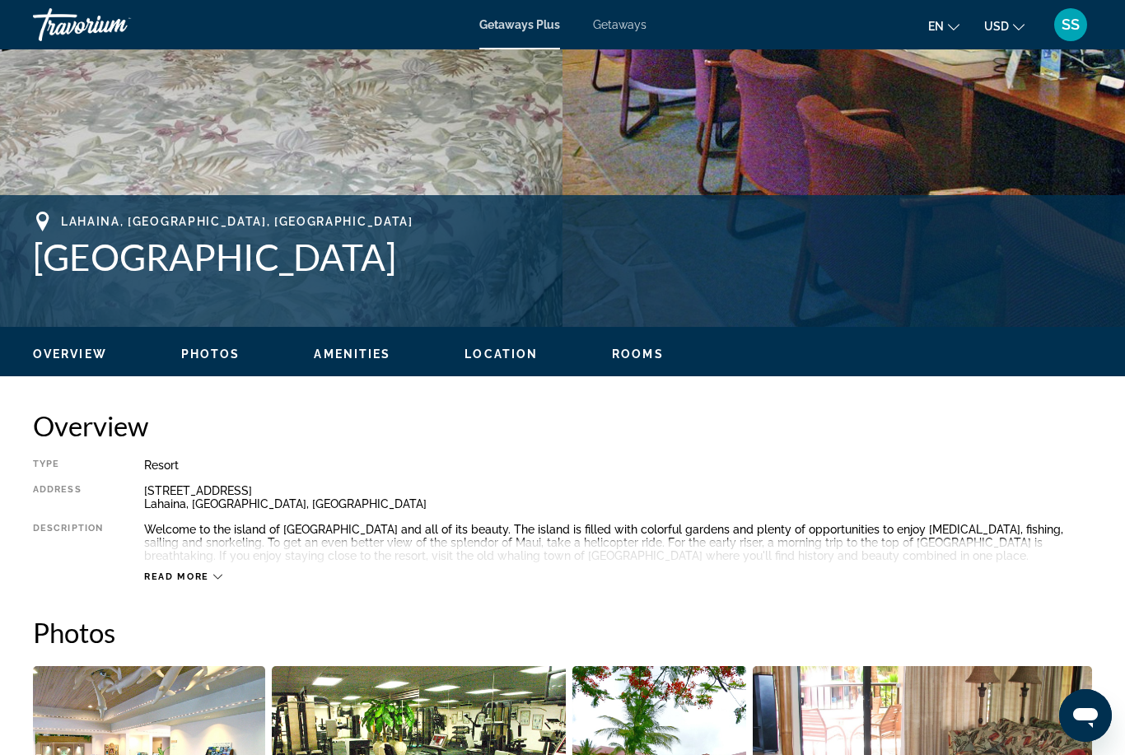
scroll to position [504, 0]
click at [197, 359] on span "Photos" at bounding box center [210, 354] width 59 height 13
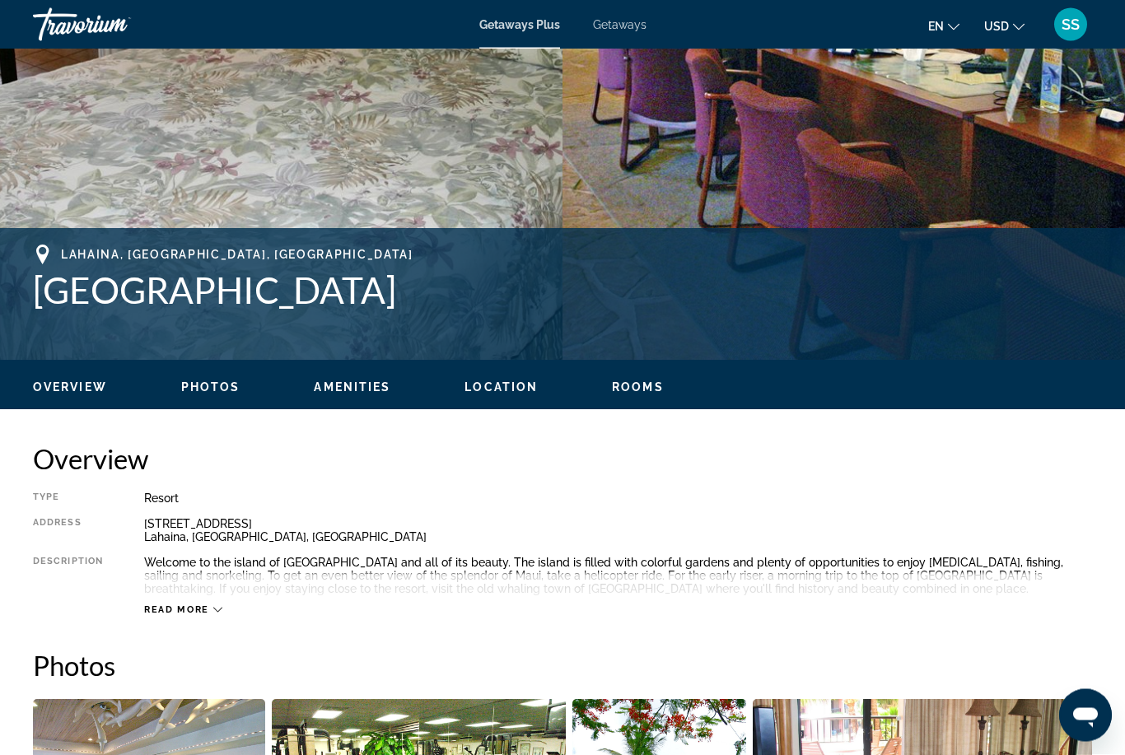
click at [502, 394] on span "Location" at bounding box center [500, 387] width 73 height 13
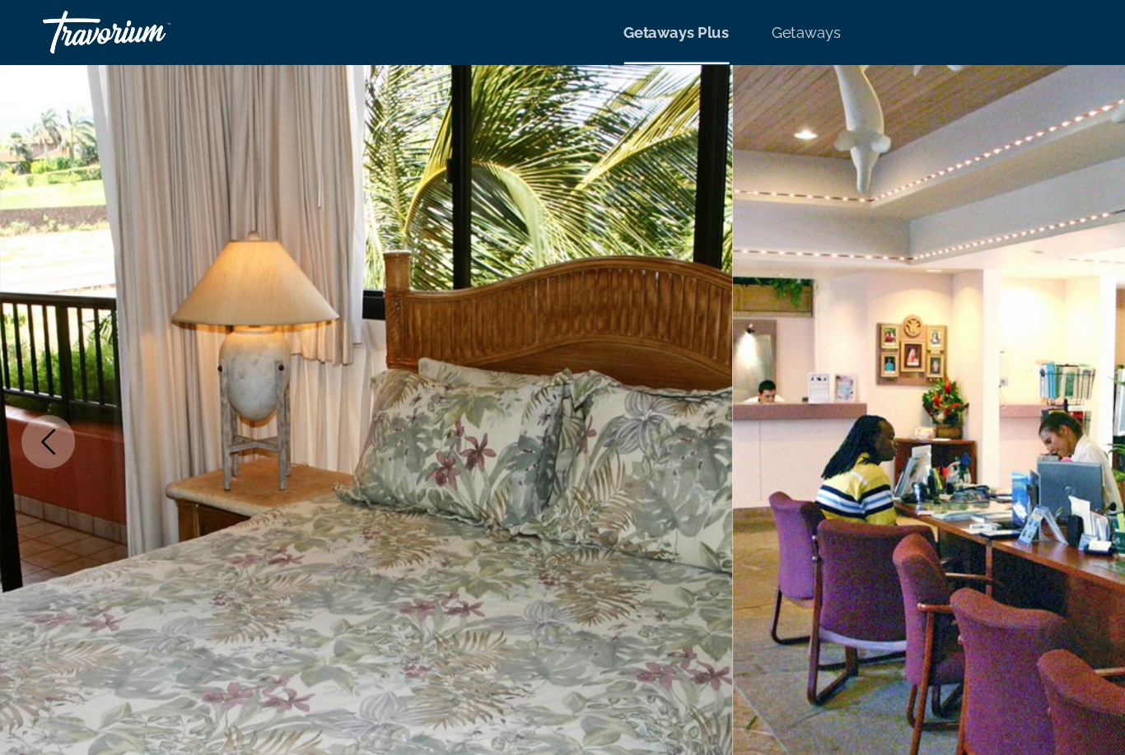
scroll to position [0, 0]
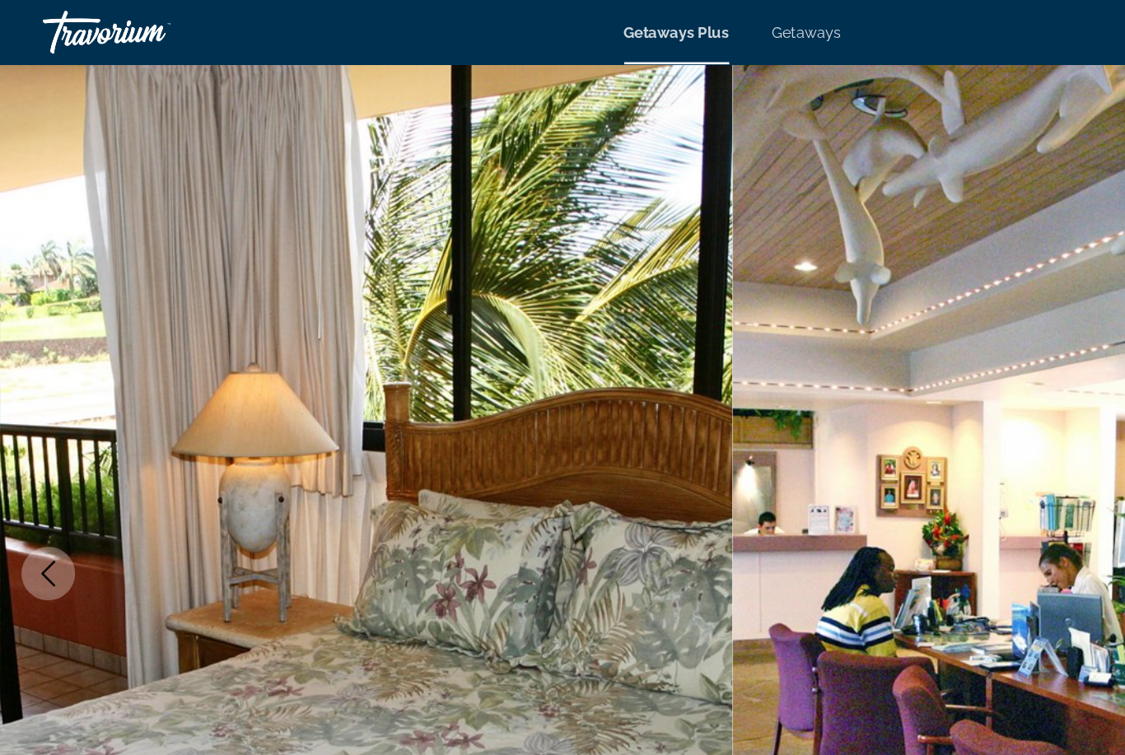
click at [80, 28] on div "Travorium" at bounding box center [115, 24] width 165 height 43
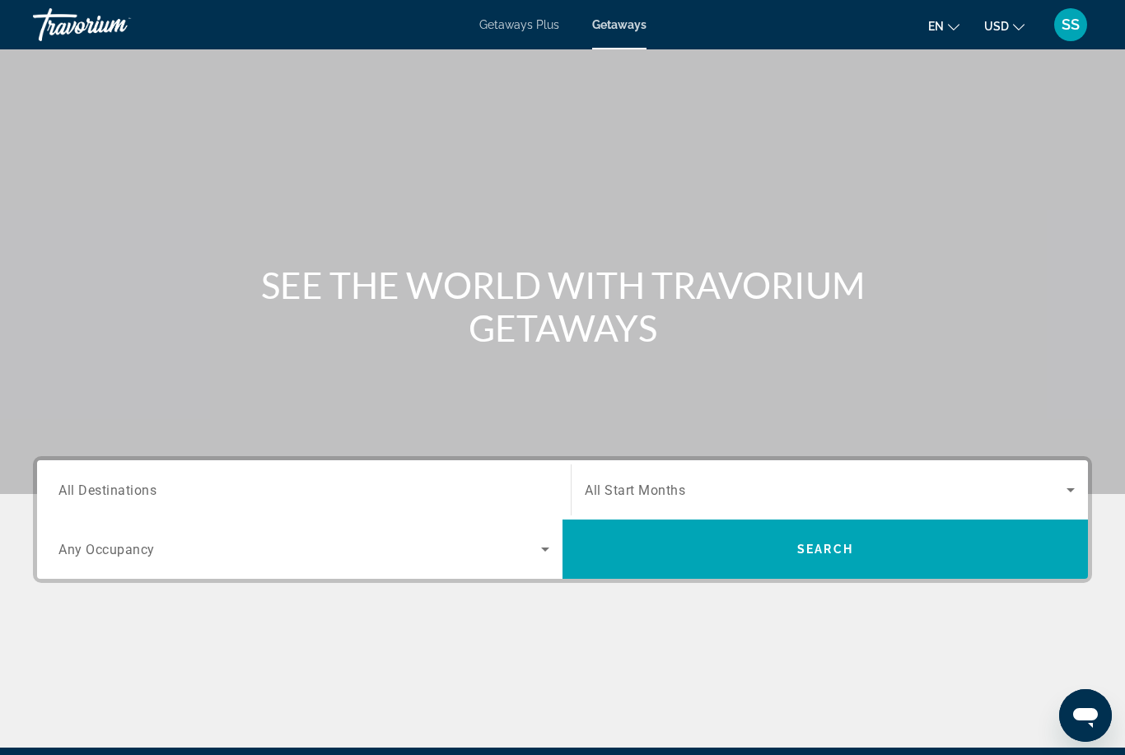
click at [1067, 493] on icon "Search widget" at bounding box center [1071, 490] width 20 height 20
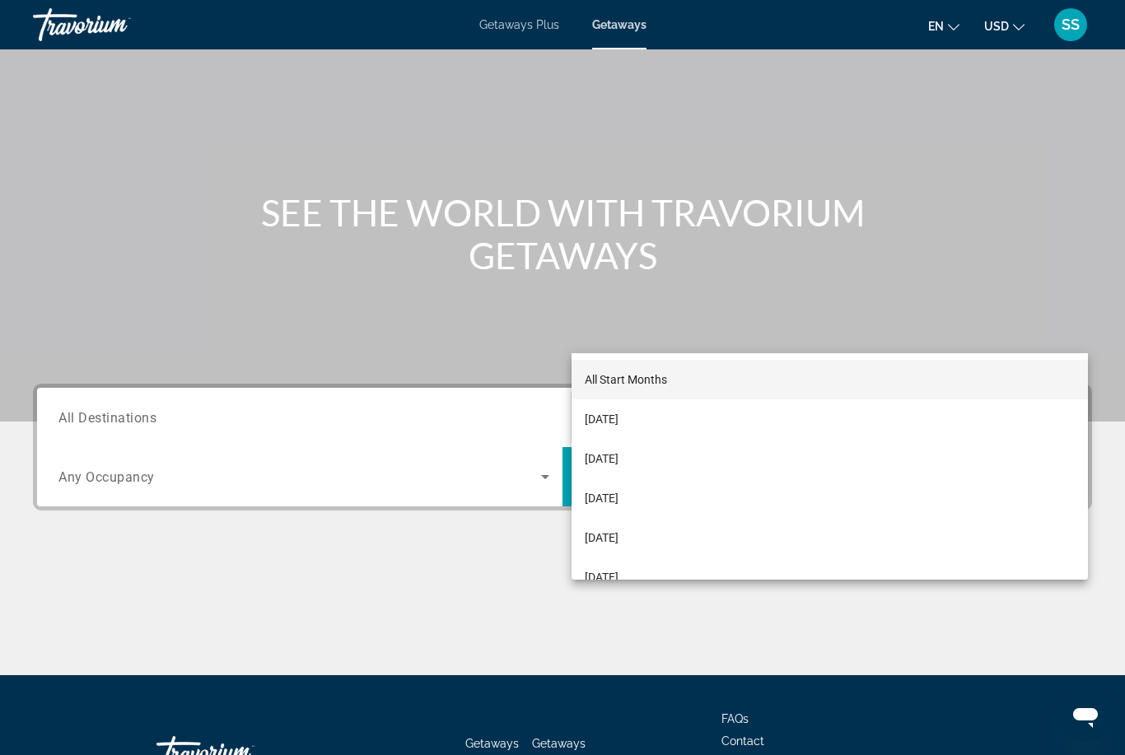
scroll to position [194, 0]
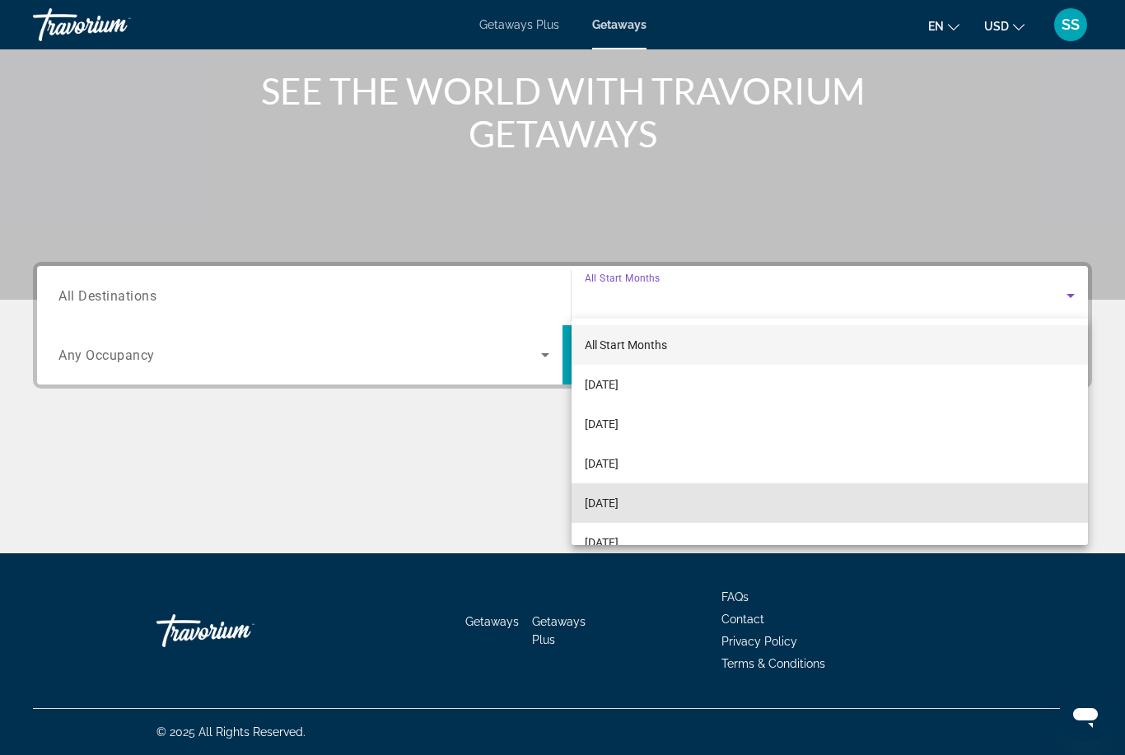
click at [675, 505] on mat-option "[DATE]" at bounding box center [830, 503] width 516 height 40
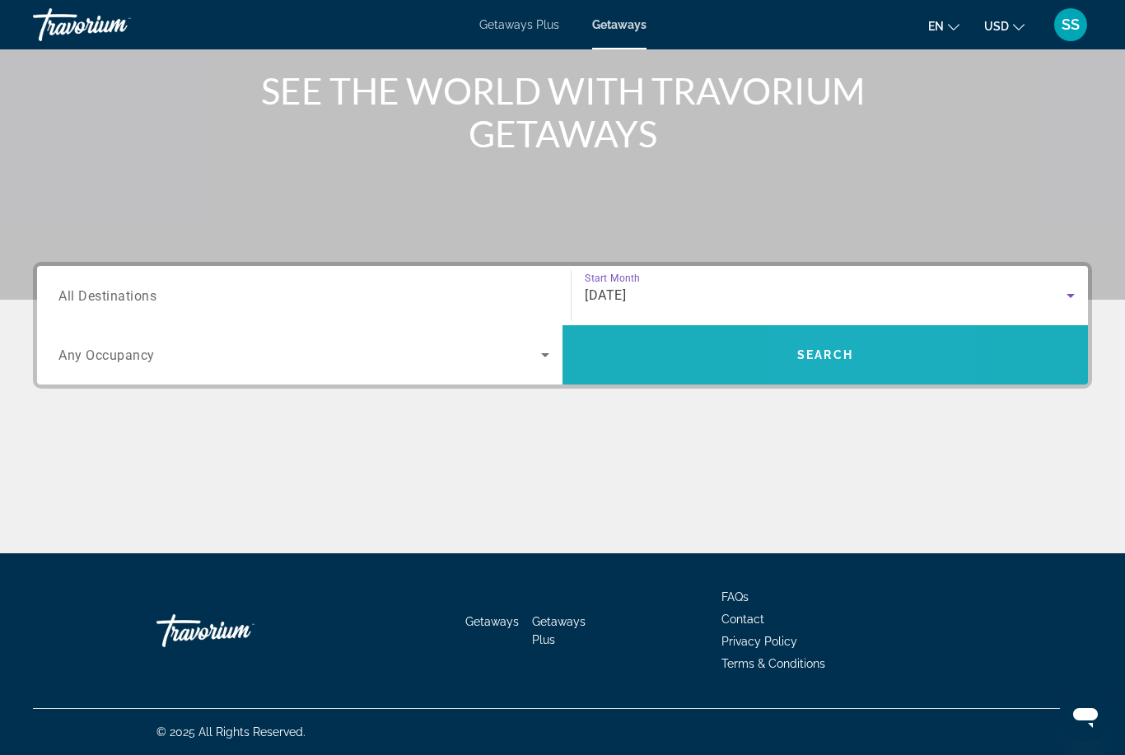
click at [845, 371] on span "Search widget" at bounding box center [824, 355] width 525 height 40
